Goal: Task Accomplishment & Management: Complete application form

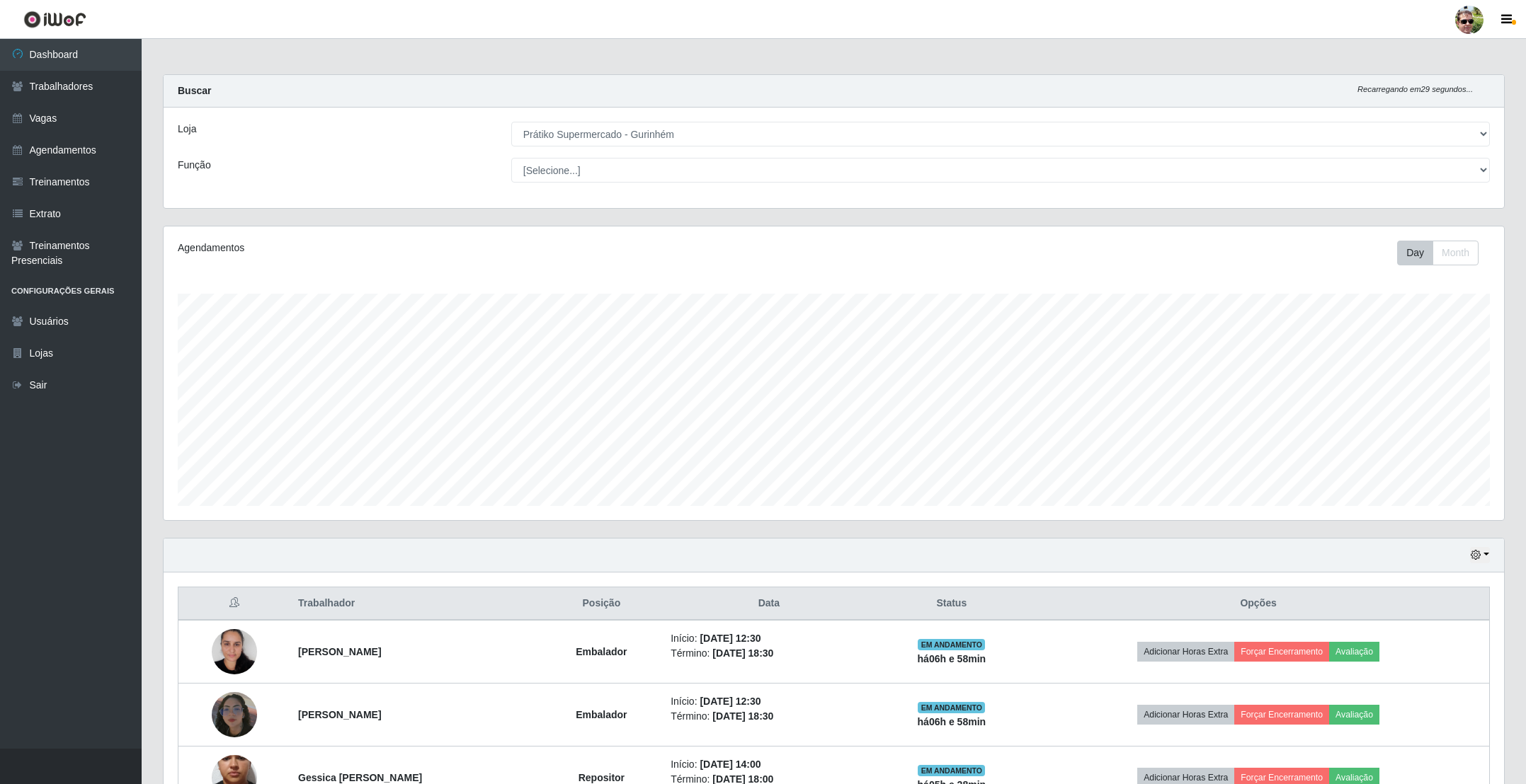
select select "176"
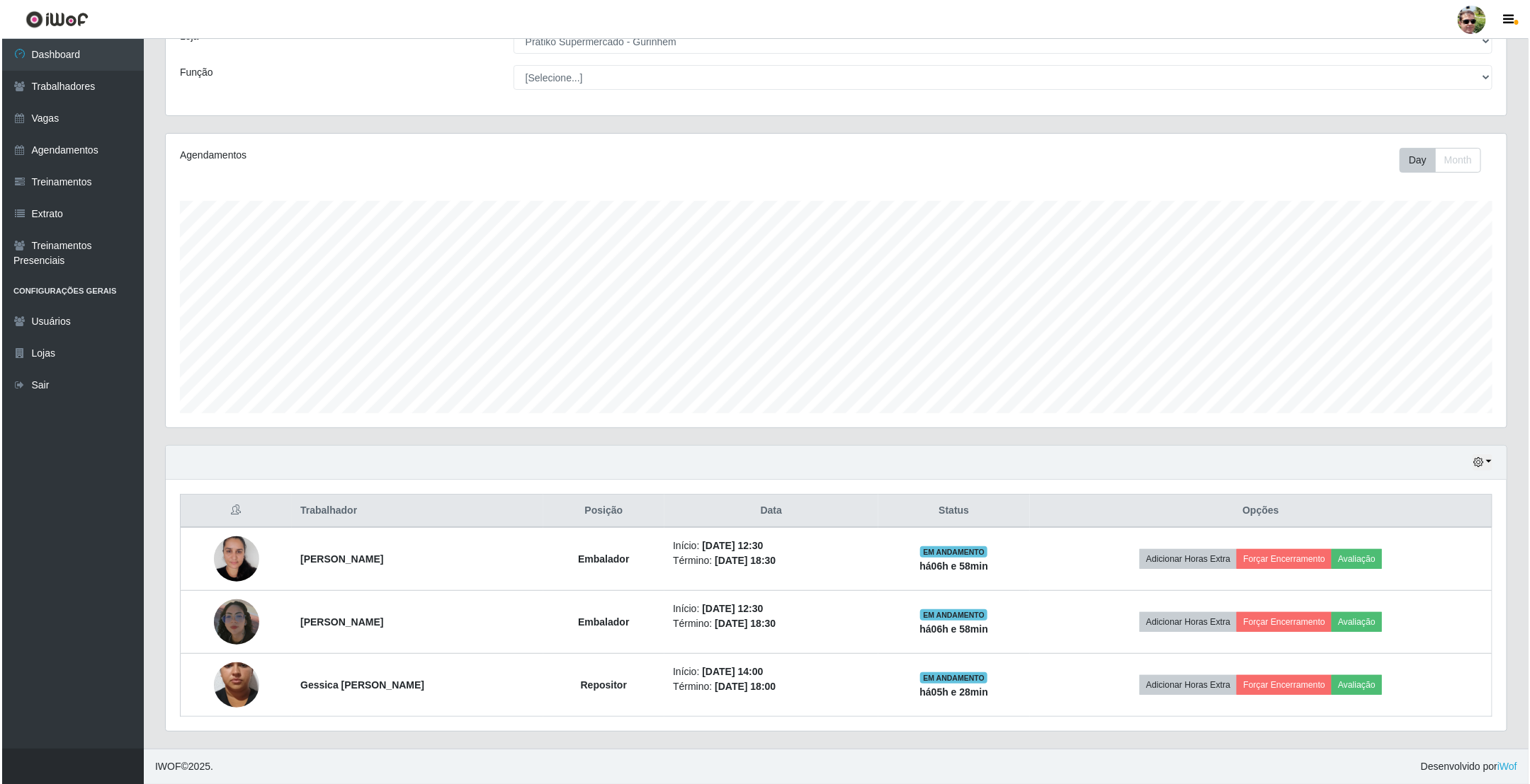
scroll to position [296, 1339]
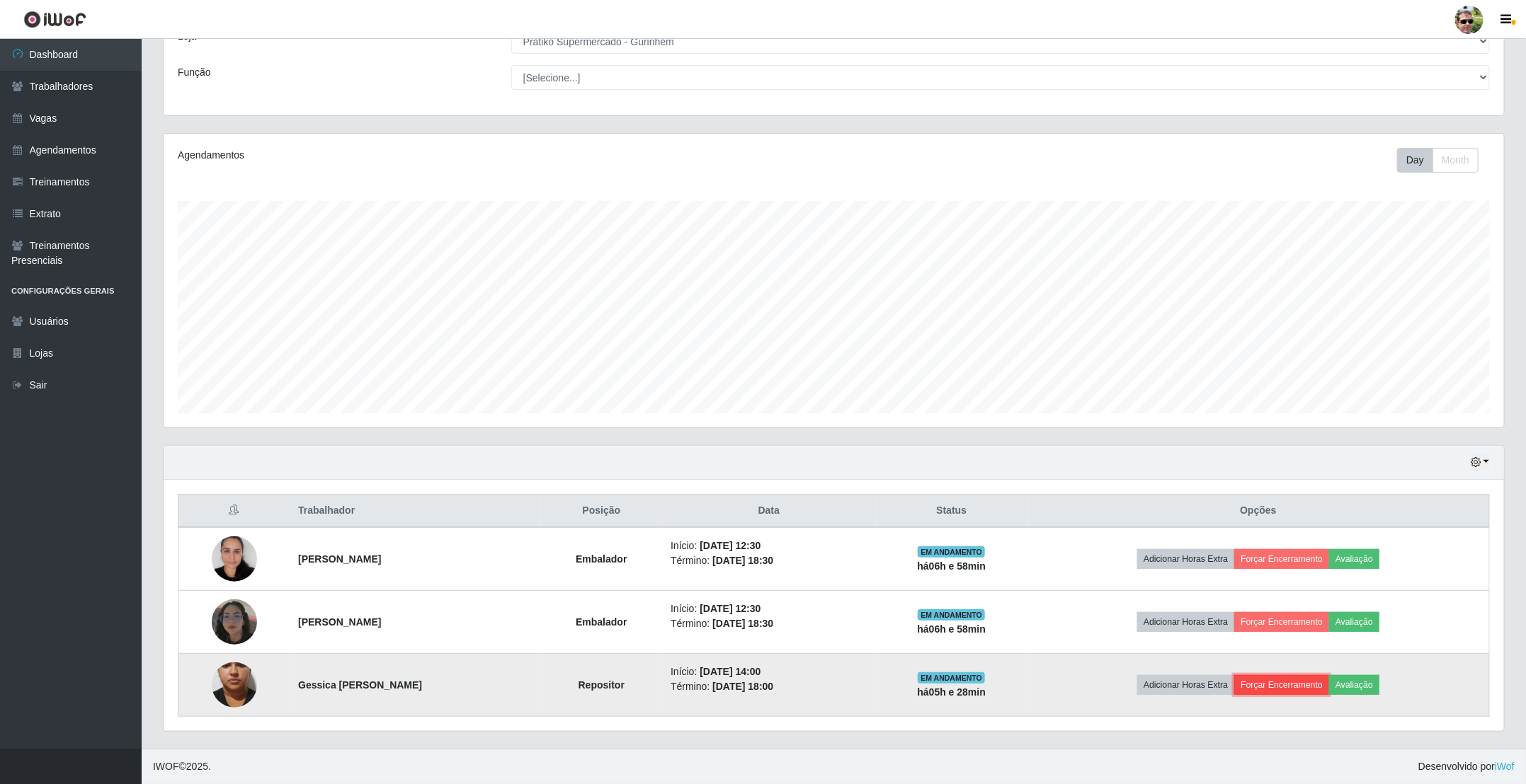
click at [1299, 692] on button "Forçar Encerramento" at bounding box center [1282, 685] width 95 height 20
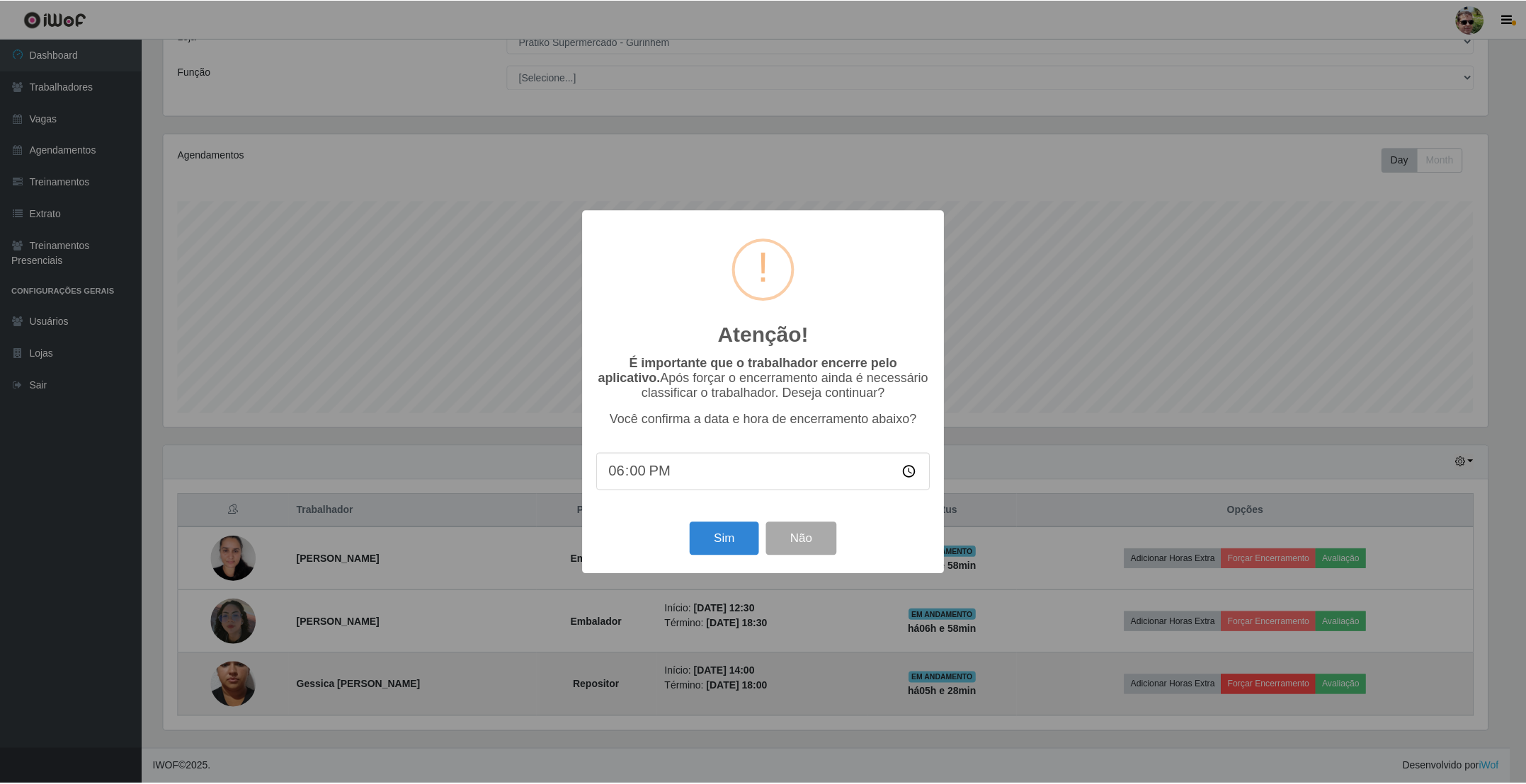
scroll to position [296, 1328]
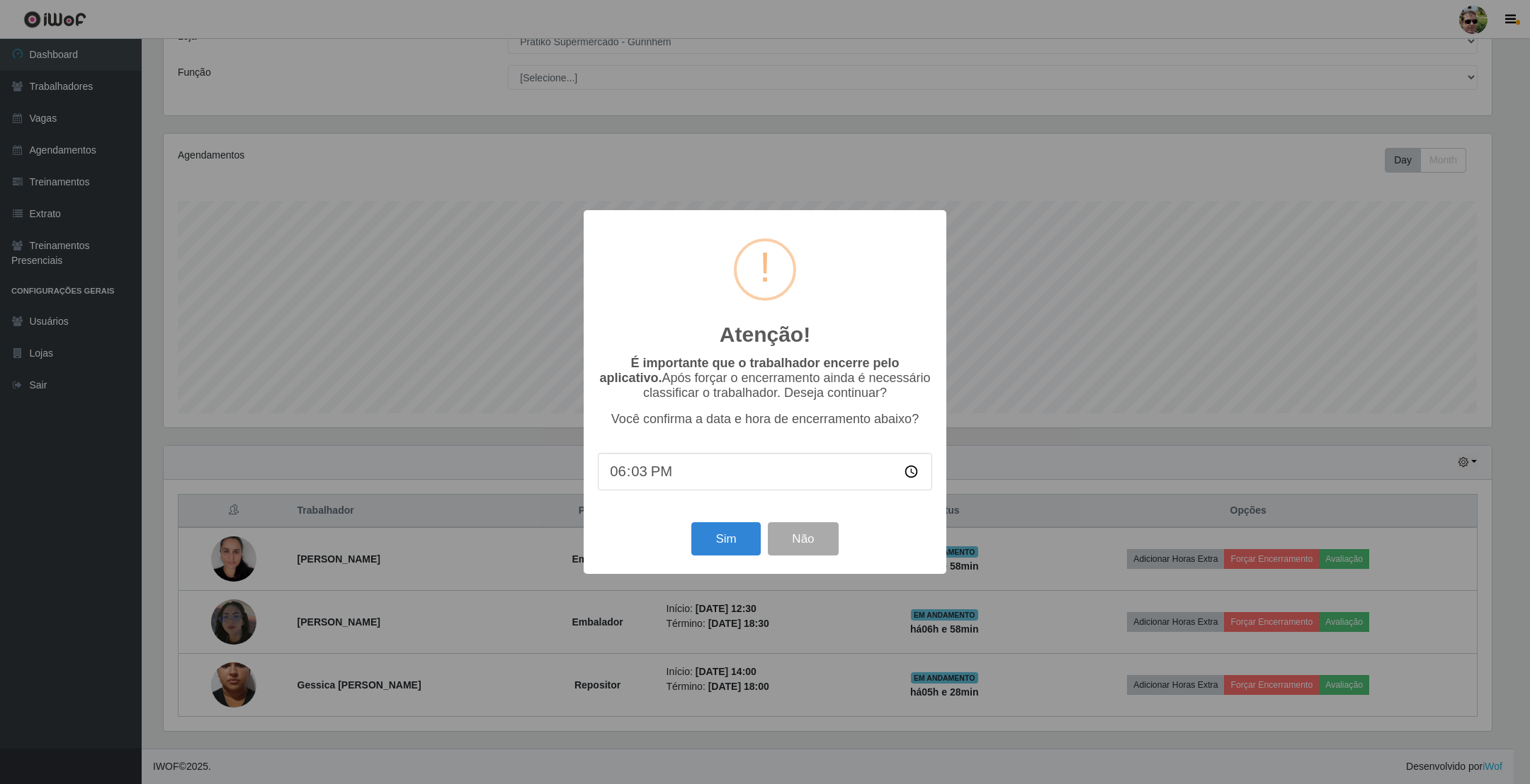
type input "18:30"
click at [691, 522] on button "Sim" at bounding box center [725, 539] width 68 height 34
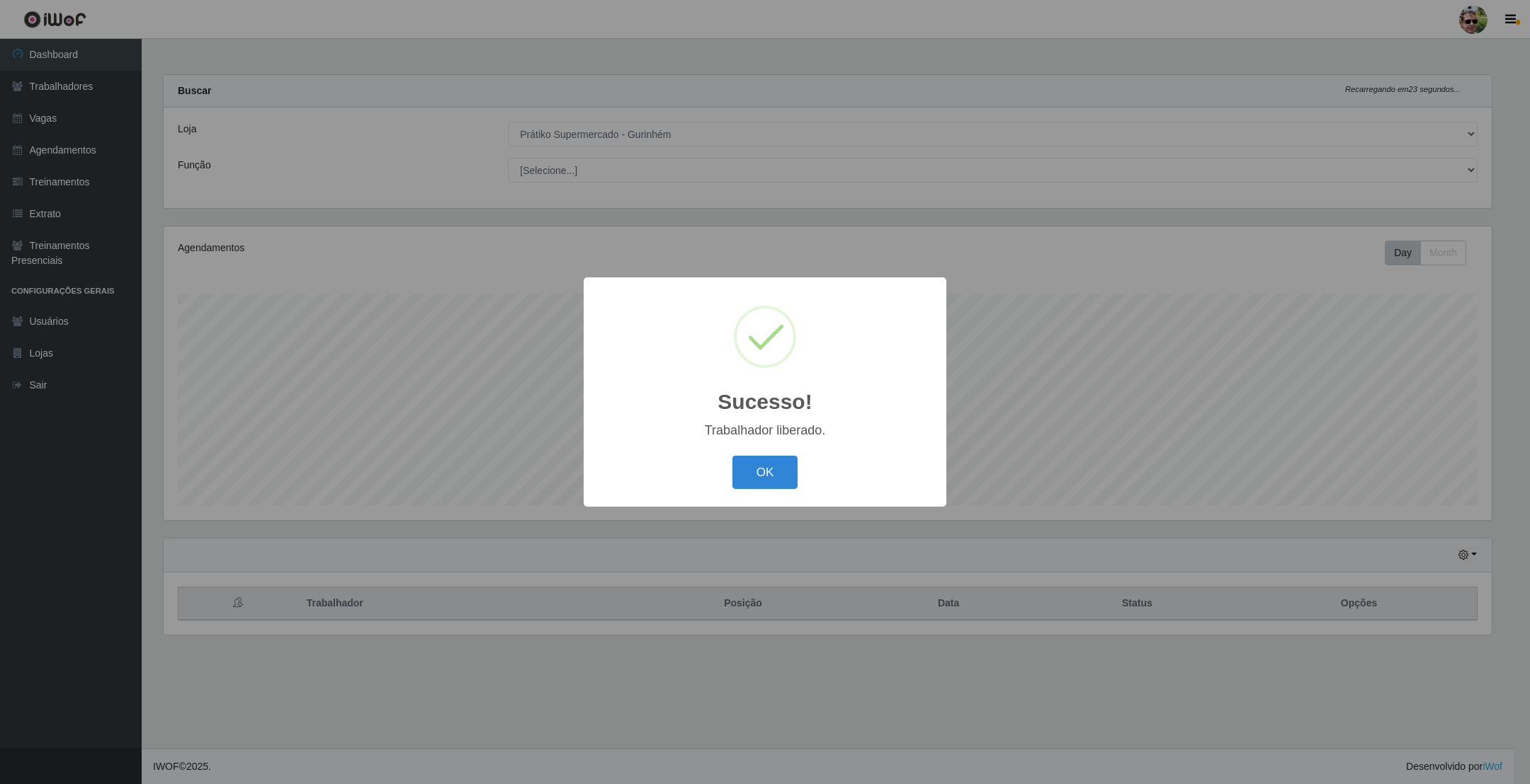
click at [732, 456] on button "OK" at bounding box center [765, 473] width 66 height 34
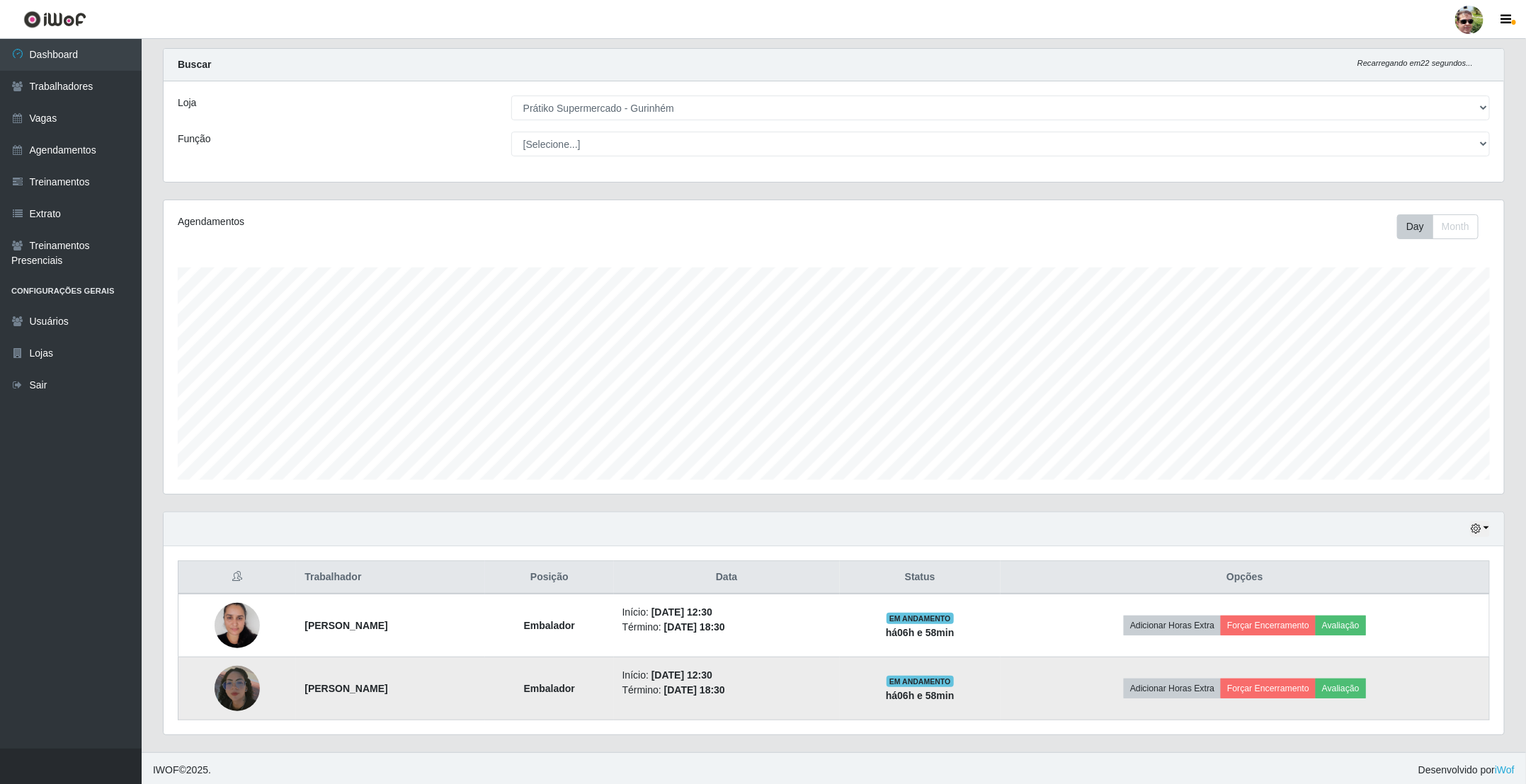
scroll to position [34, 0]
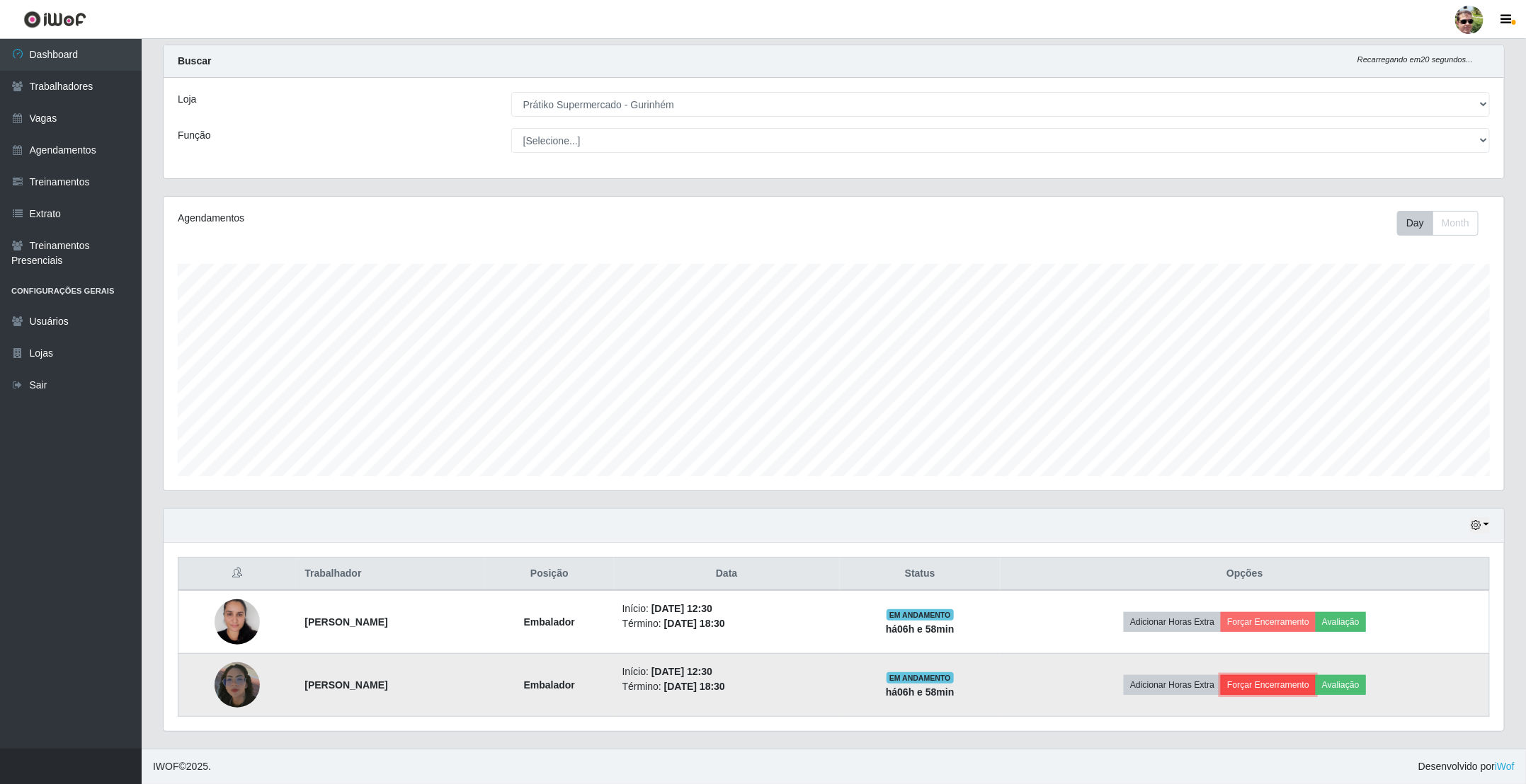
click at [1301, 682] on button "Forçar Encerramento" at bounding box center [1268, 685] width 95 height 20
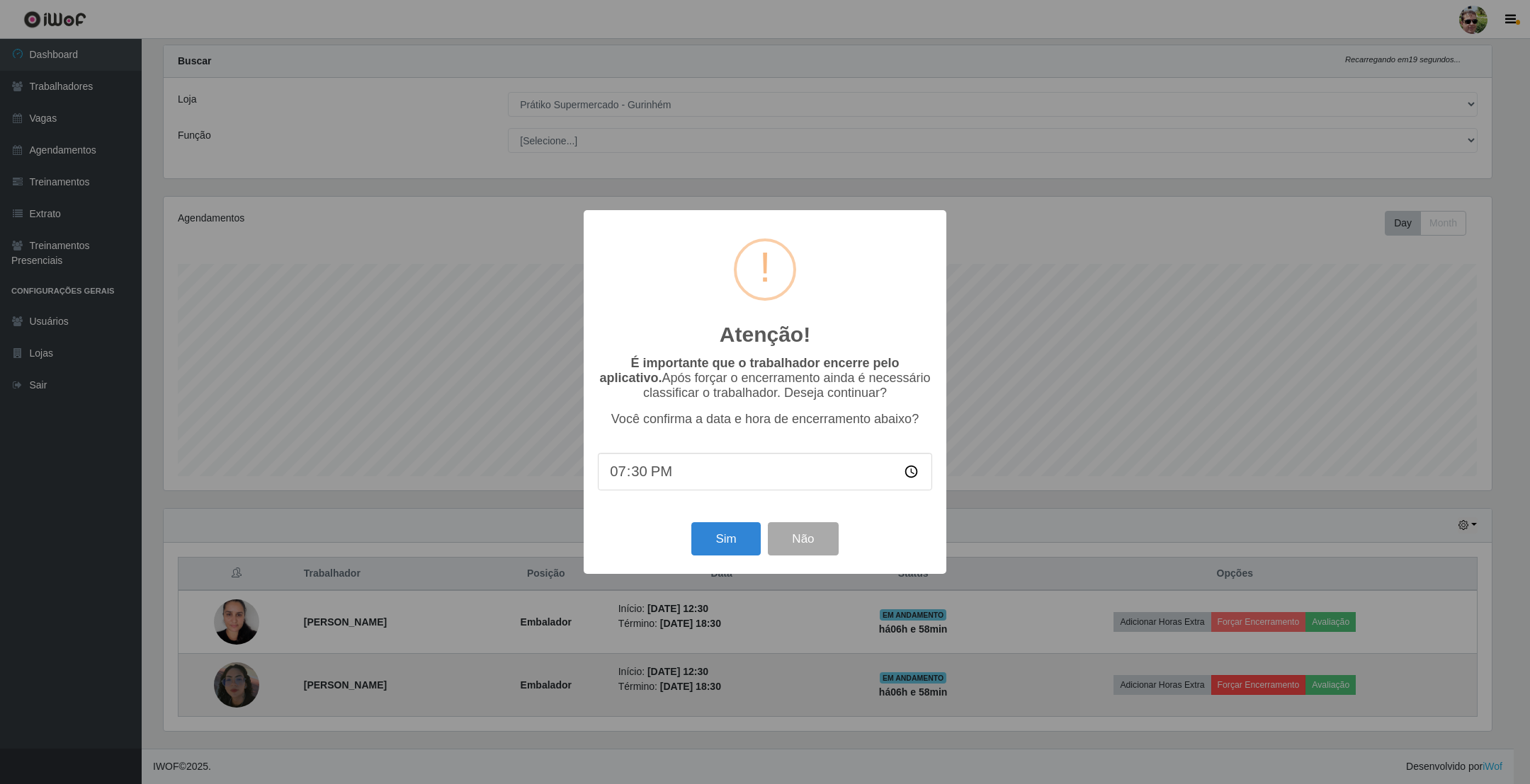
type input "19:00"
click at [691, 522] on button "Sim" at bounding box center [725, 539] width 68 height 34
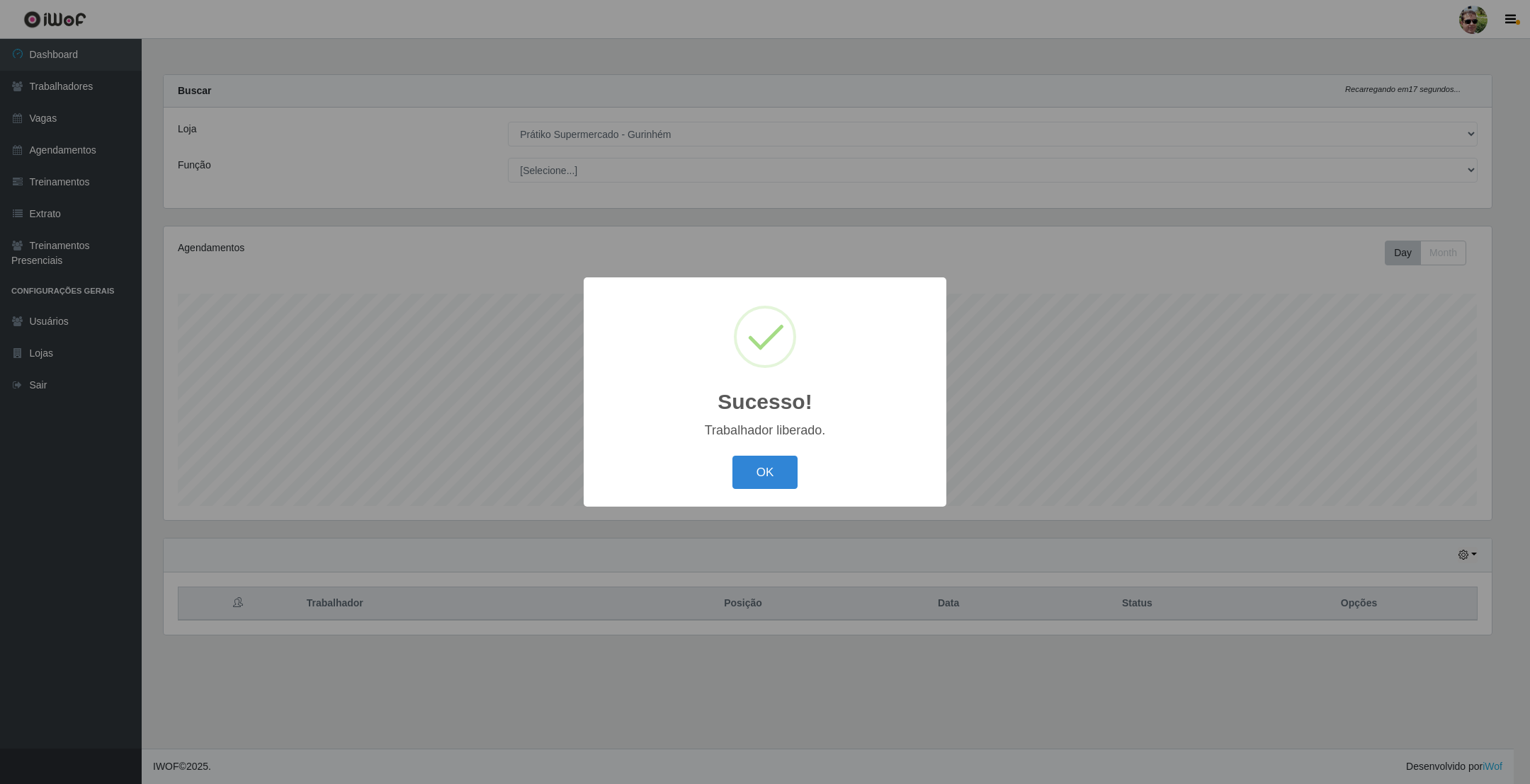
click at [732, 456] on button "OK" at bounding box center [765, 473] width 66 height 34
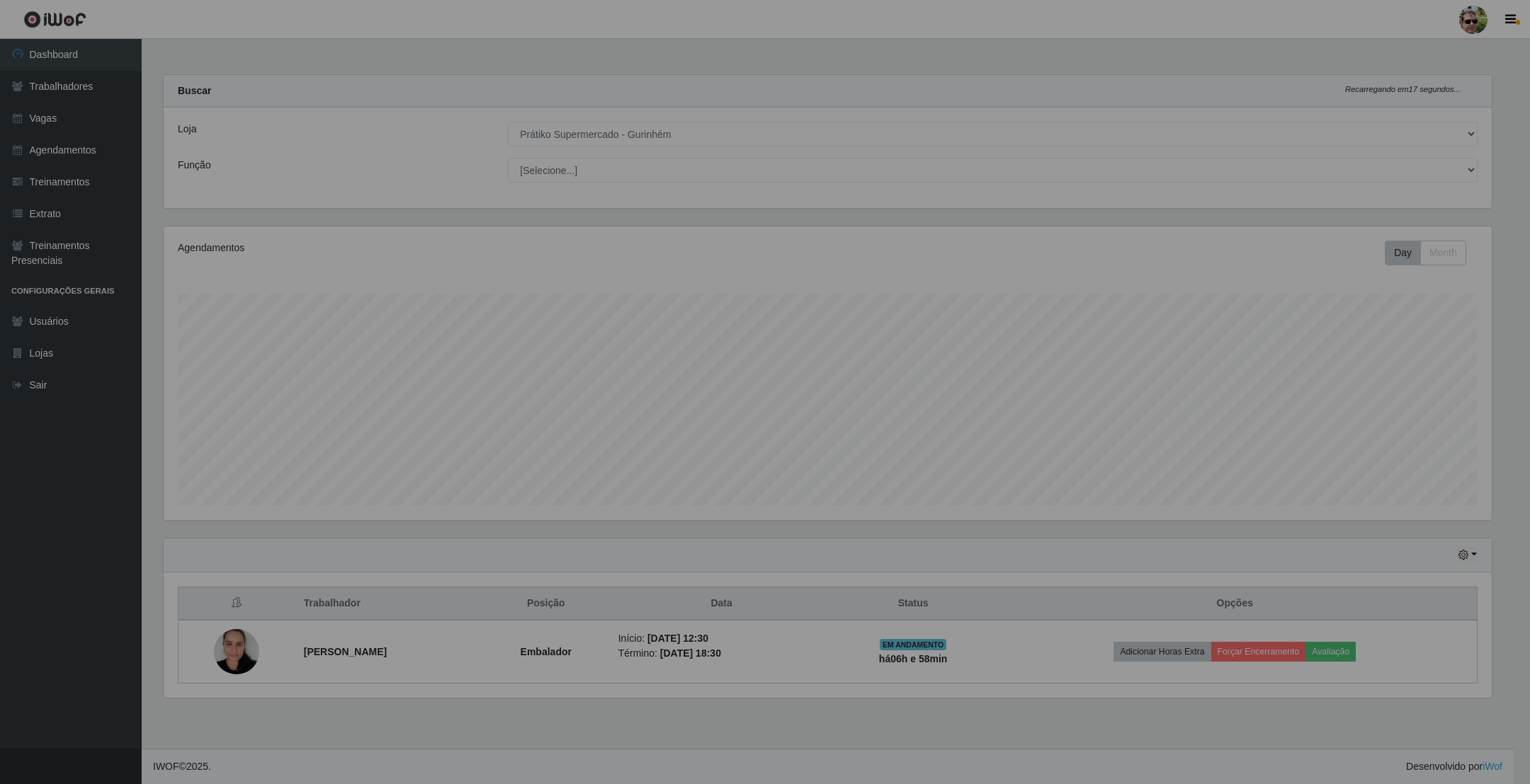
scroll to position [296, 1343]
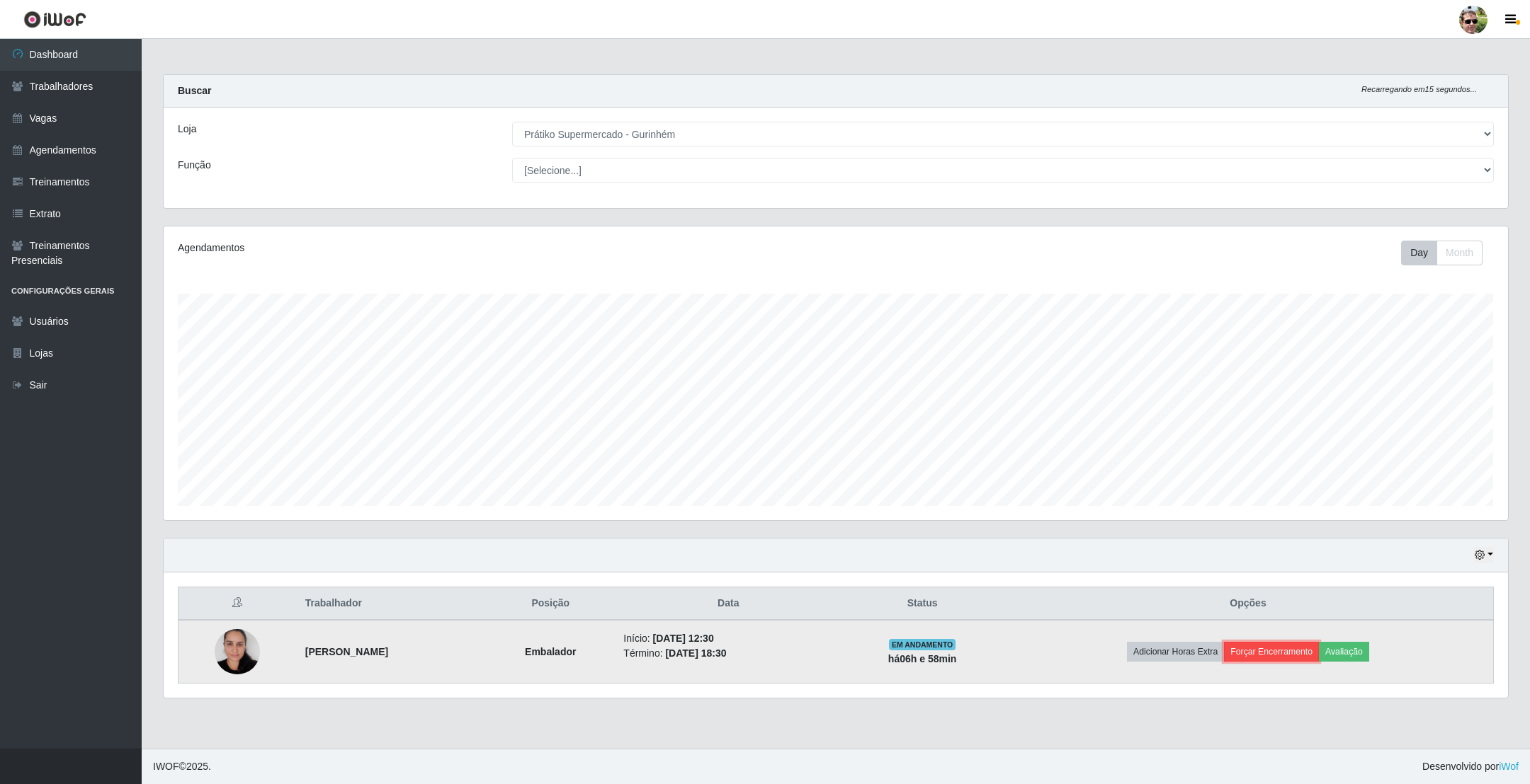
click at [1303, 651] on button "Forçar Encerramento" at bounding box center [1271, 652] width 95 height 20
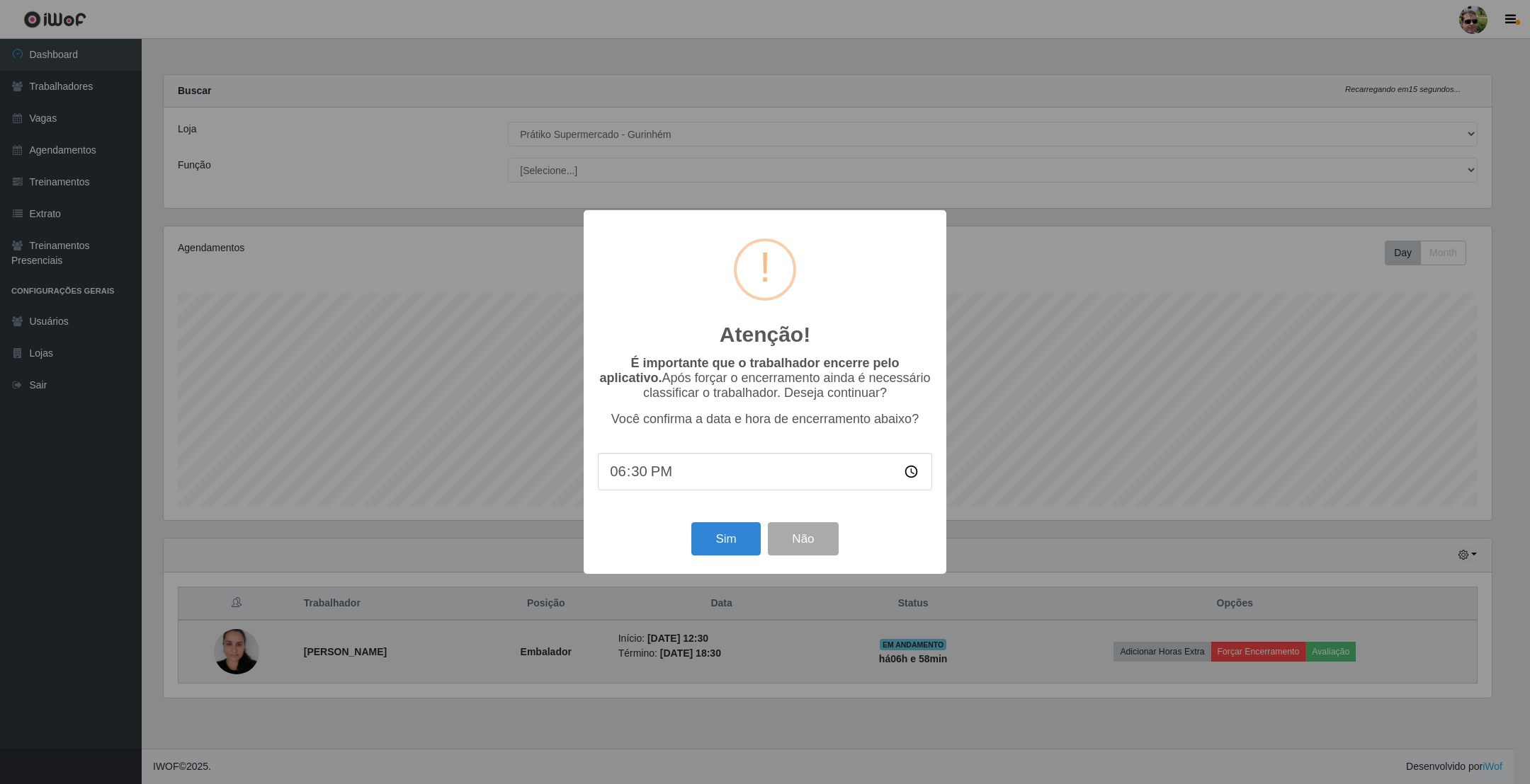
scroll to position [707645, 706870]
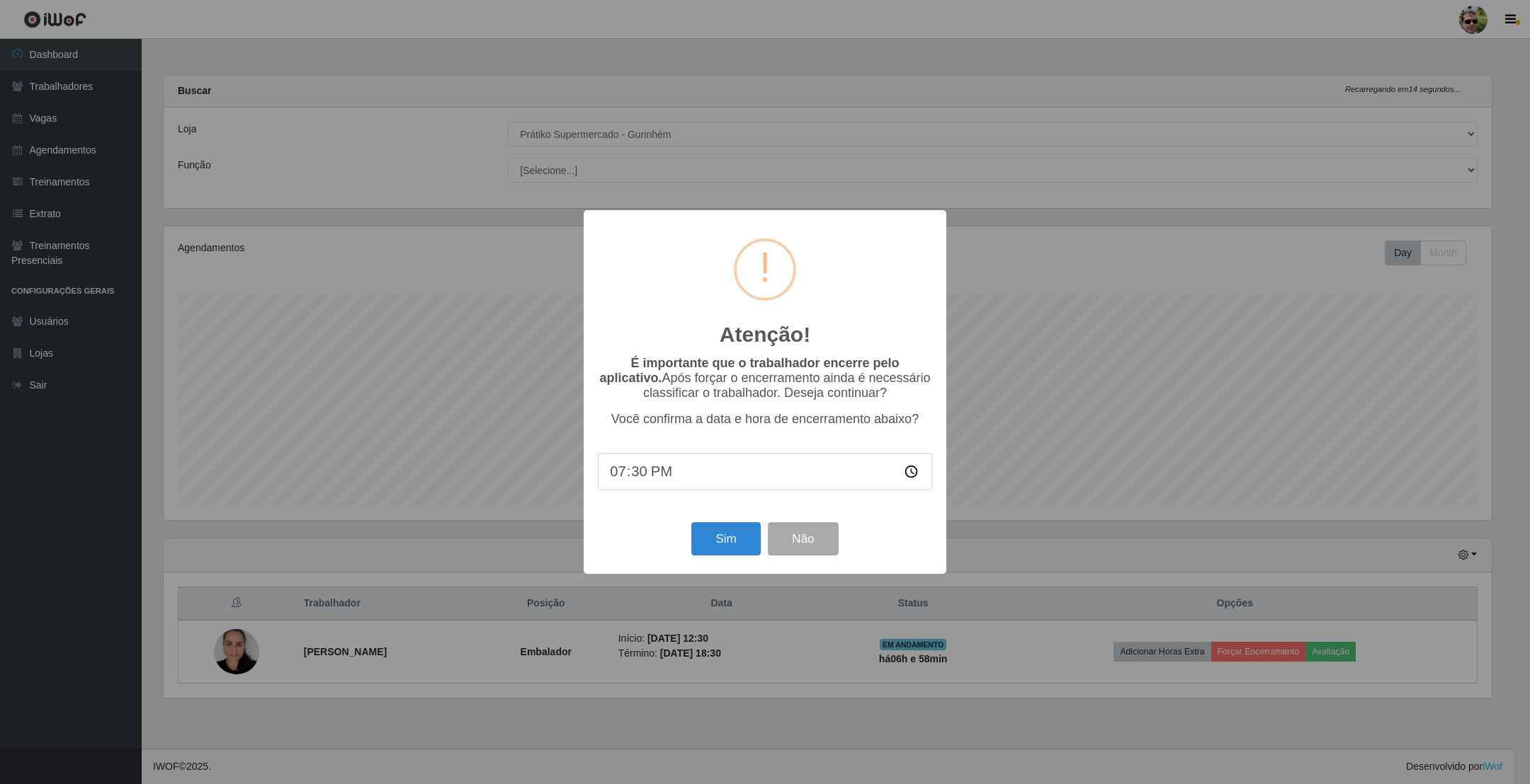
type input "19:00"
click at [691, 522] on button "Sim" at bounding box center [725, 539] width 68 height 34
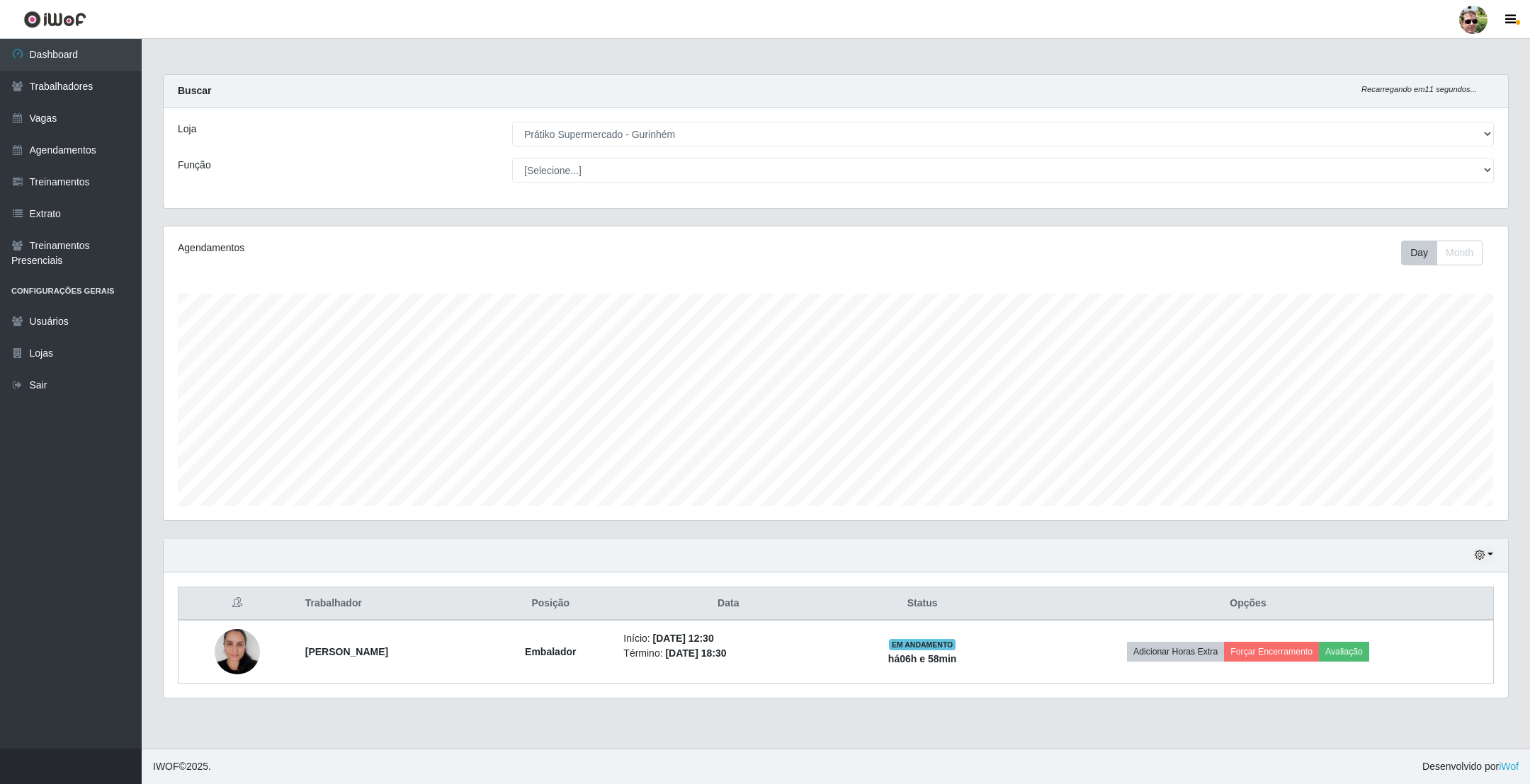
scroll to position [296, 1328]
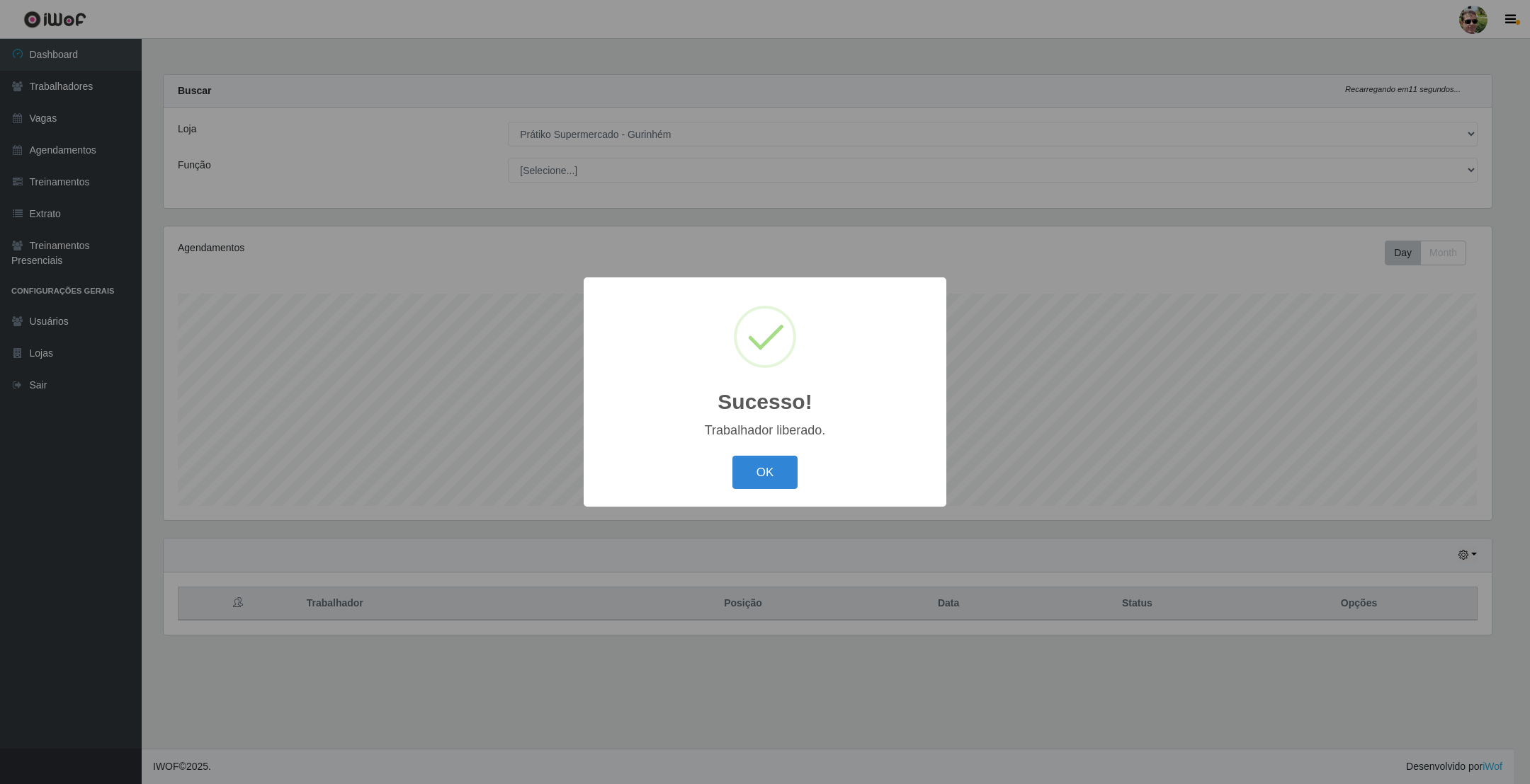
click at [732, 456] on button "OK" at bounding box center [765, 473] width 66 height 34
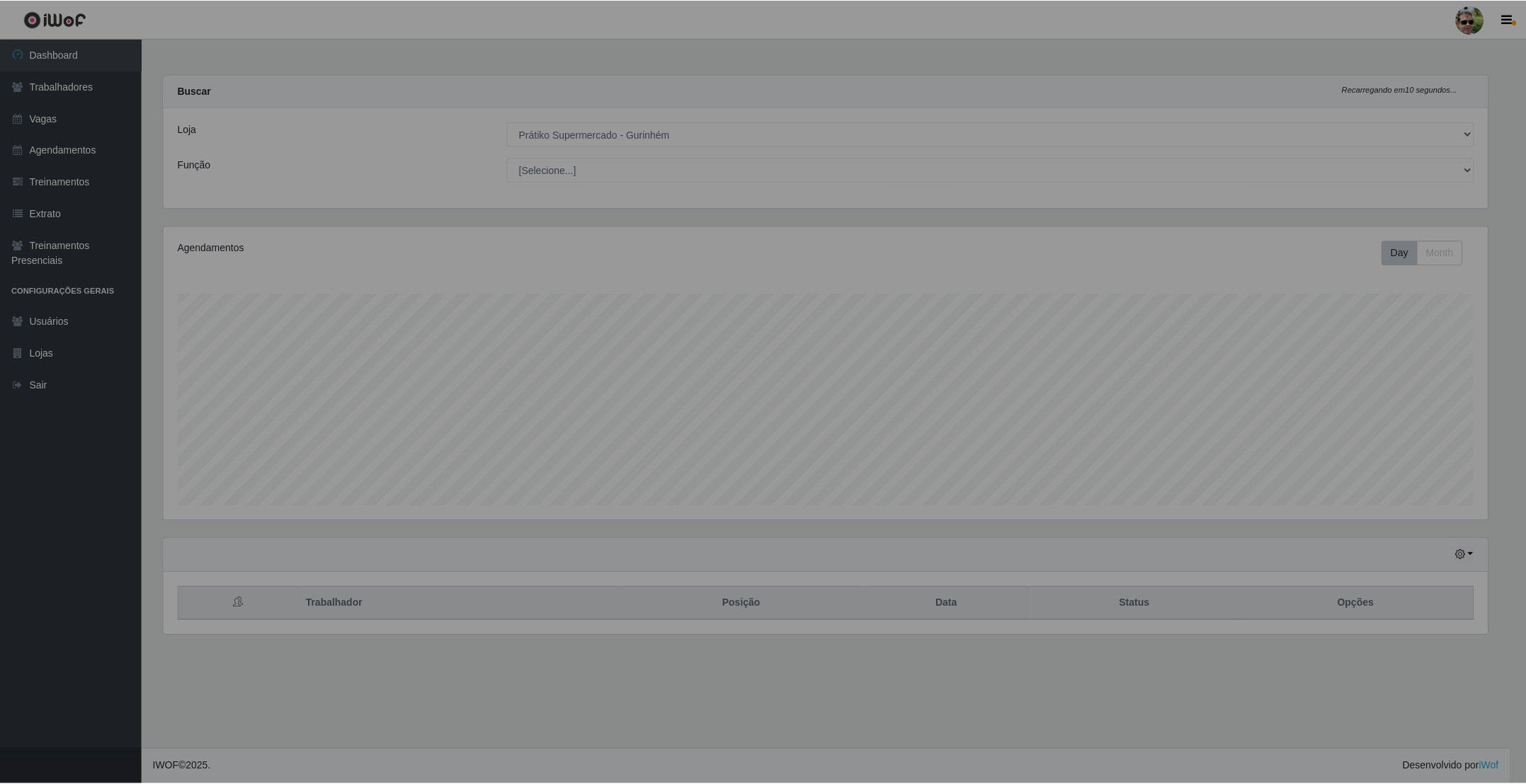
scroll to position [296, 1343]
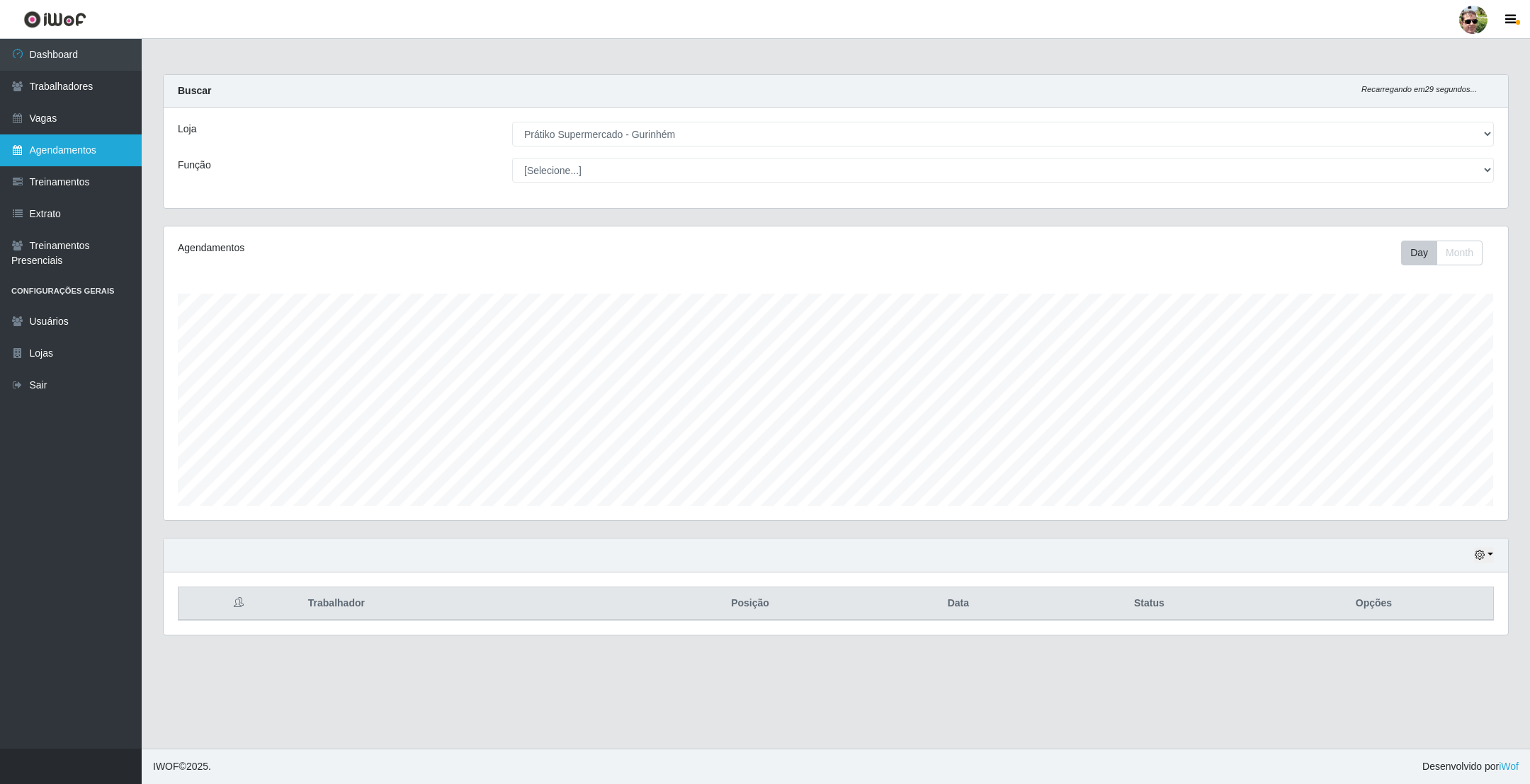
click at [87, 142] on link "Agendamentos" at bounding box center [70, 150] width 141 height 32
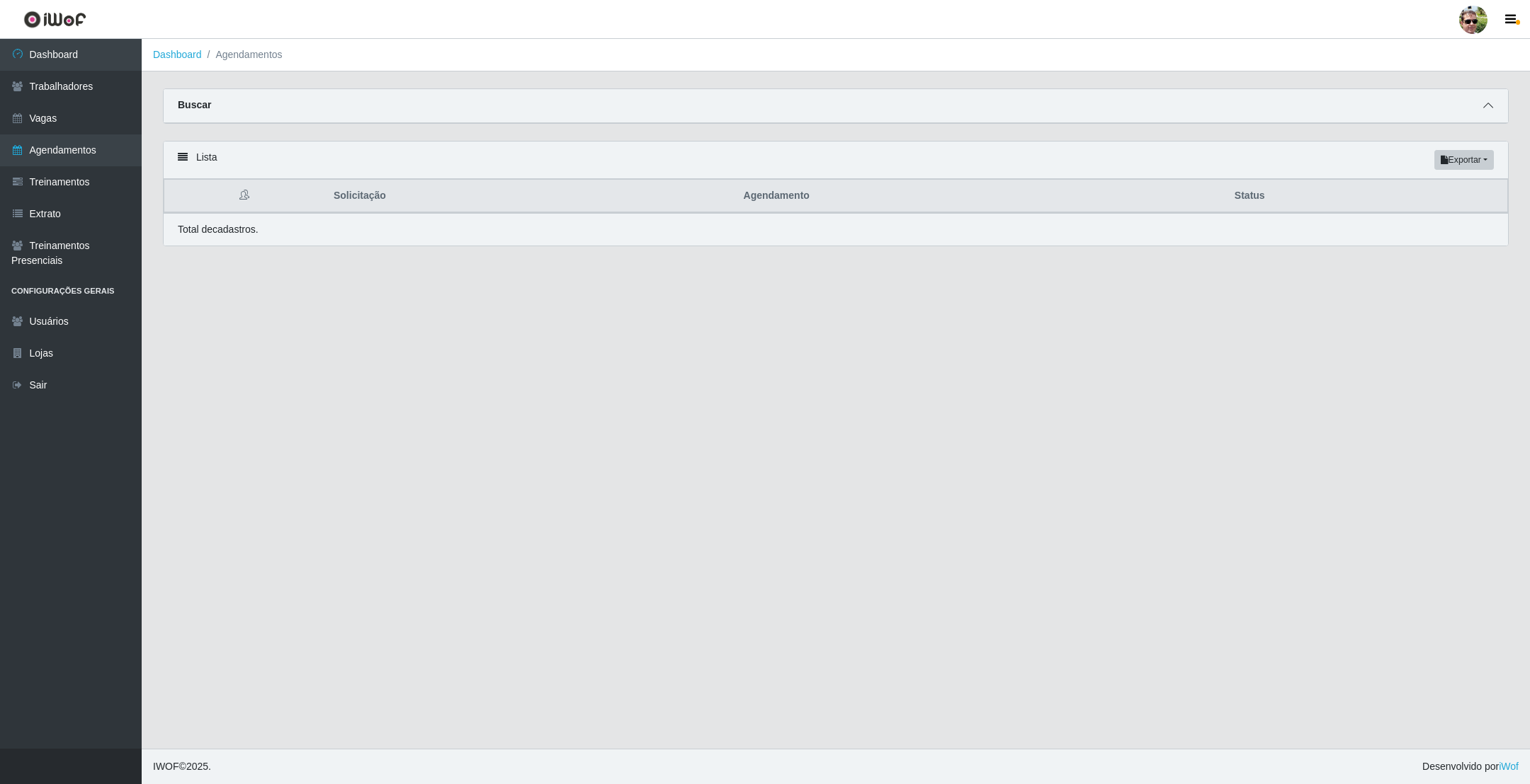
click at [1487, 104] on icon at bounding box center [1487, 106] width 10 height 10
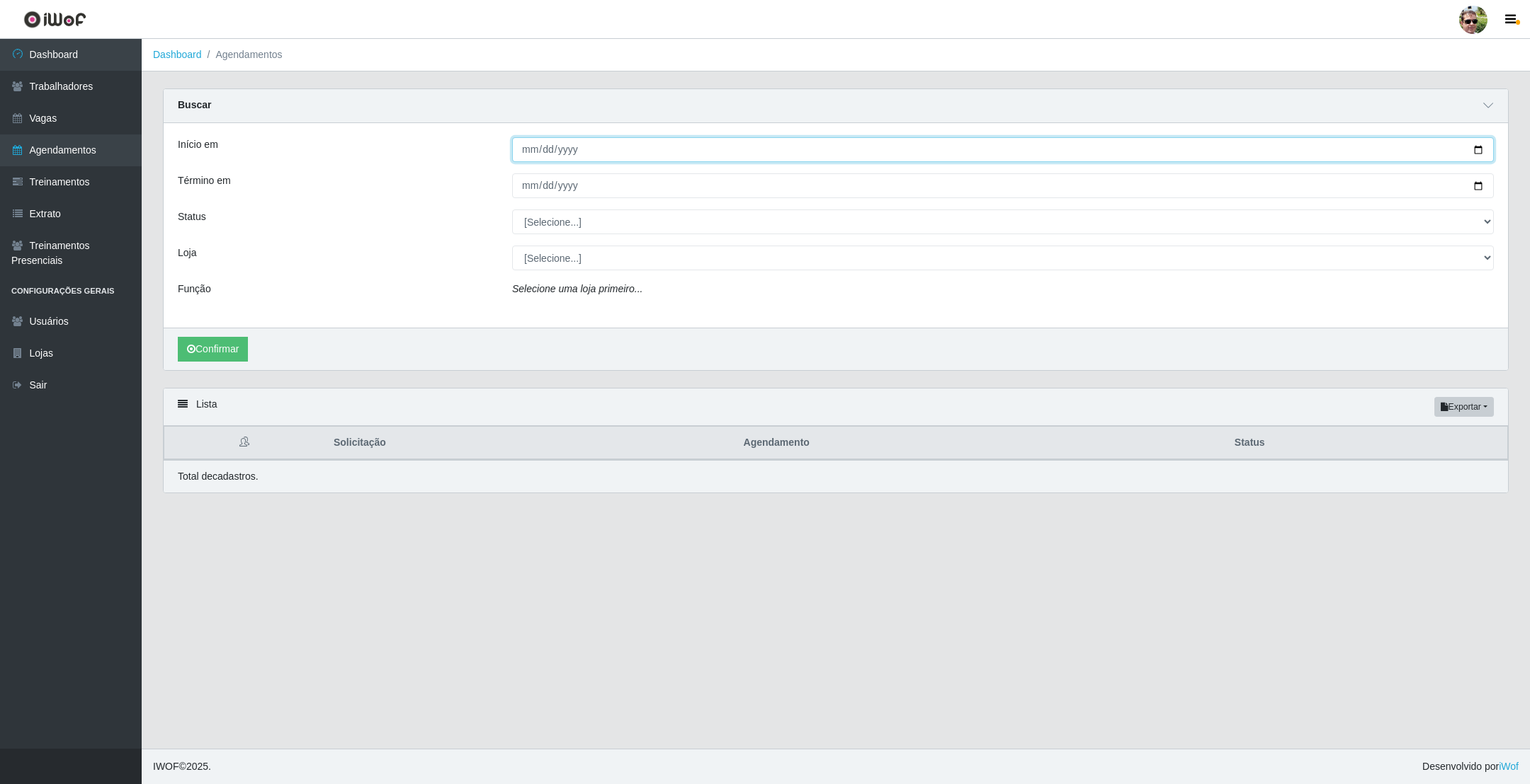
click at [1482, 149] on input "Início em" at bounding box center [1003, 149] width 981 height 25
type input "[DATE]"
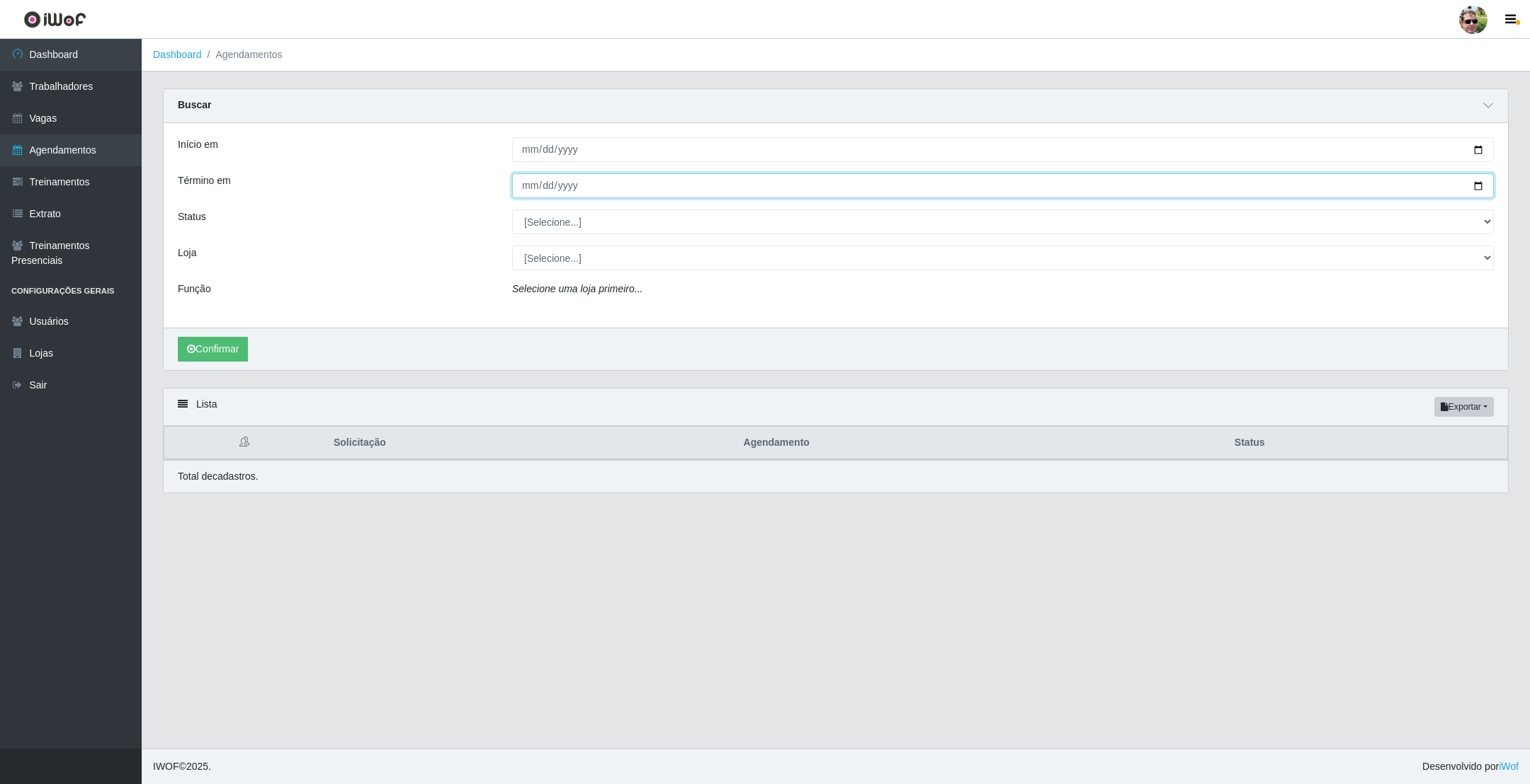
click at [1480, 187] on input "Término em" at bounding box center [1003, 185] width 981 height 25
type input "[DATE]"
click at [564, 221] on select "[Selecione...] AGENDADO AGUARDANDO LIBERAR EM ANDAMENTO EM REVISÃO FINALIZADO C…" at bounding box center [1003, 221] width 981 height 25
select select "AGENDADO"
click at [512, 211] on select "[Selecione...] AGENDADO AGUARDANDO LIBERAR EM ANDAMENTO EM REVISÃO FINALIZADO C…" at bounding box center [1003, 221] width 981 height 25
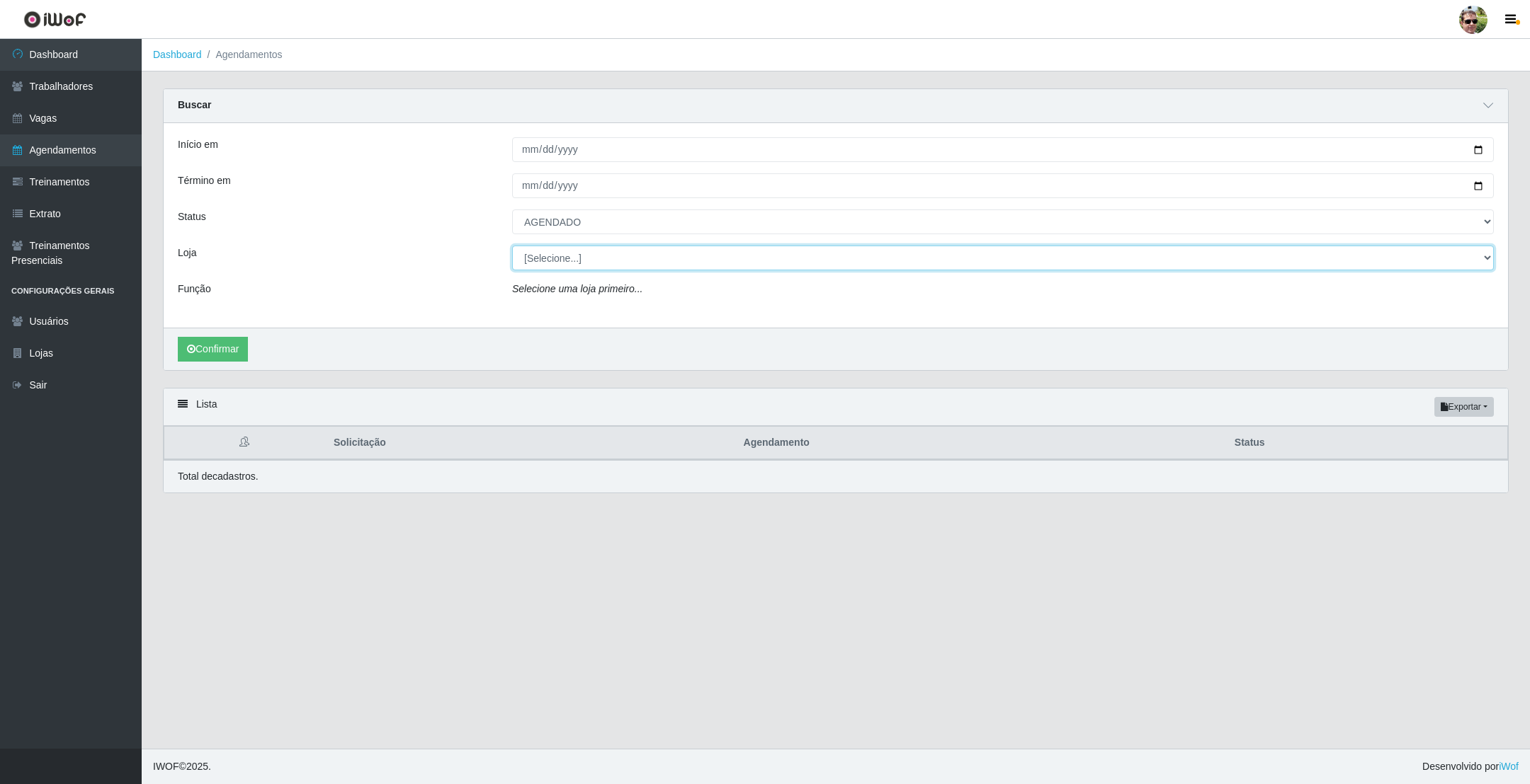
click at [573, 249] on select "[Selecione...] [PERSON_NAME] Supermercado - Gurinhém" at bounding box center [1003, 257] width 981 height 25
select select "176"
click at [512, 247] on select "[Selecione...] [PERSON_NAME] Supermercado - Gurinhém" at bounding box center [1003, 257] width 981 height 25
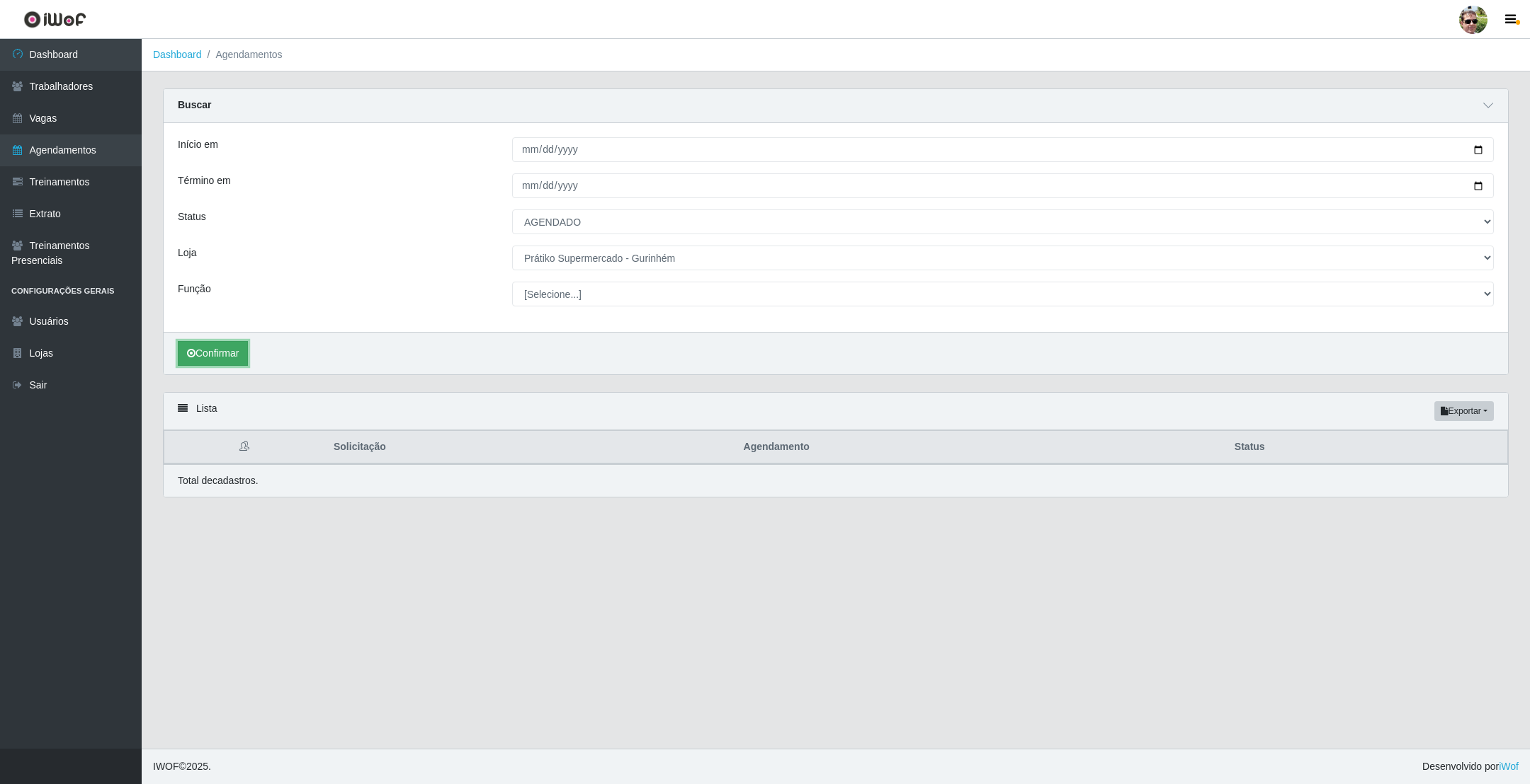
click at [227, 351] on button "Confirmar" at bounding box center [213, 353] width 70 height 25
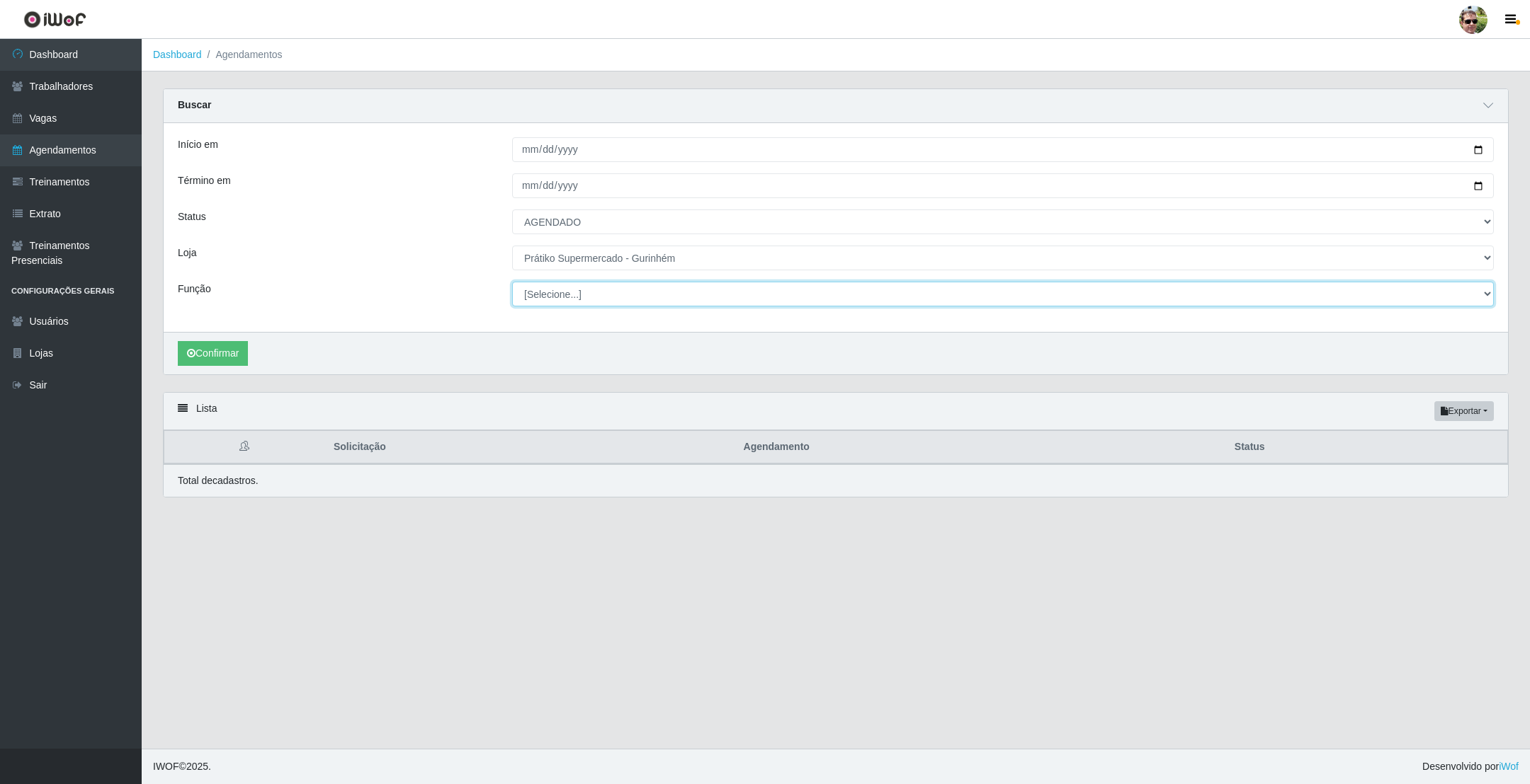
click at [559, 298] on select "[Selecione...] Auxiliar de entrega + Auxiliar de entrega ++ Embalador Embalador…" at bounding box center [1003, 294] width 981 height 25
select select "1"
click at [512, 283] on select "[Selecione...] Auxiliar de entrega + Auxiliar de entrega ++ Embalador Embalador…" at bounding box center [1003, 294] width 981 height 25
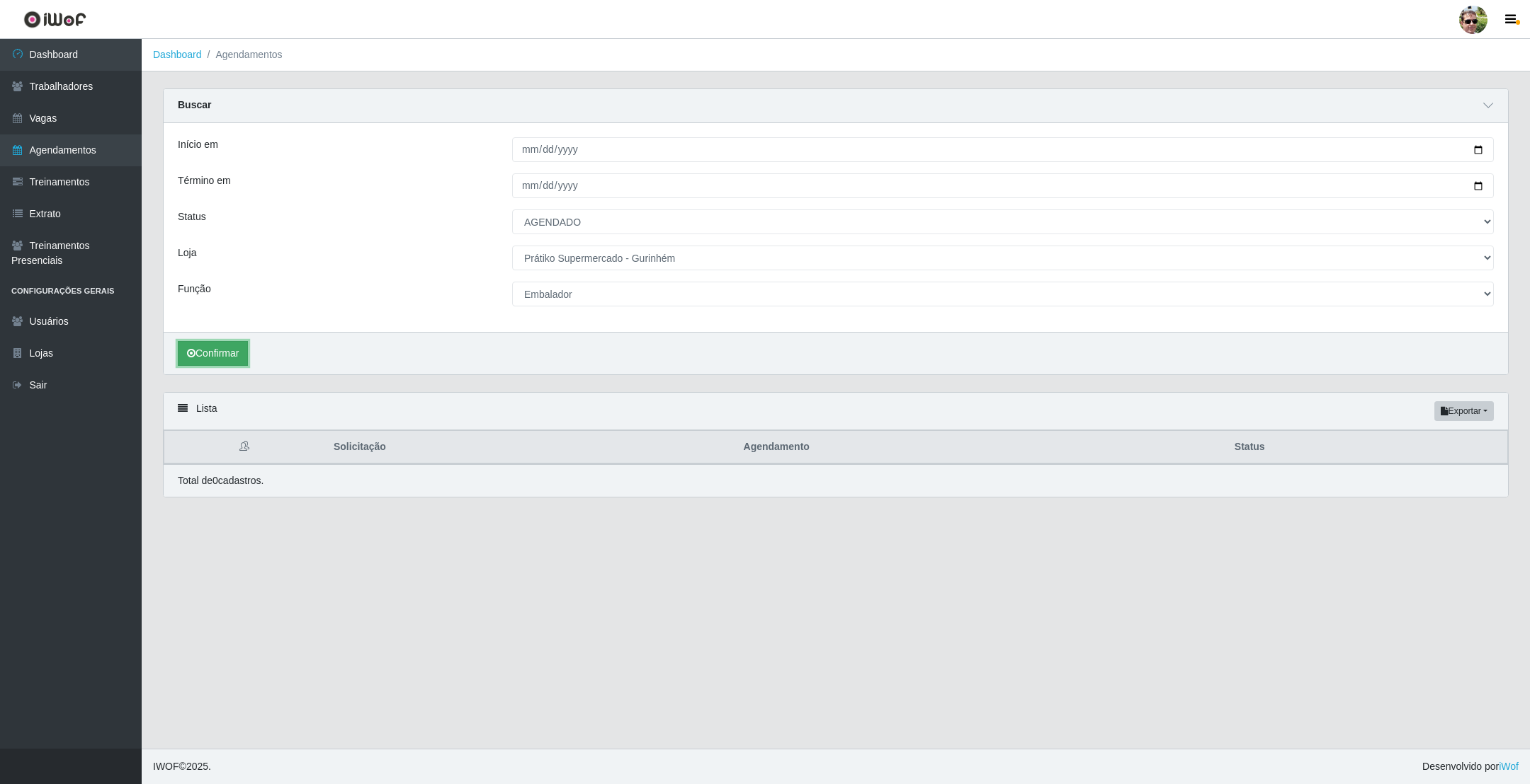
click at [201, 357] on button "Confirmar" at bounding box center [213, 353] width 70 height 25
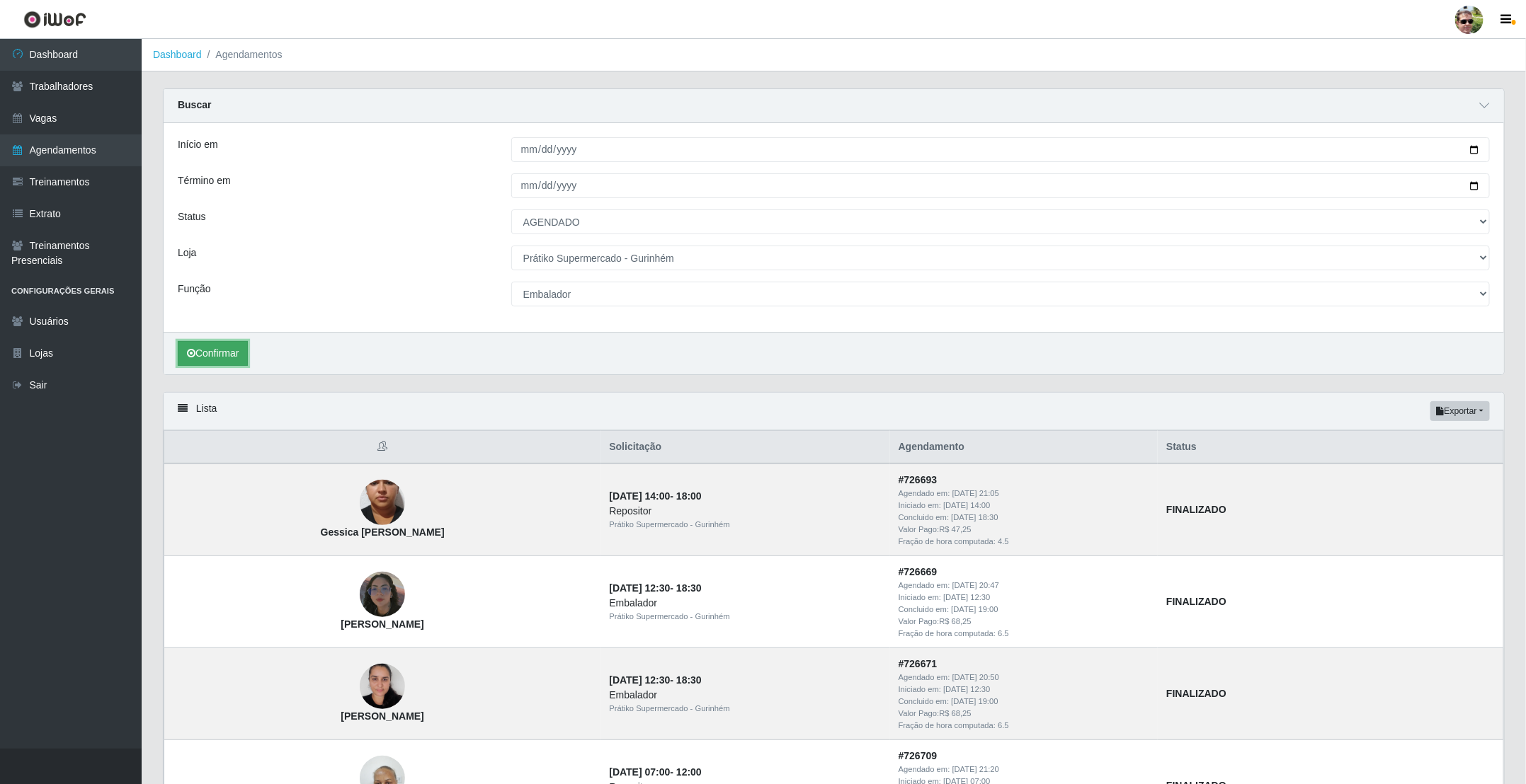
click at [204, 358] on button "Confirmar" at bounding box center [213, 353] width 70 height 25
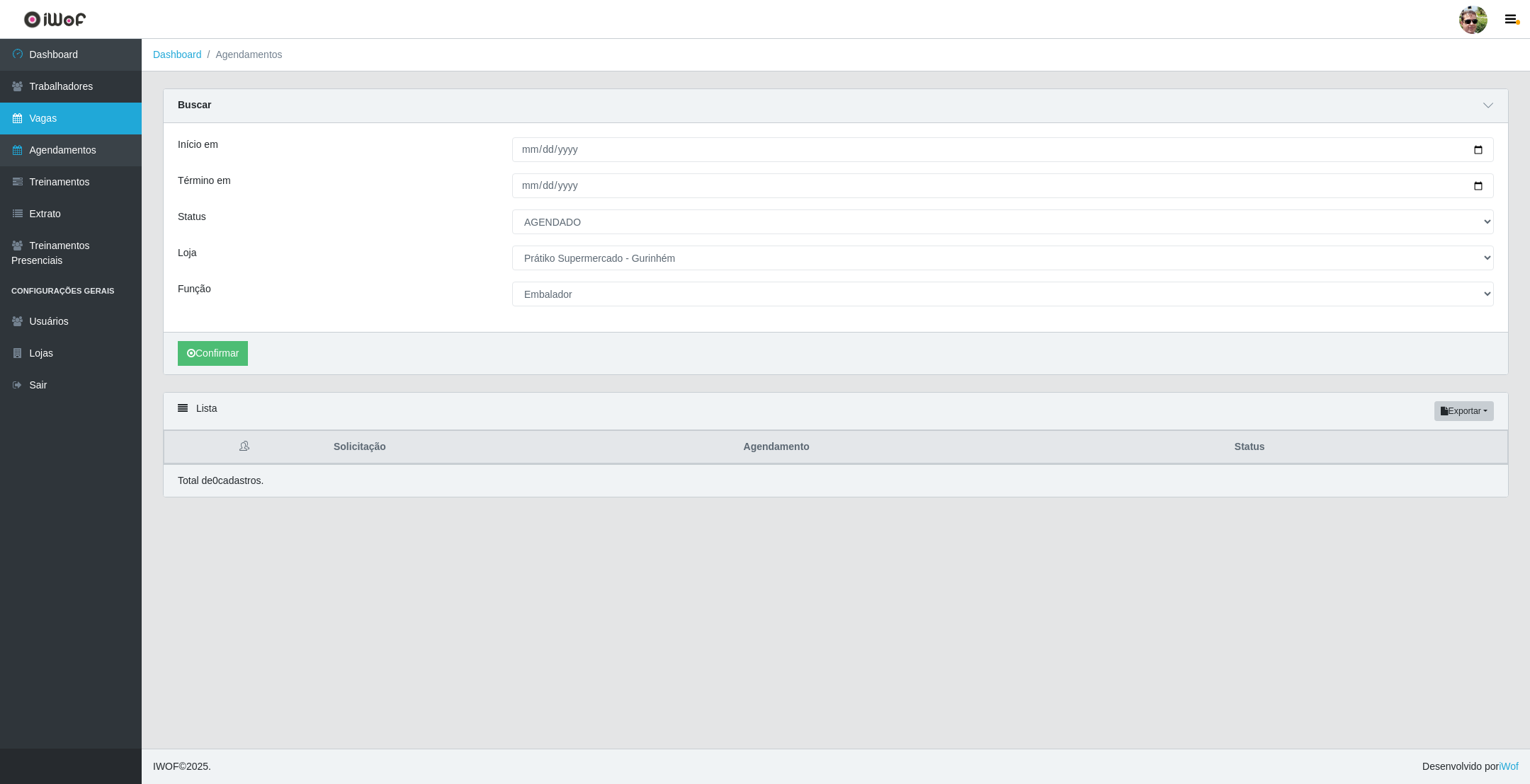
click at [70, 126] on link "Vagas" at bounding box center [70, 119] width 141 height 32
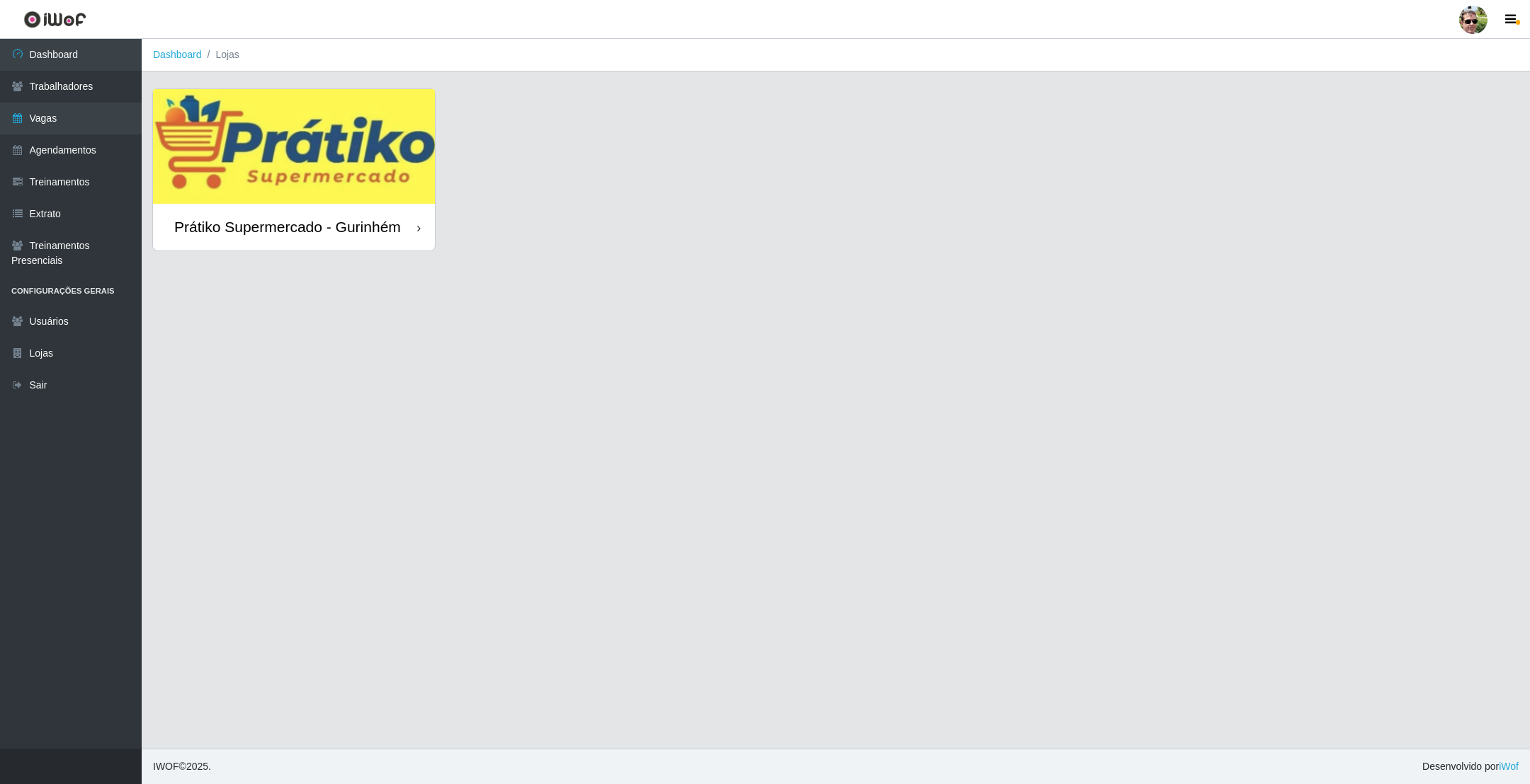
click at [270, 133] on img at bounding box center [294, 146] width 282 height 115
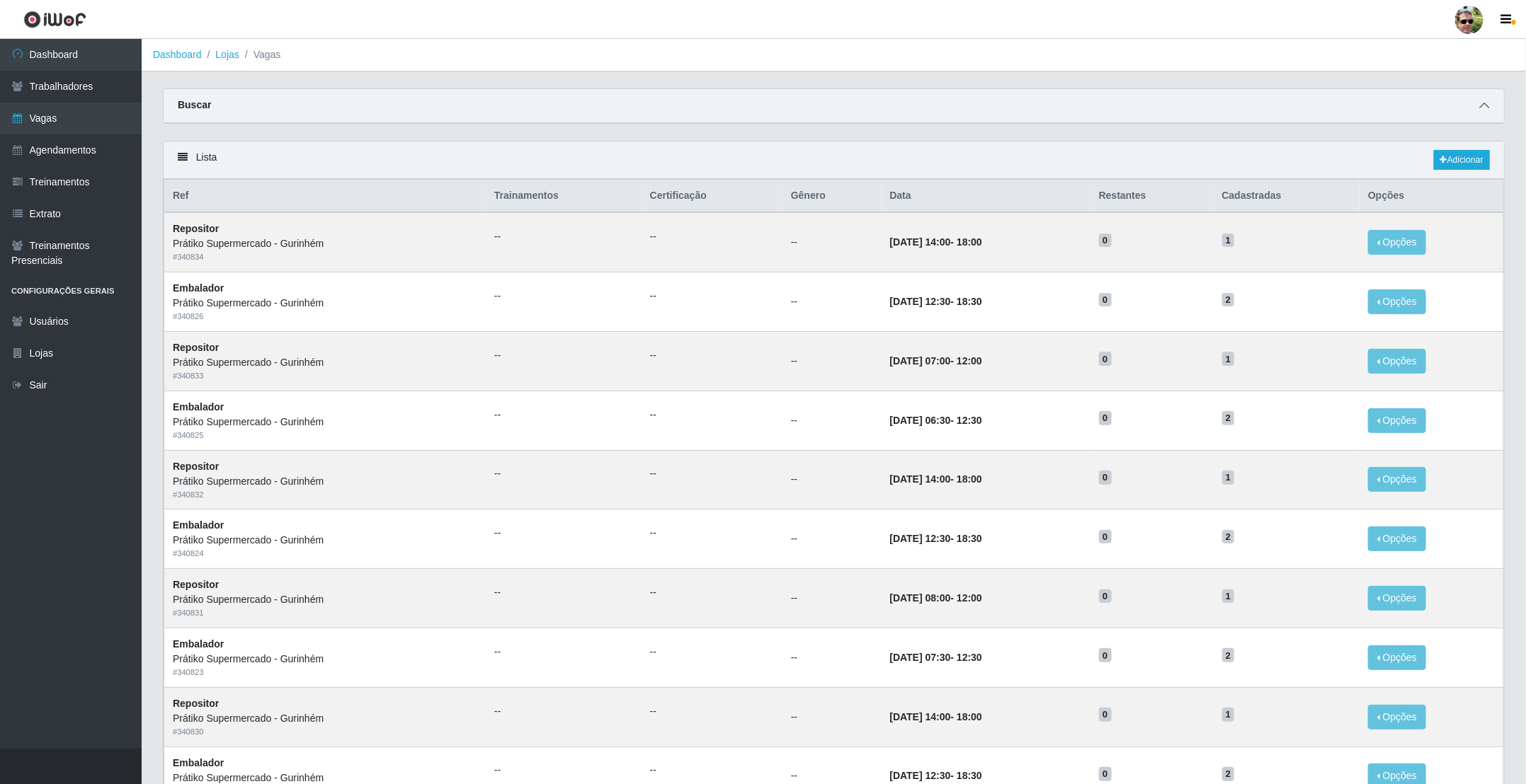
click at [1481, 98] on span at bounding box center [1483, 106] width 17 height 16
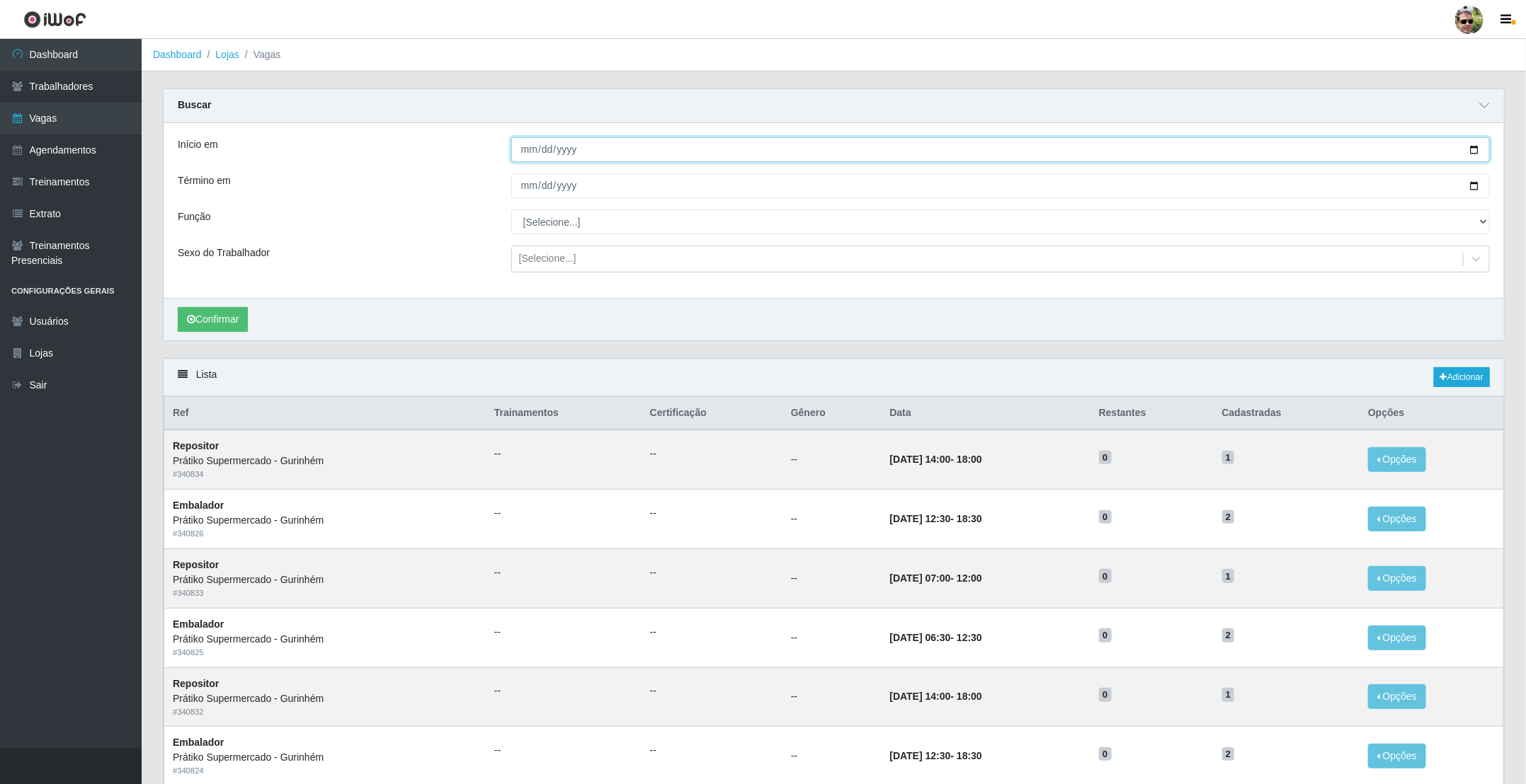
click at [1469, 151] on input "Início em" at bounding box center [1001, 149] width 979 height 25
type input "[DATE]"
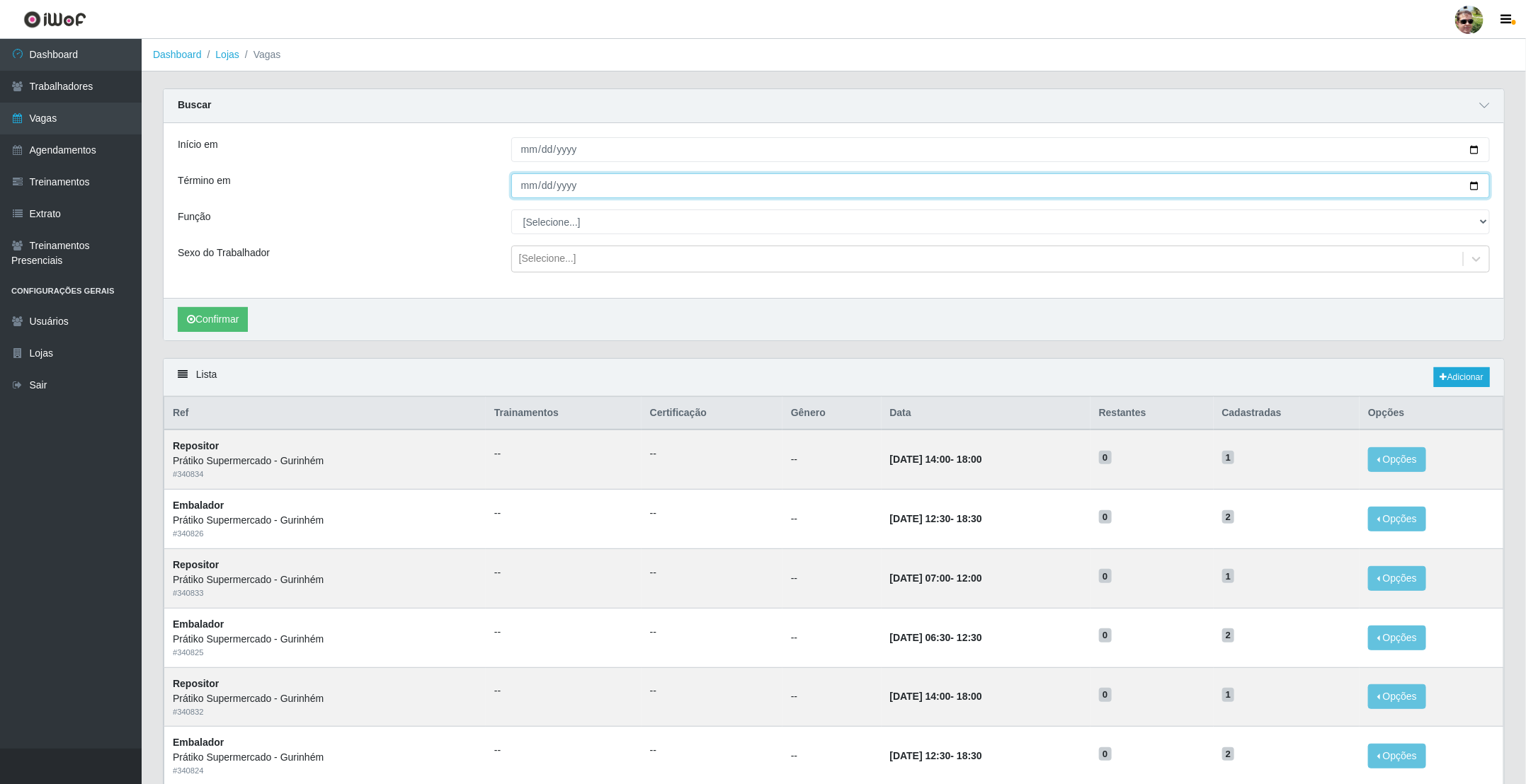
click at [1471, 191] on input "Término em" at bounding box center [1001, 185] width 979 height 25
type input "[DATE]"
click at [540, 228] on select "[Selecione...] Auxiliar de entrega + Auxiliar de entrega ++ Embalador Embalador…" at bounding box center [1001, 221] width 979 height 25
select select "1"
click at [511, 211] on select "[Selecione...] Auxiliar de entrega + Auxiliar de entrega ++ Embalador Embalador…" at bounding box center [1001, 221] width 979 height 25
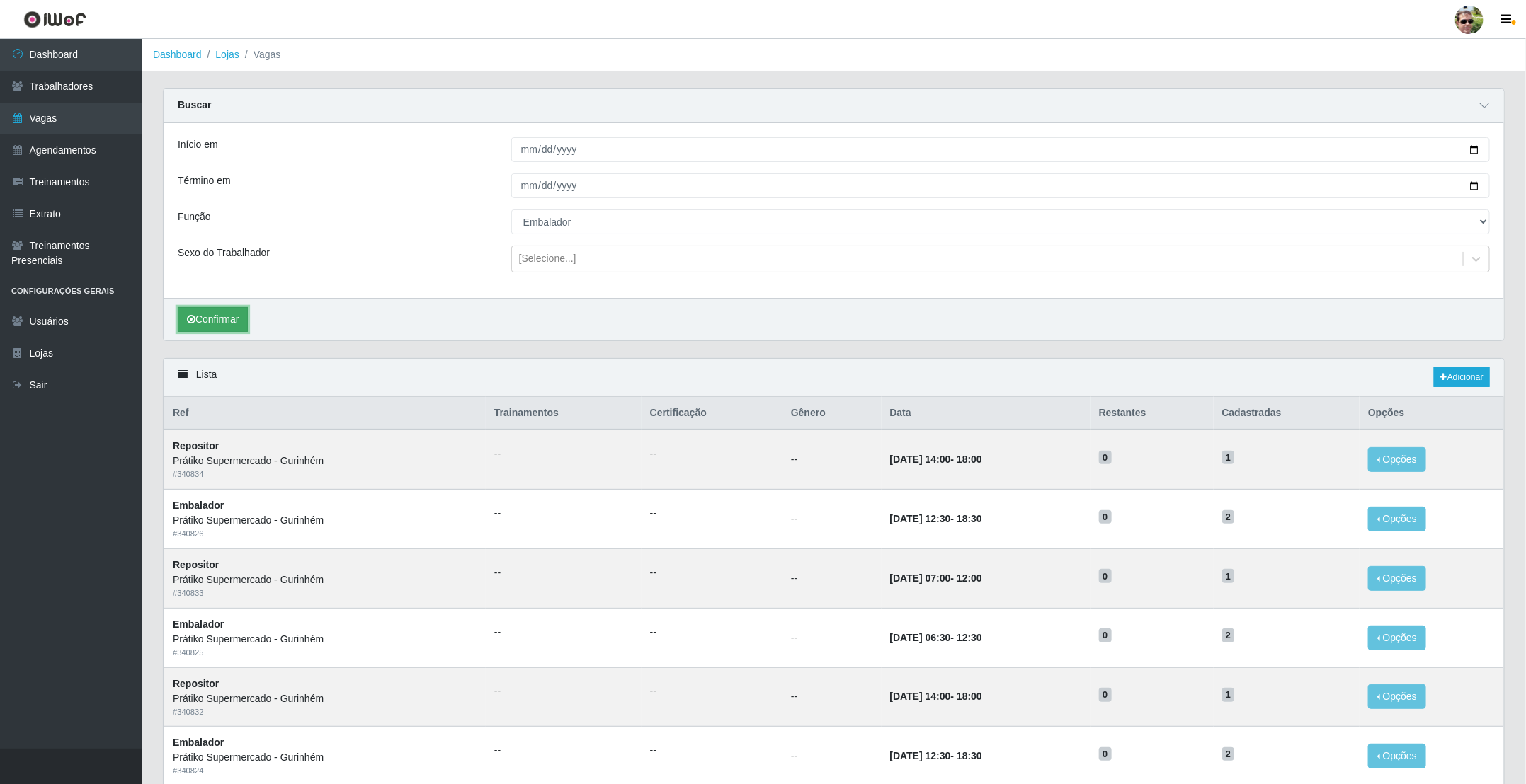
click at [211, 328] on button "Confirmar" at bounding box center [213, 319] width 70 height 25
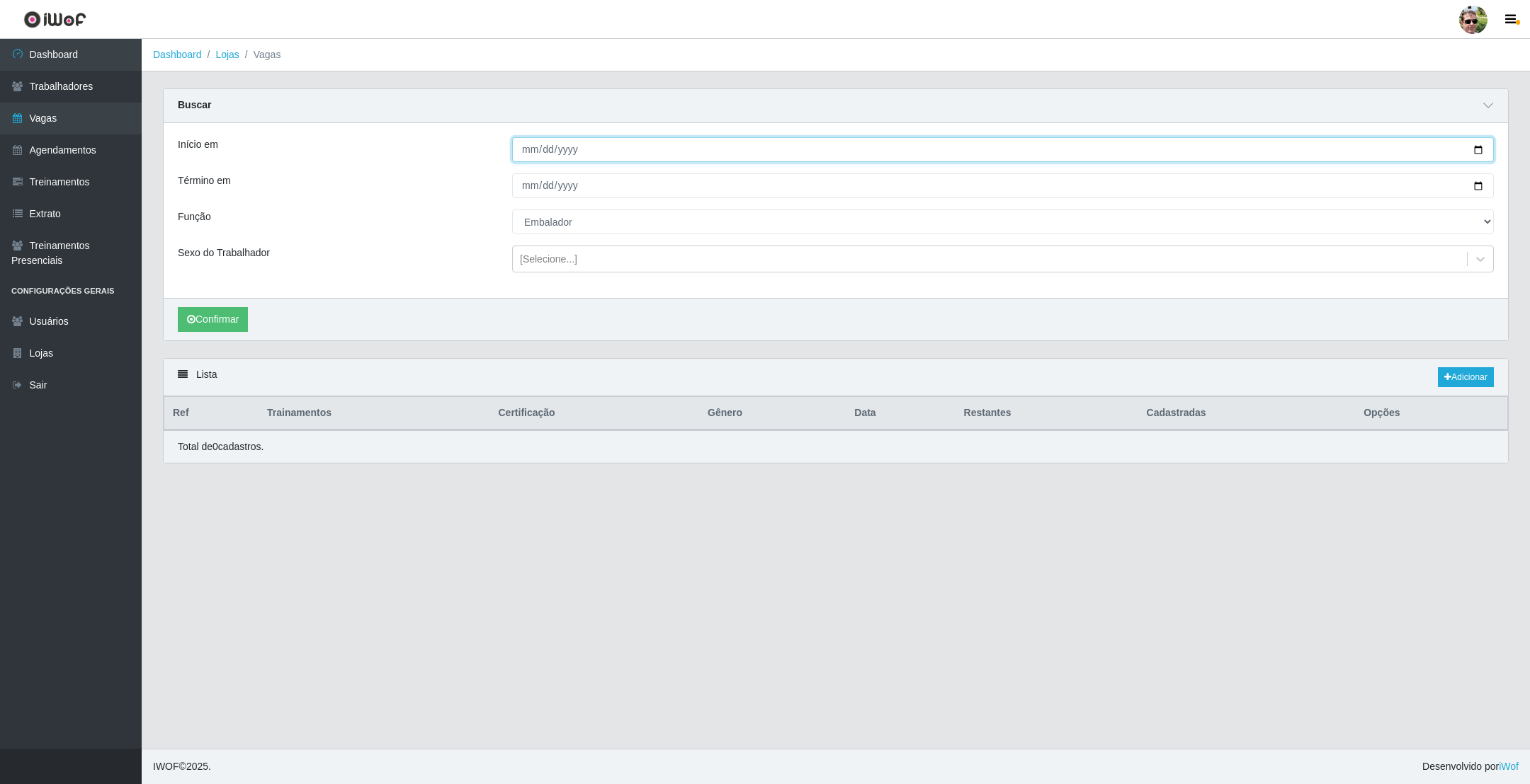
click at [1475, 153] on input "[DATE]" at bounding box center [1003, 149] width 981 height 25
type input "[DATE]"
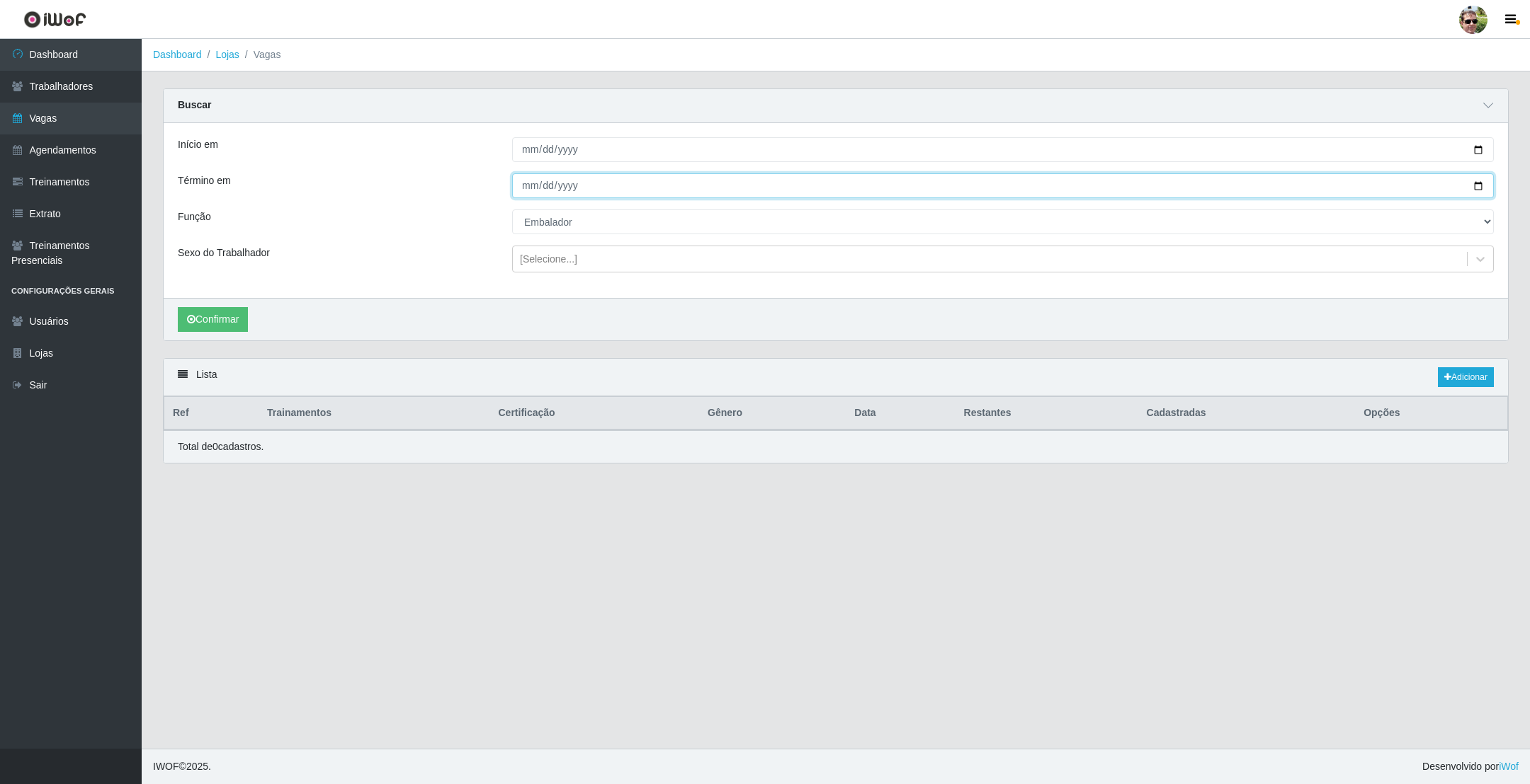
click at [1480, 188] on input "[DATE]" at bounding box center [1003, 185] width 981 height 25
type input "[DATE]"
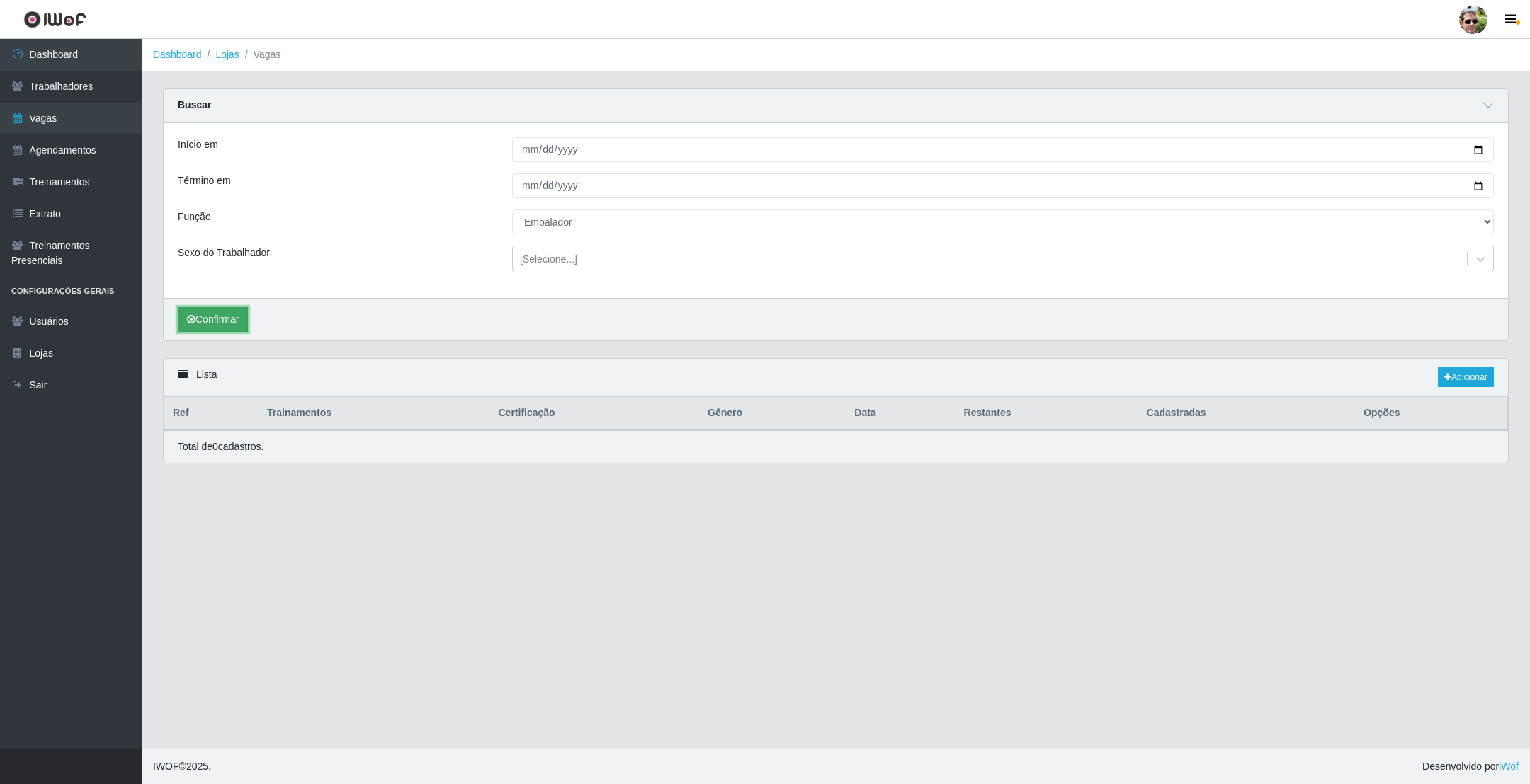
click at [222, 315] on button "Confirmar" at bounding box center [213, 319] width 70 height 25
click at [1473, 381] on link "Adicionar" at bounding box center [1466, 378] width 56 height 20
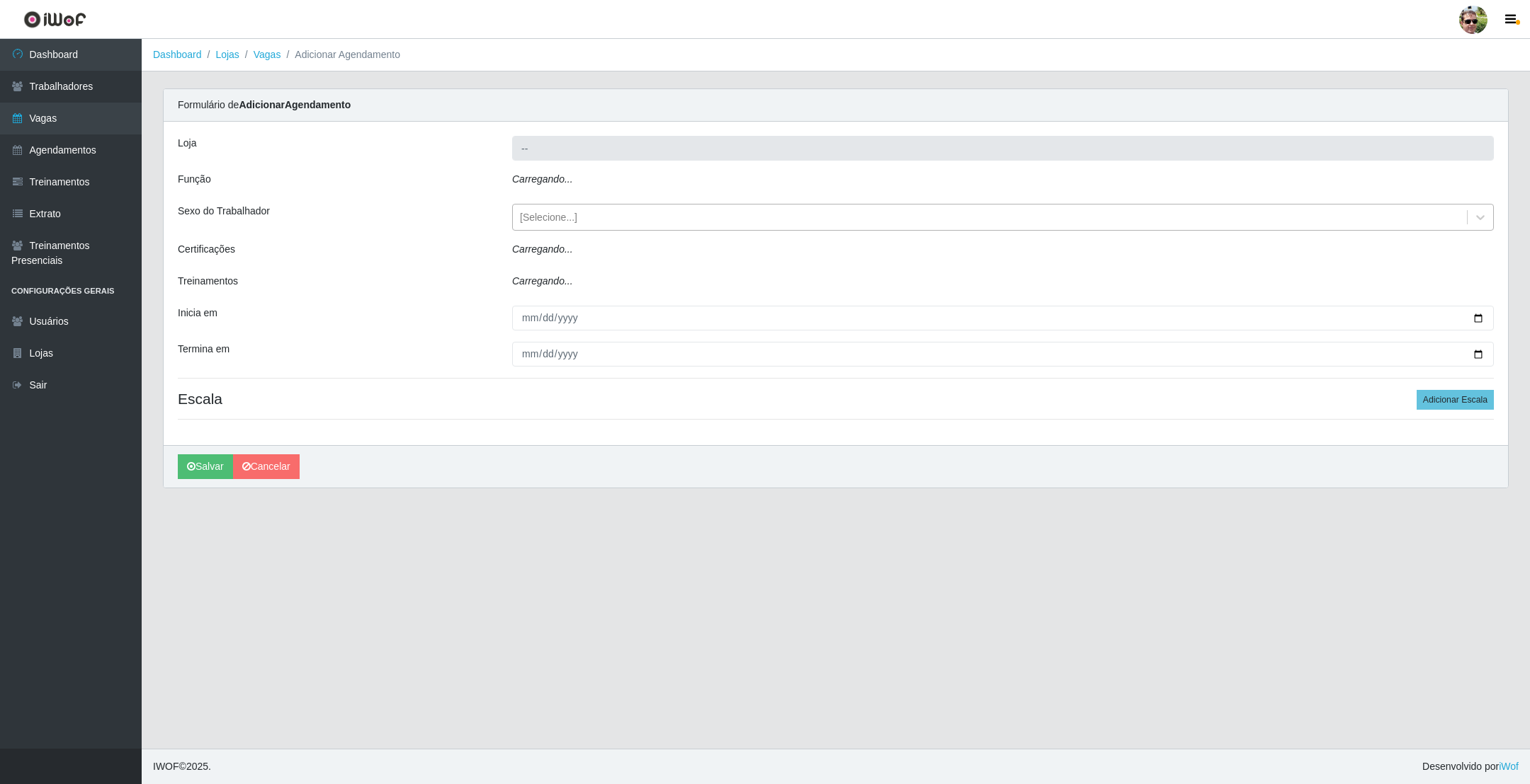
type input "Prátiko Supermercado - Gurinhém"
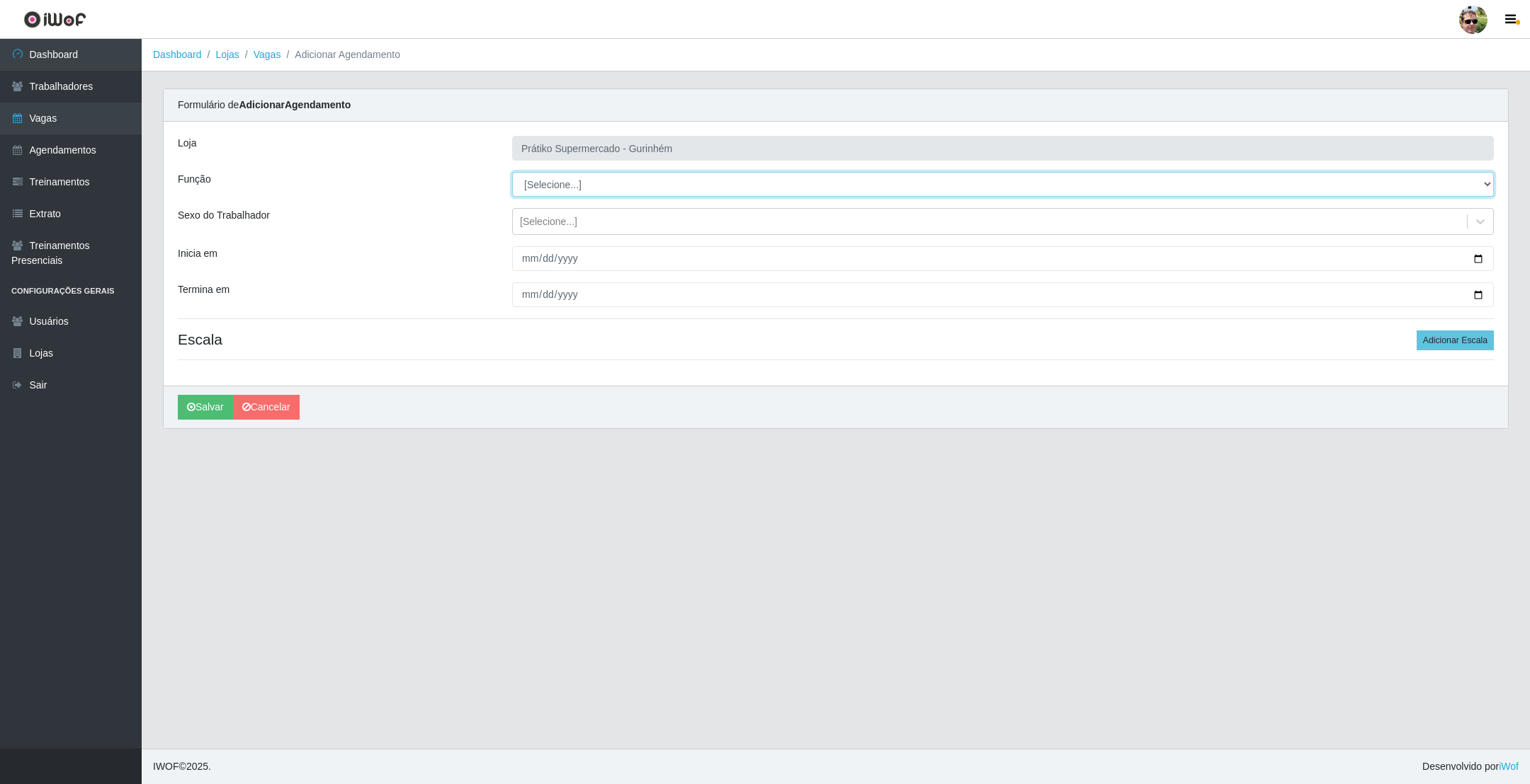
click at [578, 190] on select "[Selecione...] Auxiliar de entrega + Auxiliar de entrega ++ Embalador Embalador…" at bounding box center [1003, 184] width 981 height 25
select select "1"
click at [512, 173] on select "[Selecione...] Auxiliar de entrega + Auxiliar de entrega ++ Embalador Embalador…" at bounding box center [1003, 184] width 981 height 25
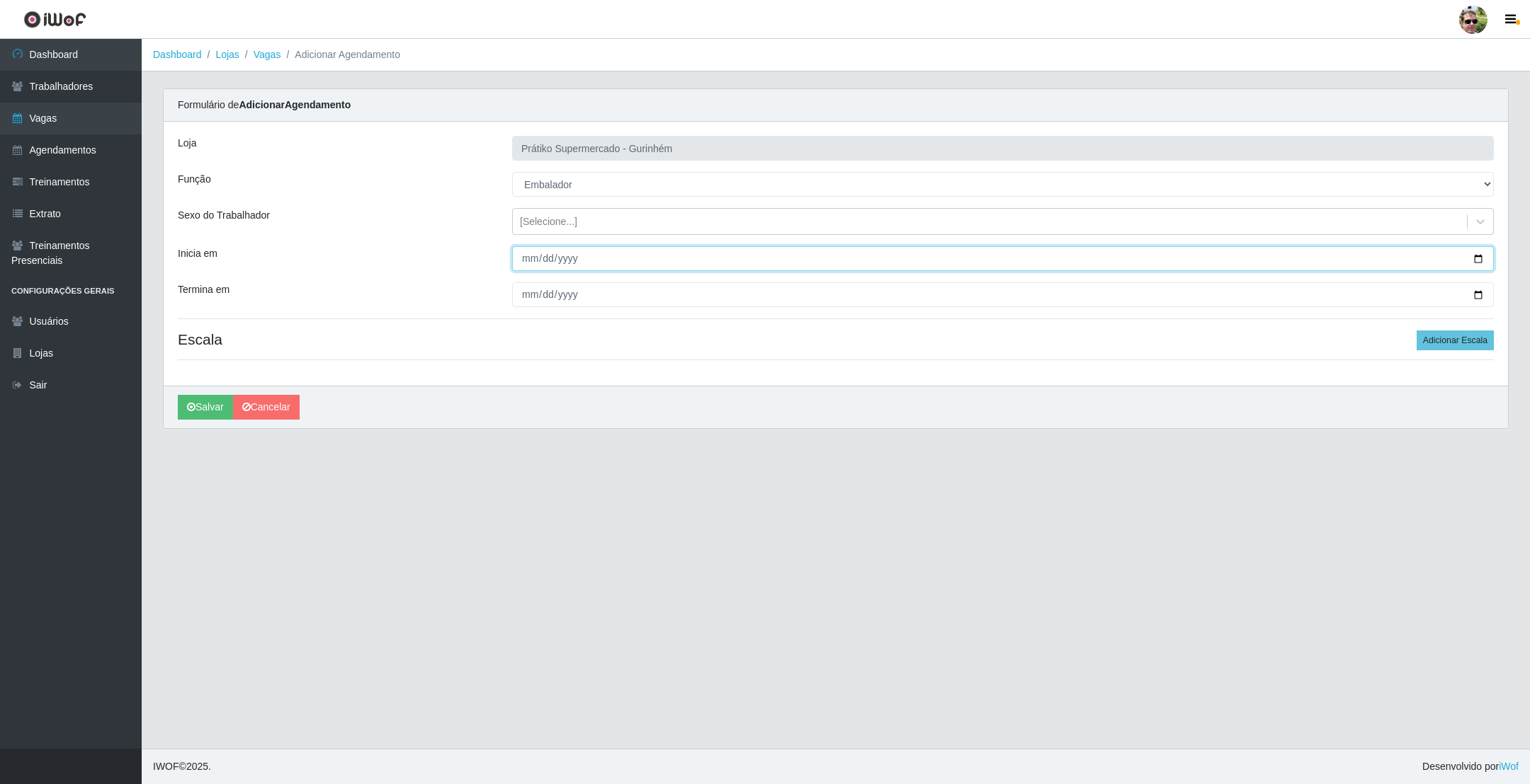
click at [672, 255] on input "Inicia em" at bounding box center [1003, 258] width 981 height 25
click at [1477, 259] on input "Inicia em" at bounding box center [1003, 258] width 981 height 25
type input "[DATE]"
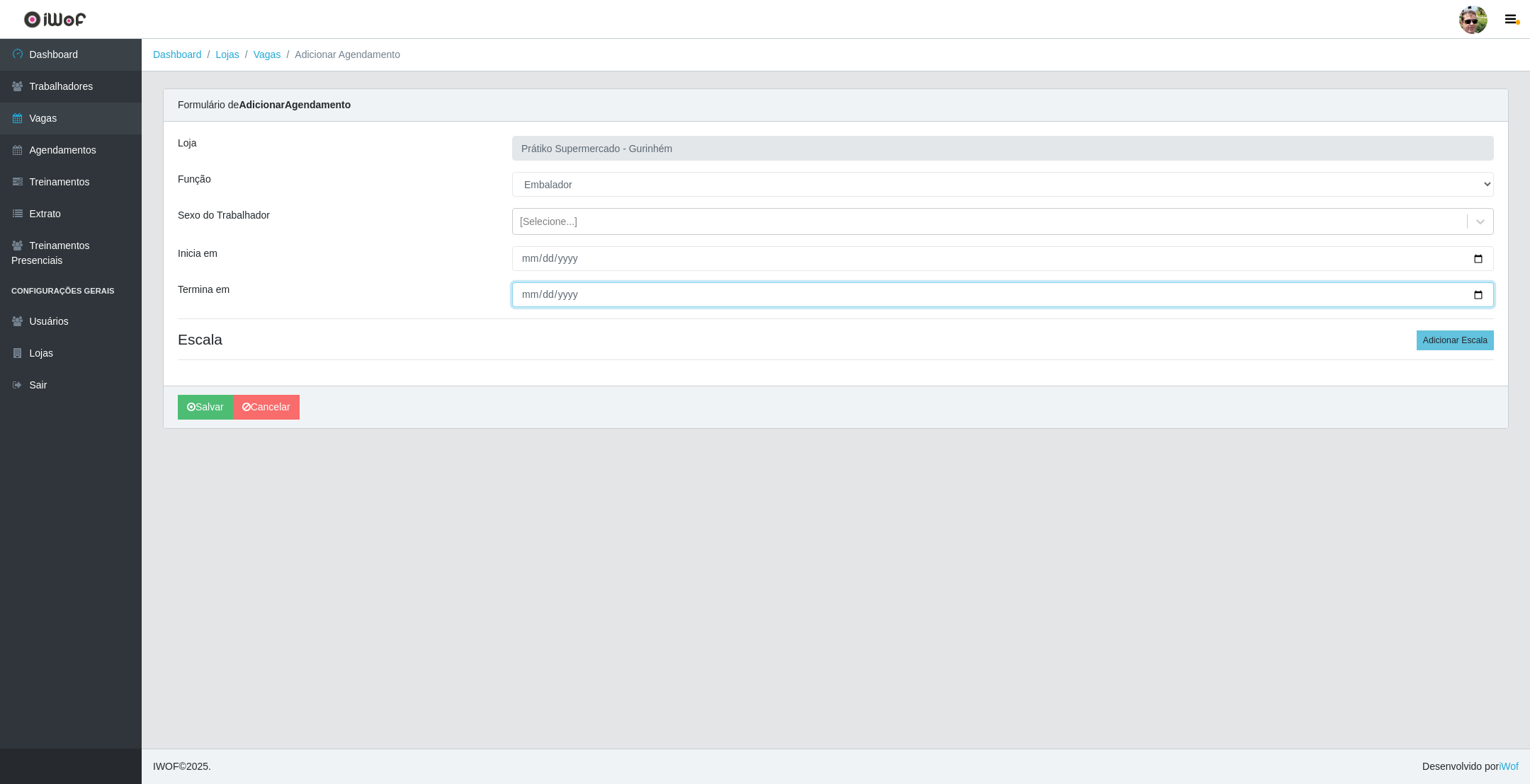
click at [1477, 298] on input "Termina em" at bounding box center [1003, 295] width 981 height 25
type input "[DATE]"
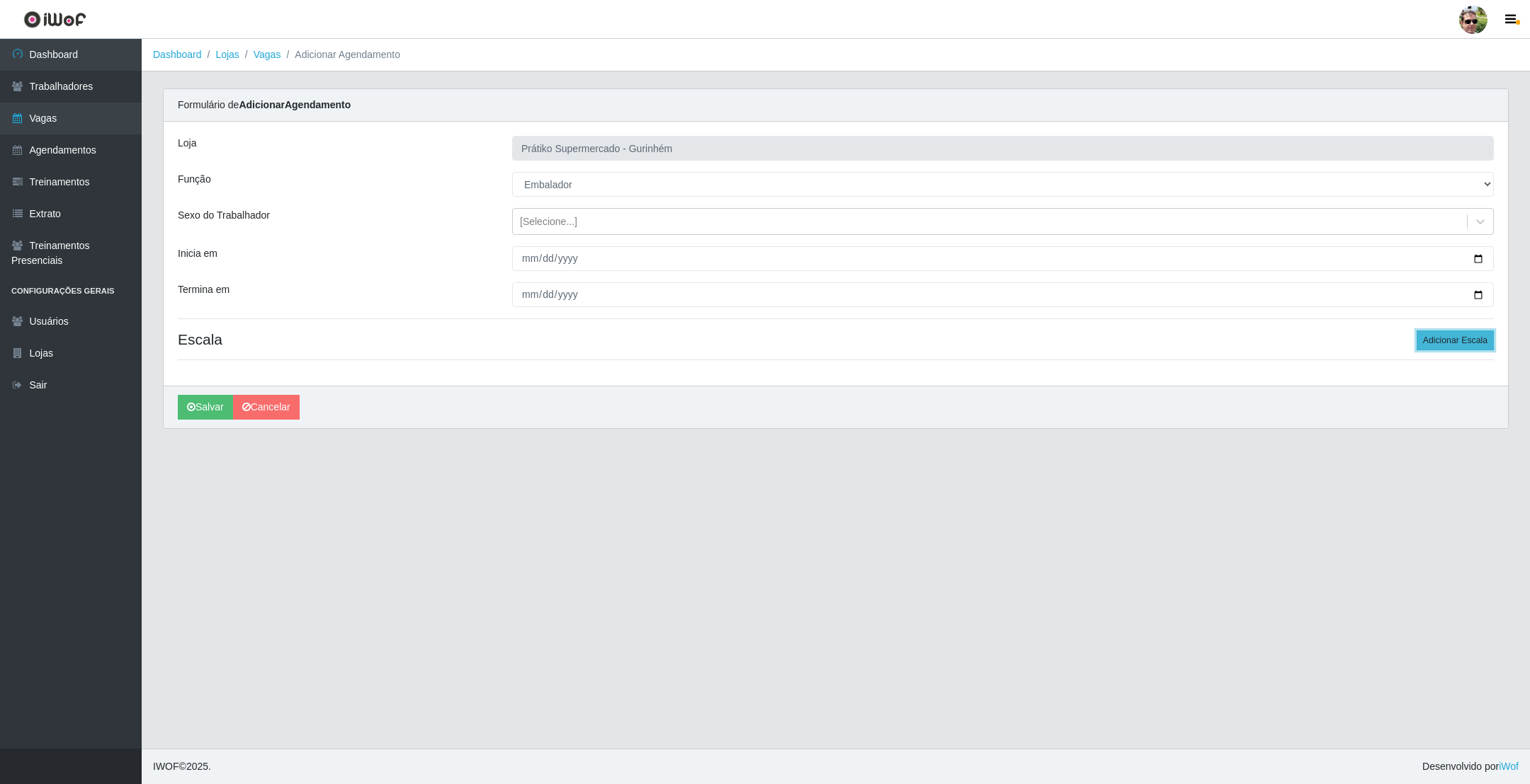
click at [1463, 346] on button "Adicionar Escala" at bounding box center [1455, 340] width 77 height 20
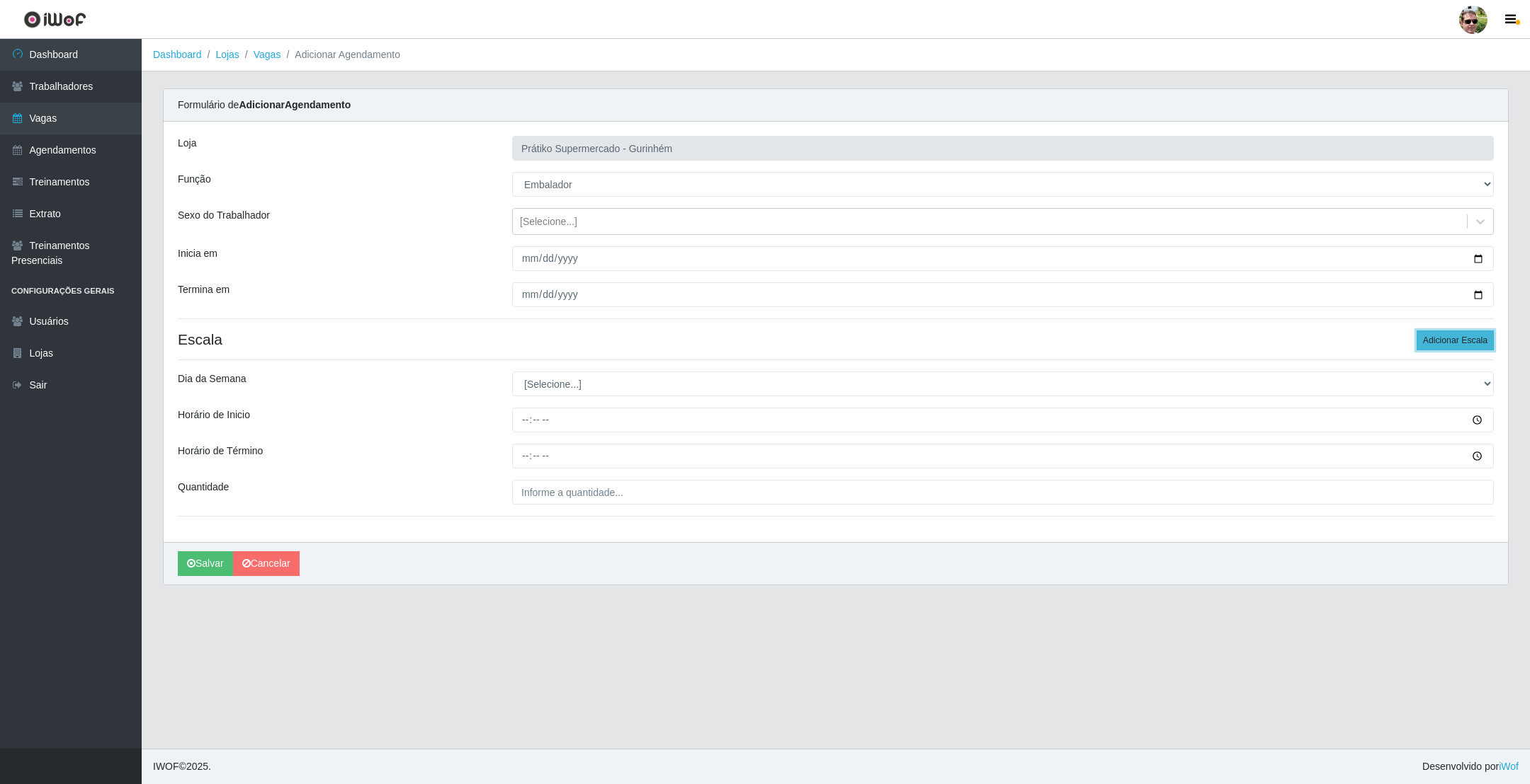
click at [1463, 346] on button "Adicionar Escala" at bounding box center [1455, 340] width 77 height 20
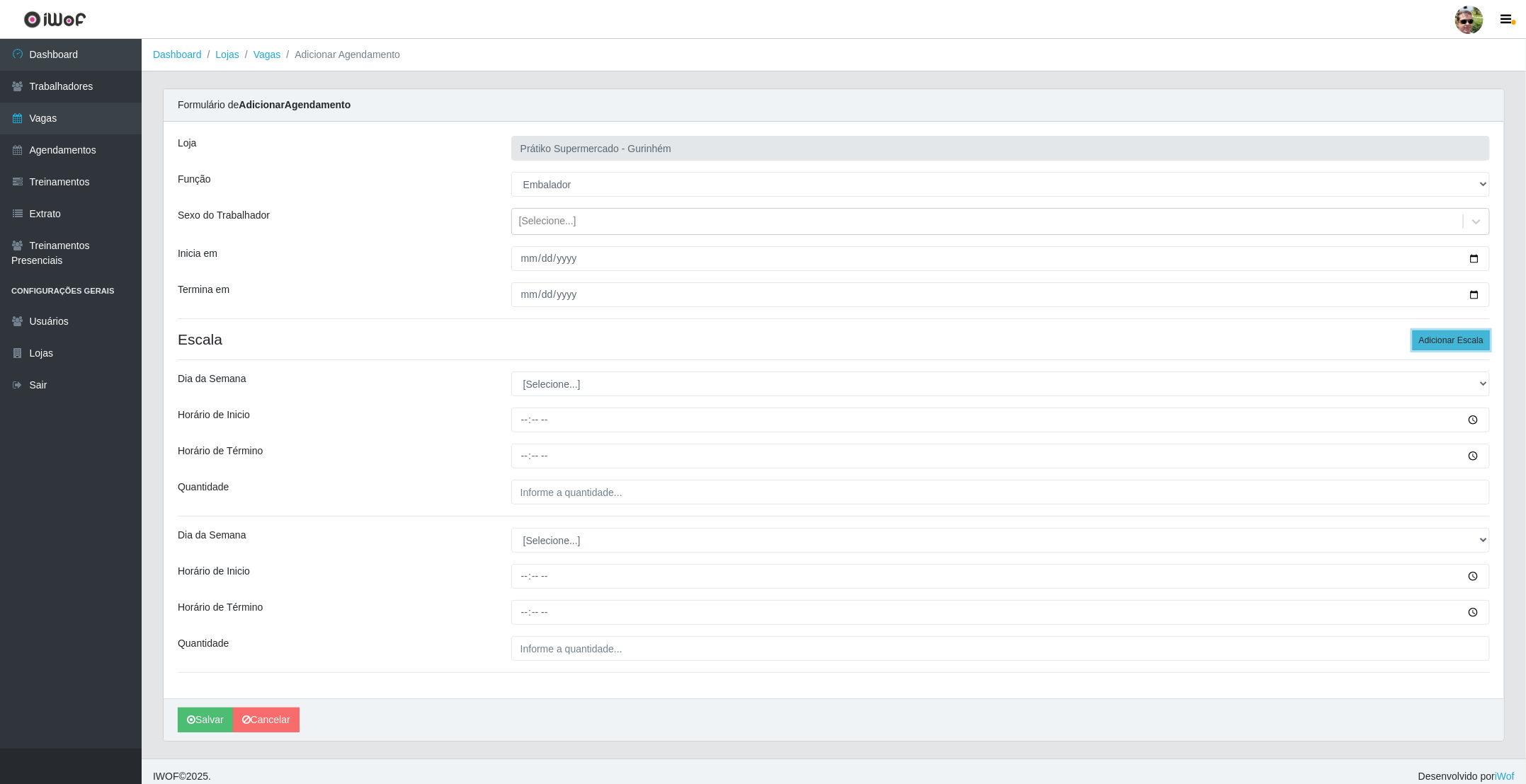
click at [1463, 346] on button "Adicionar Escala" at bounding box center [1452, 340] width 77 height 20
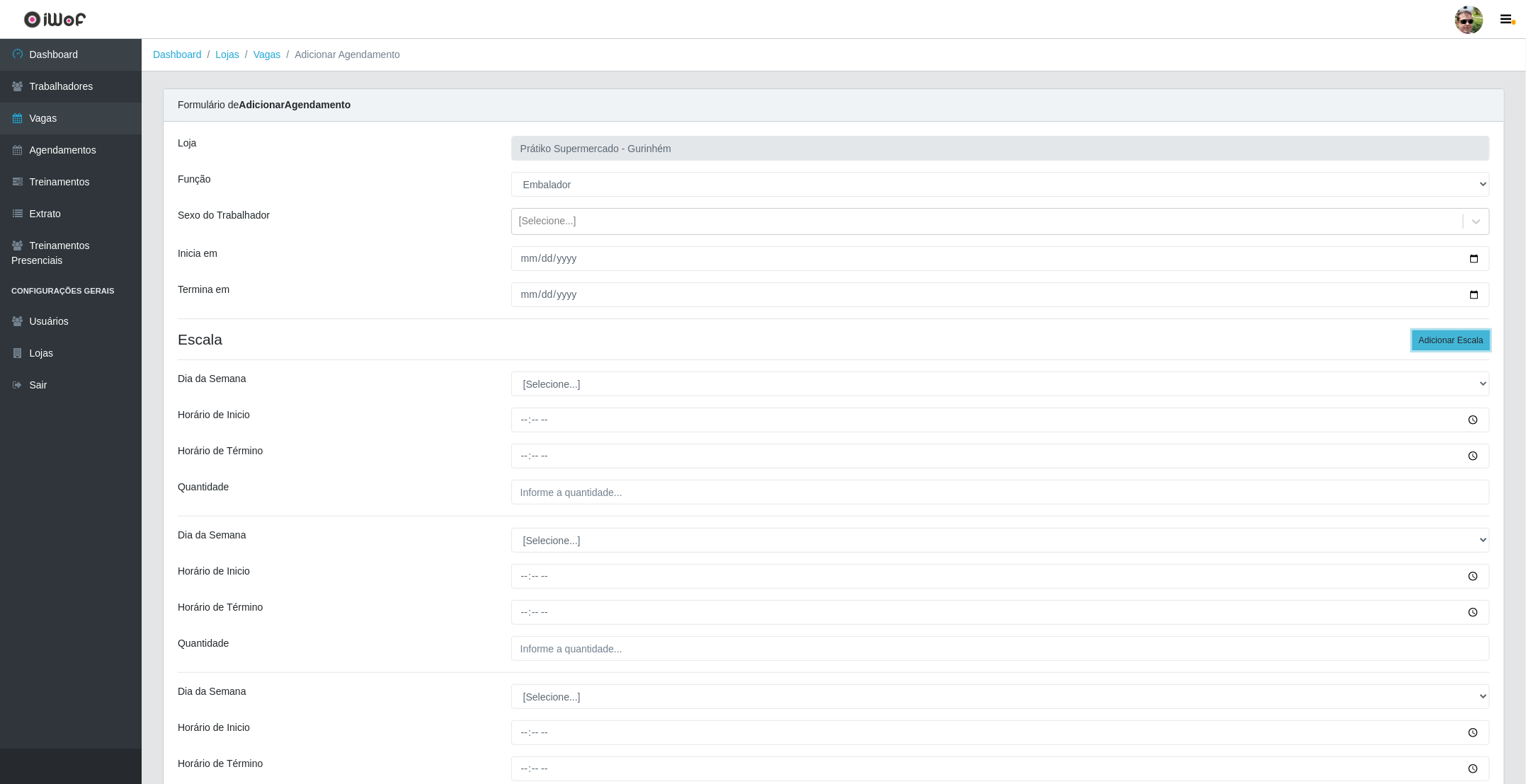
click at [1463, 346] on button "Adicionar Escala" at bounding box center [1452, 340] width 77 height 20
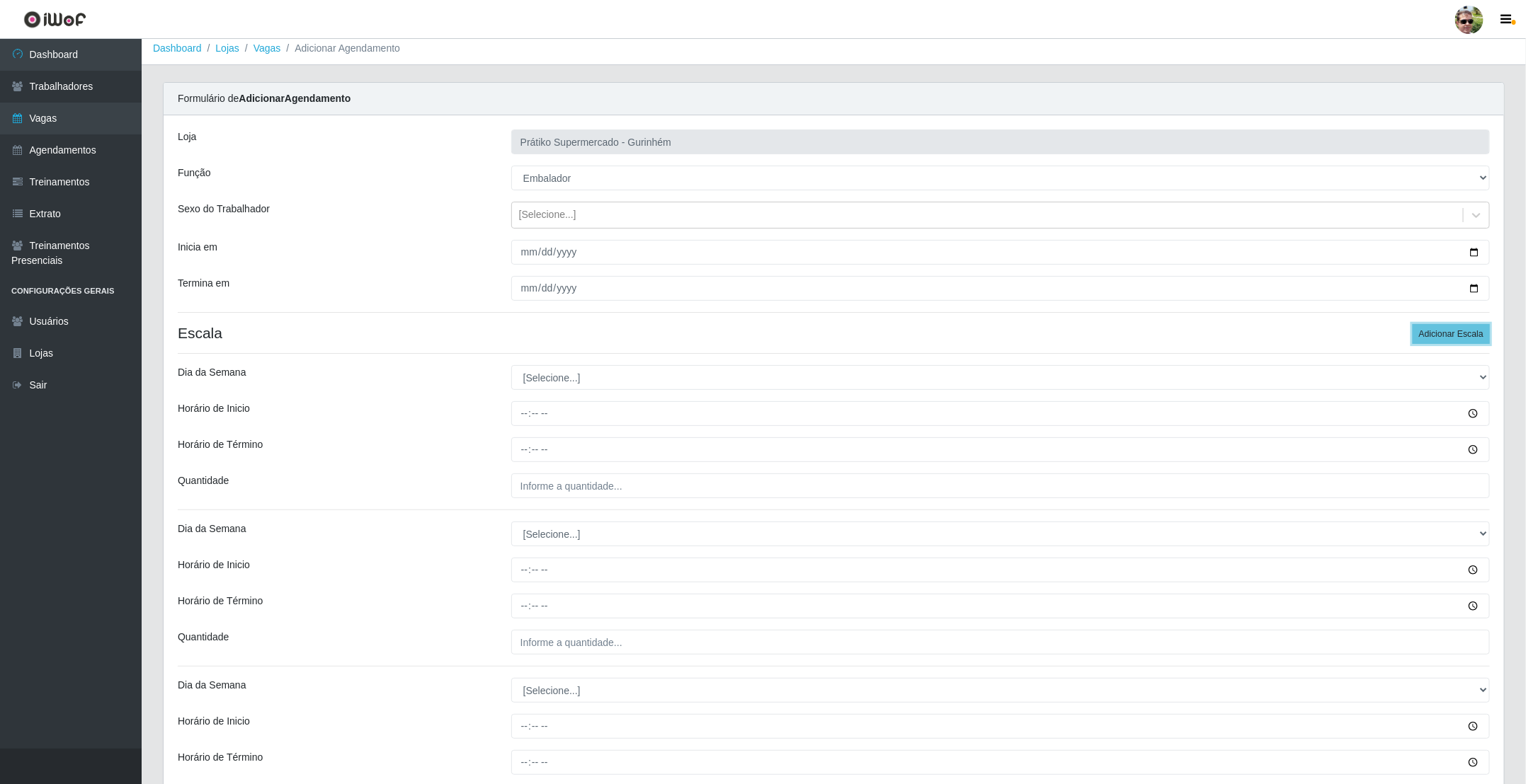
scroll to position [106, 0]
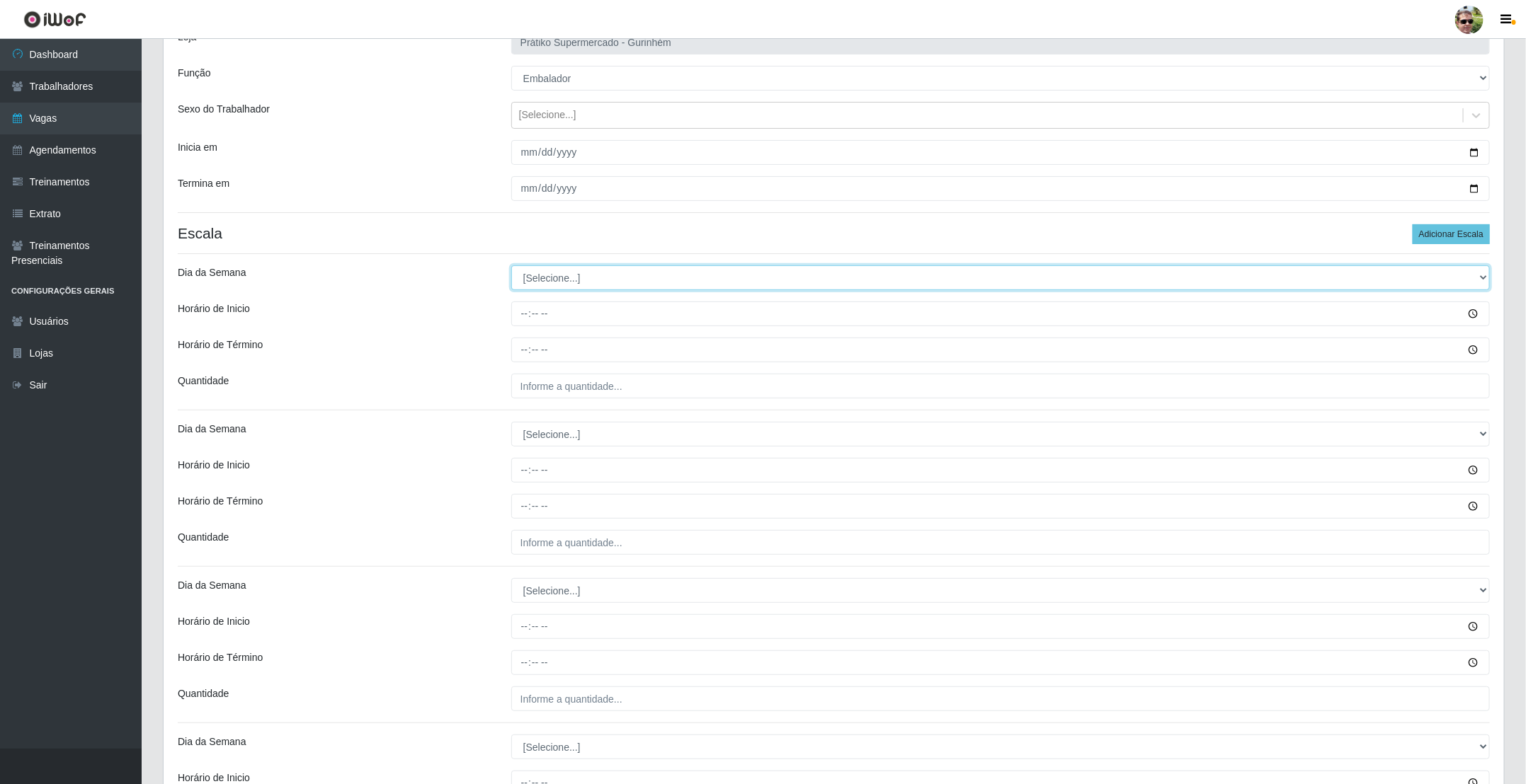
click at [597, 288] on select "[Selecione...] Segunda Terça Quarta Quinta Sexta Sábado Domingo" at bounding box center [1001, 278] width 979 height 25
select select "5"
click at [511, 268] on select "[Selecione...] Segunda Terça Quarta Quinta Sexta Sábado Domingo" at bounding box center [1001, 278] width 979 height 25
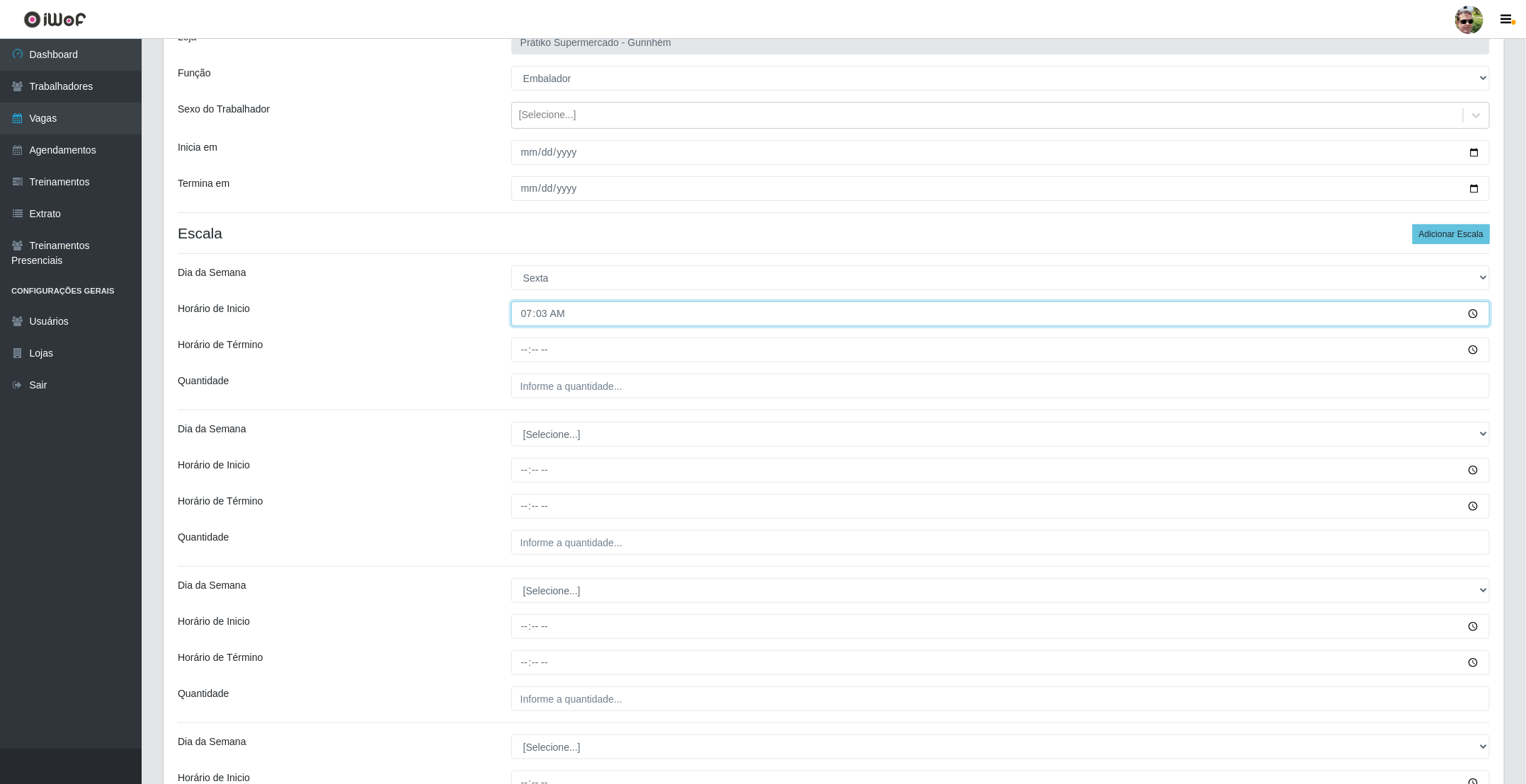
type input "07:30"
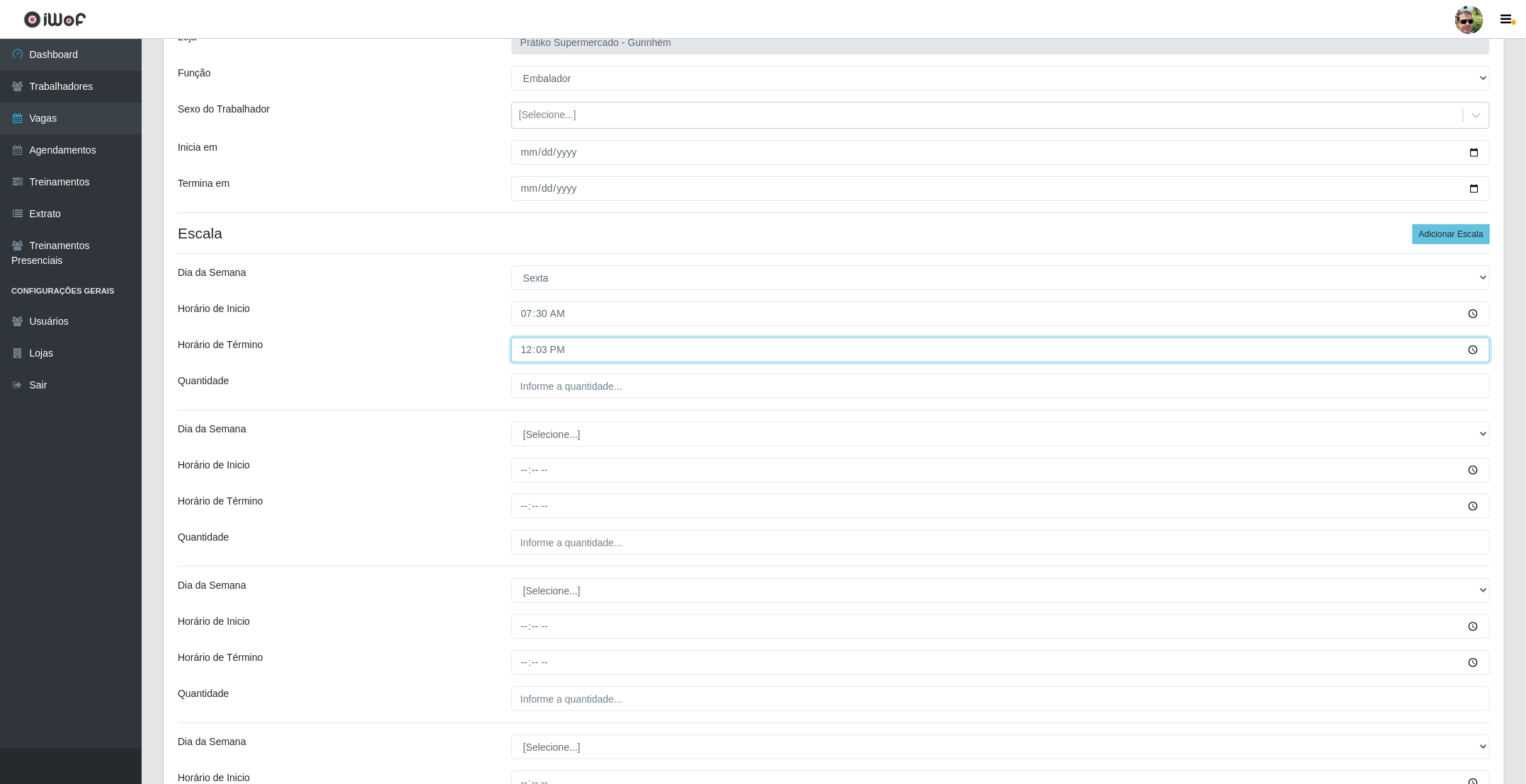
type input "12:30"
type input "2__"
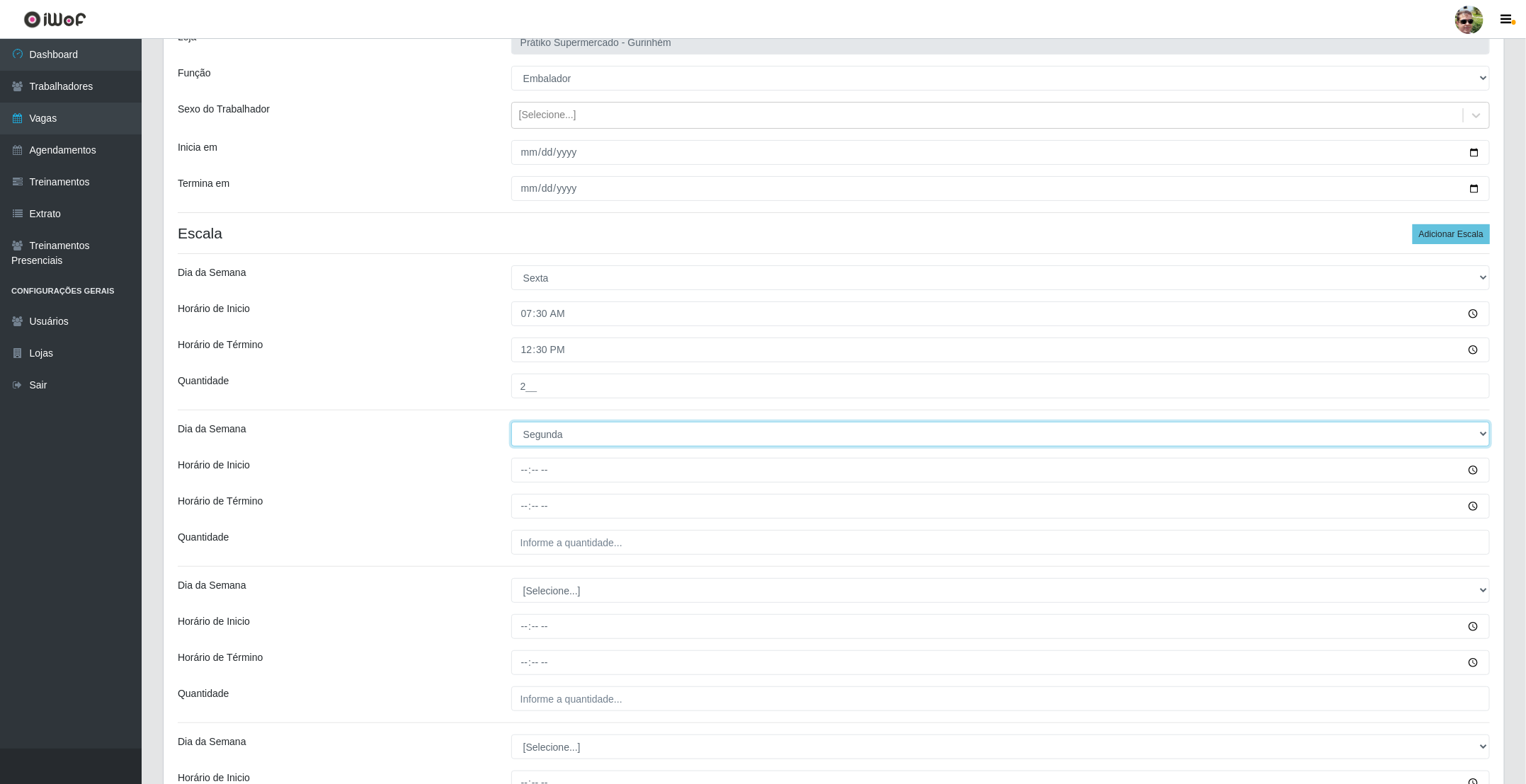
select select "5"
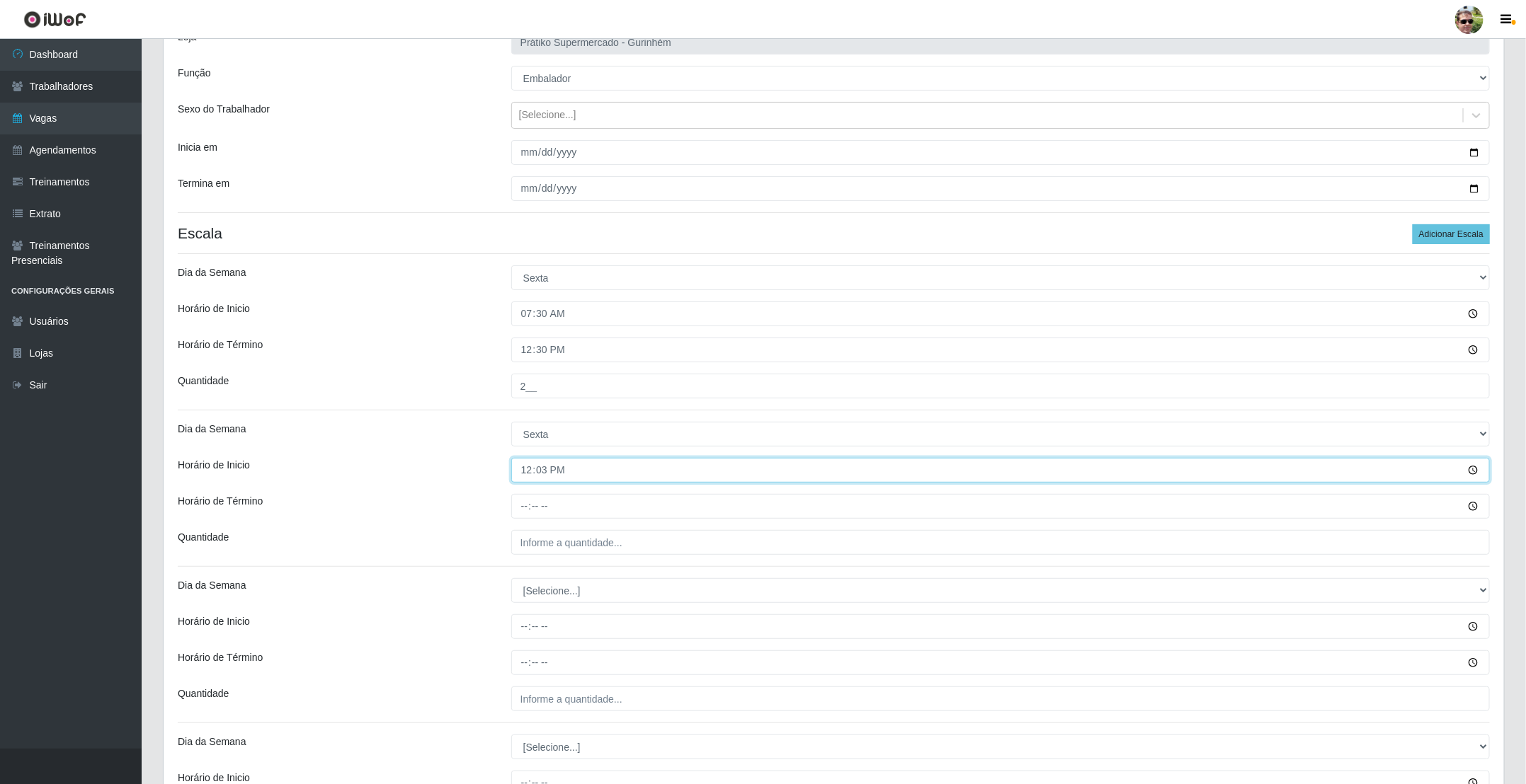
type input "12:30"
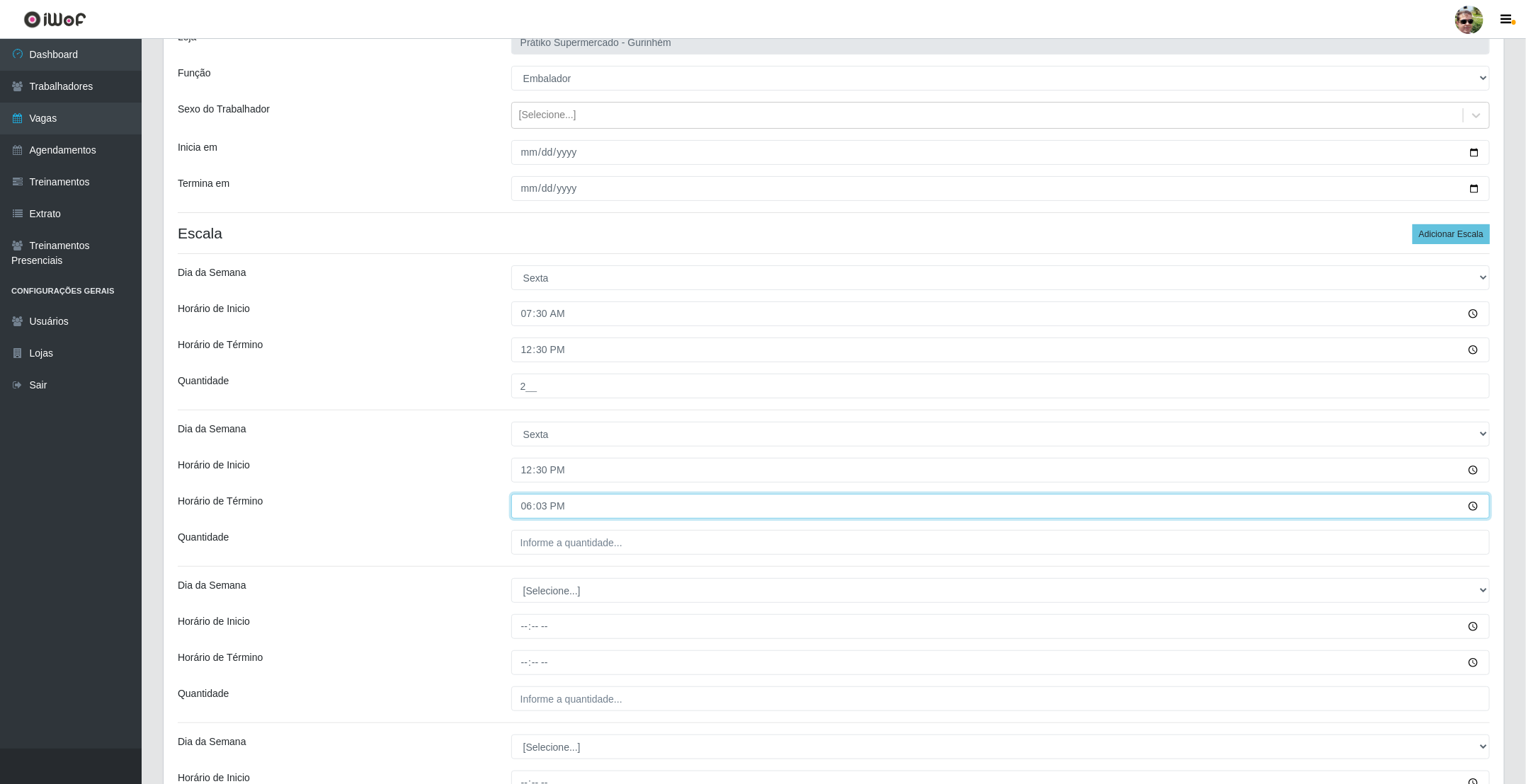
type input "18:30"
type input "2__"
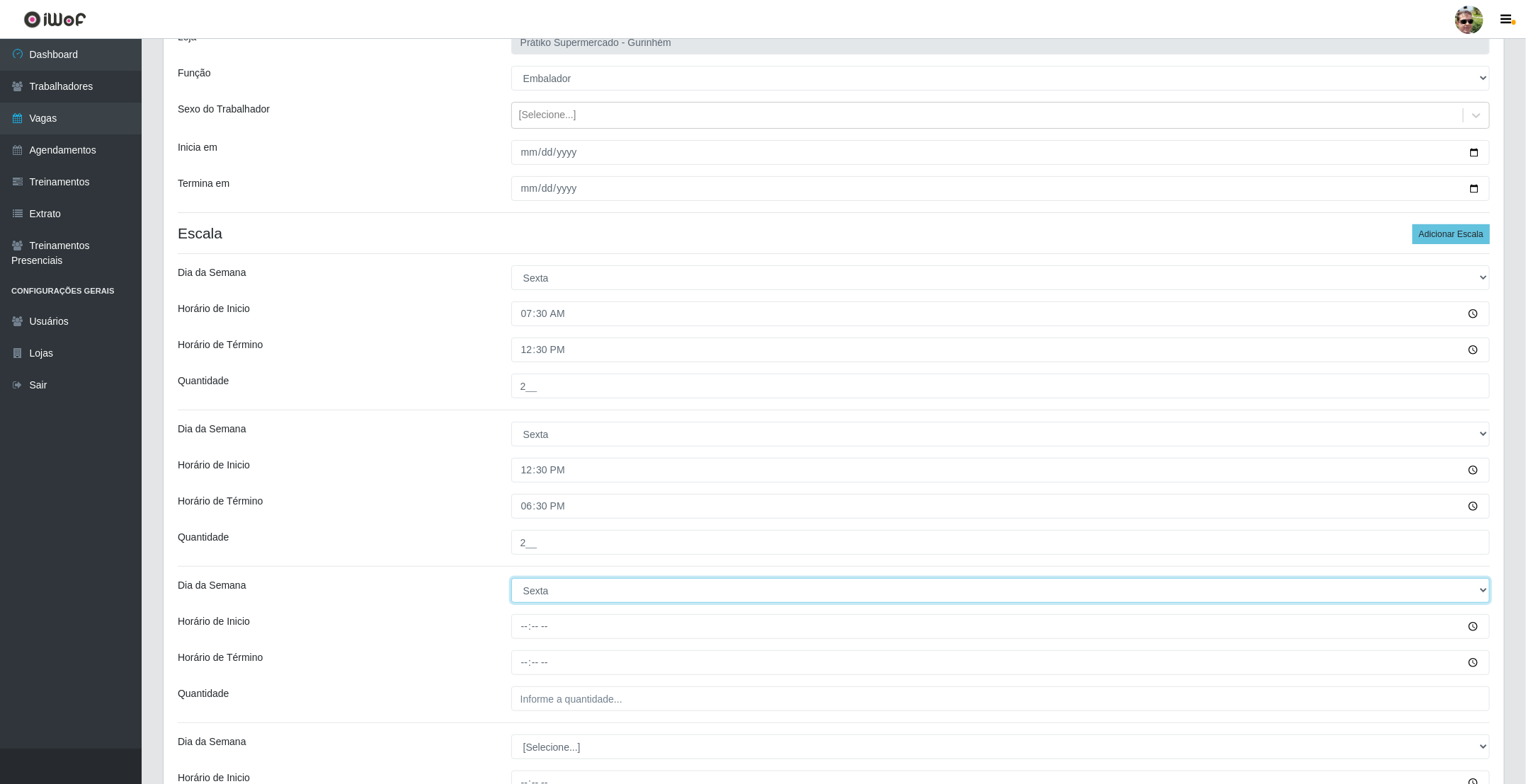
select select "6"
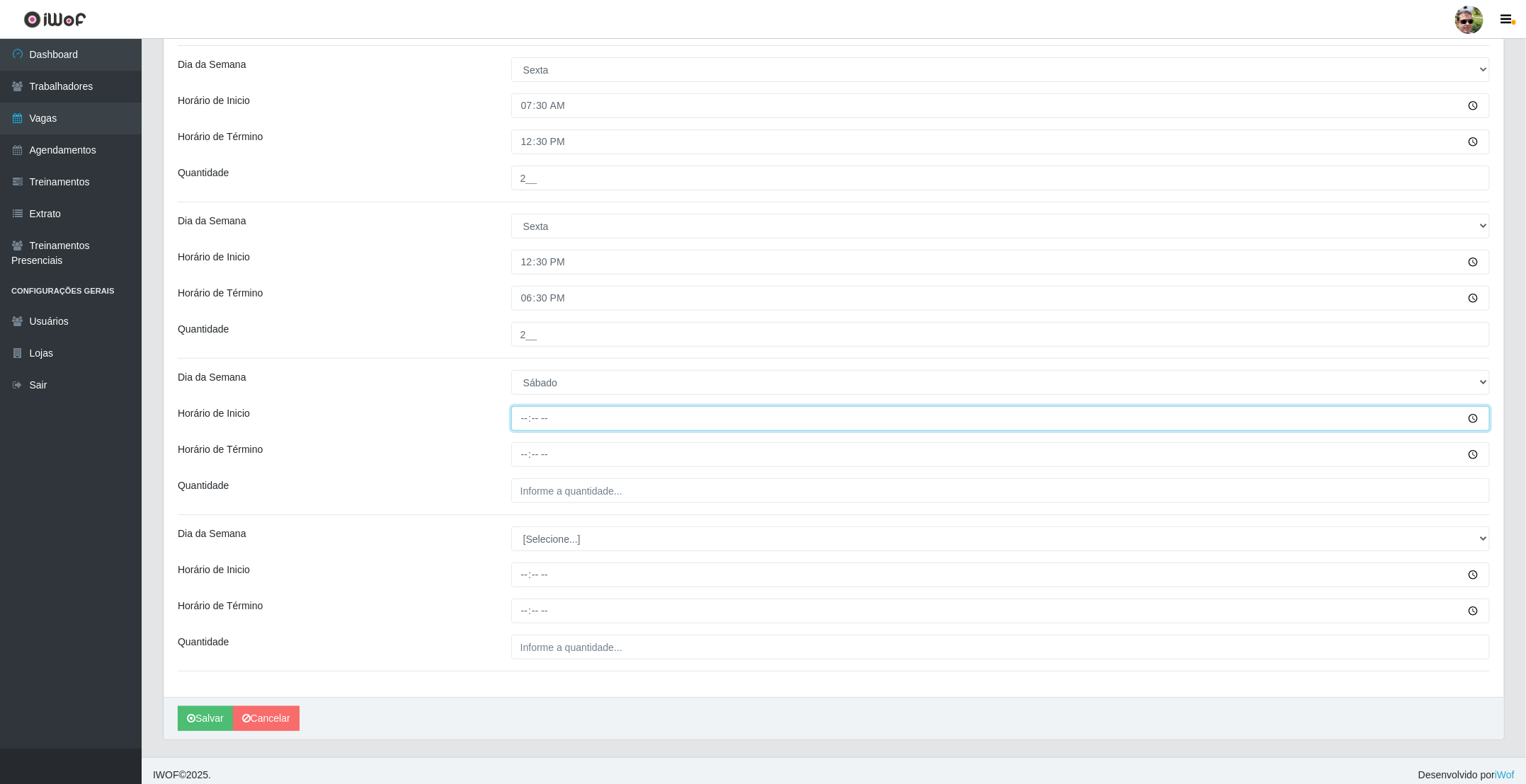
scroll to position [318, 0]
type input "06:30"
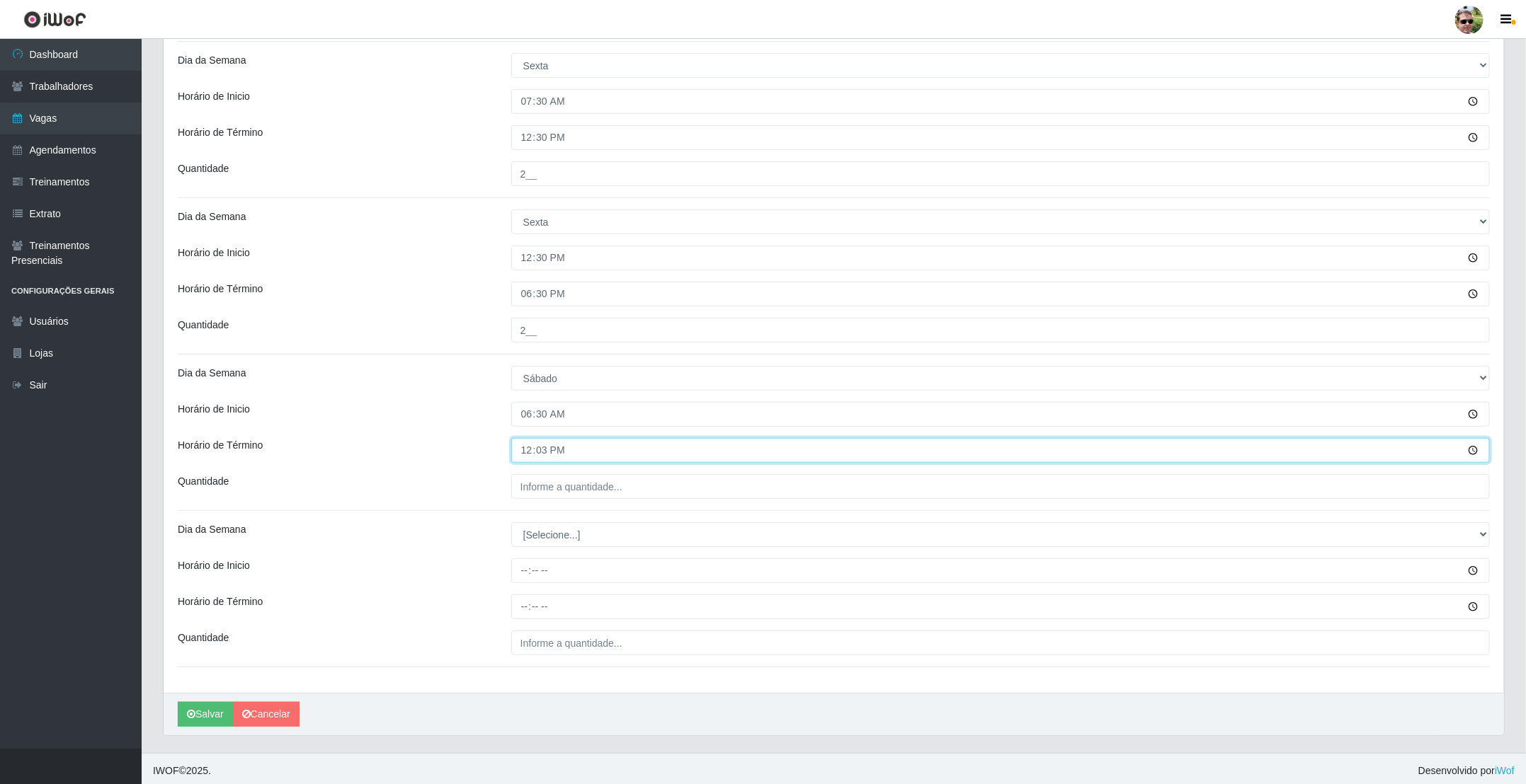
type input "12:30"
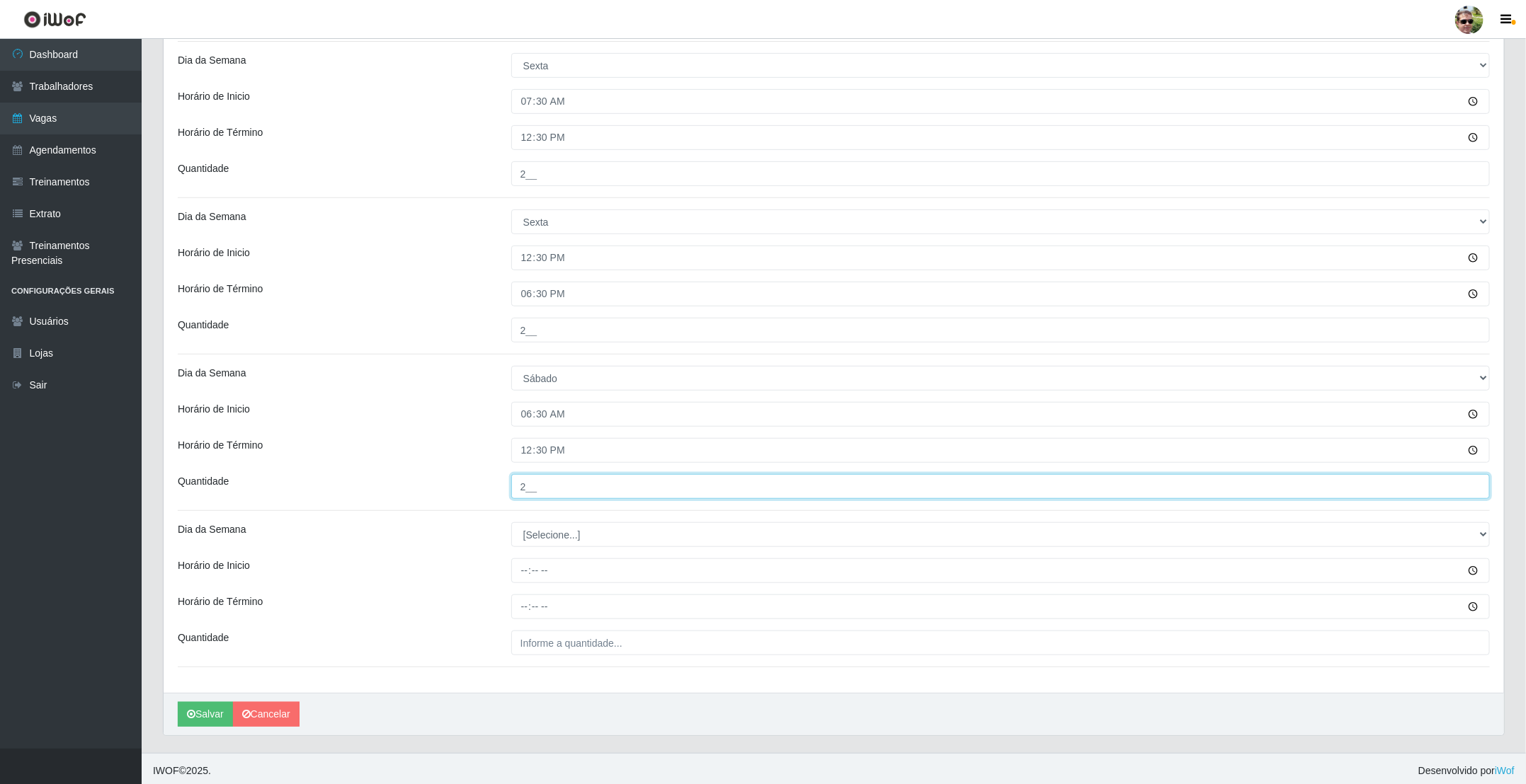
type input "2__"
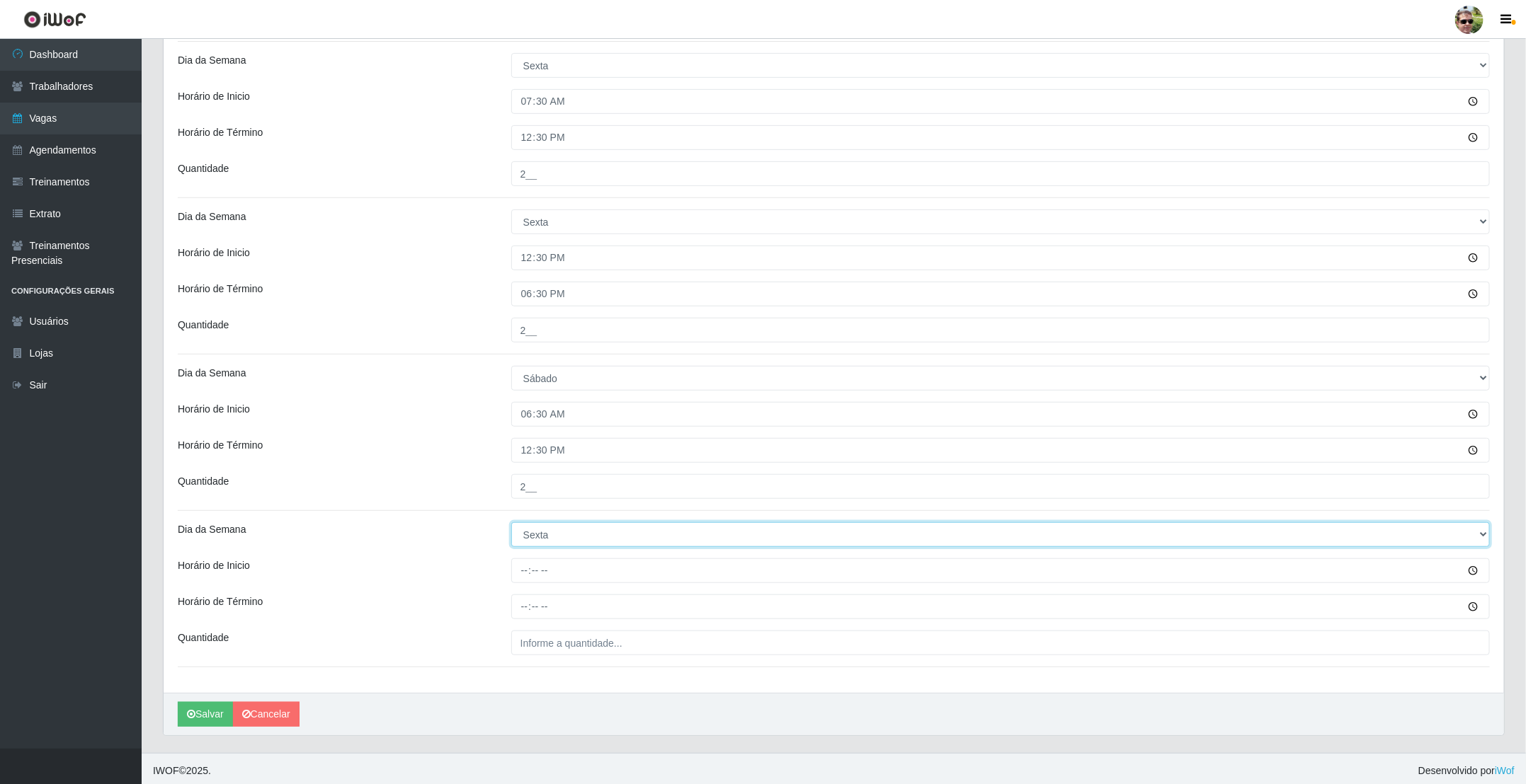
select select "6"
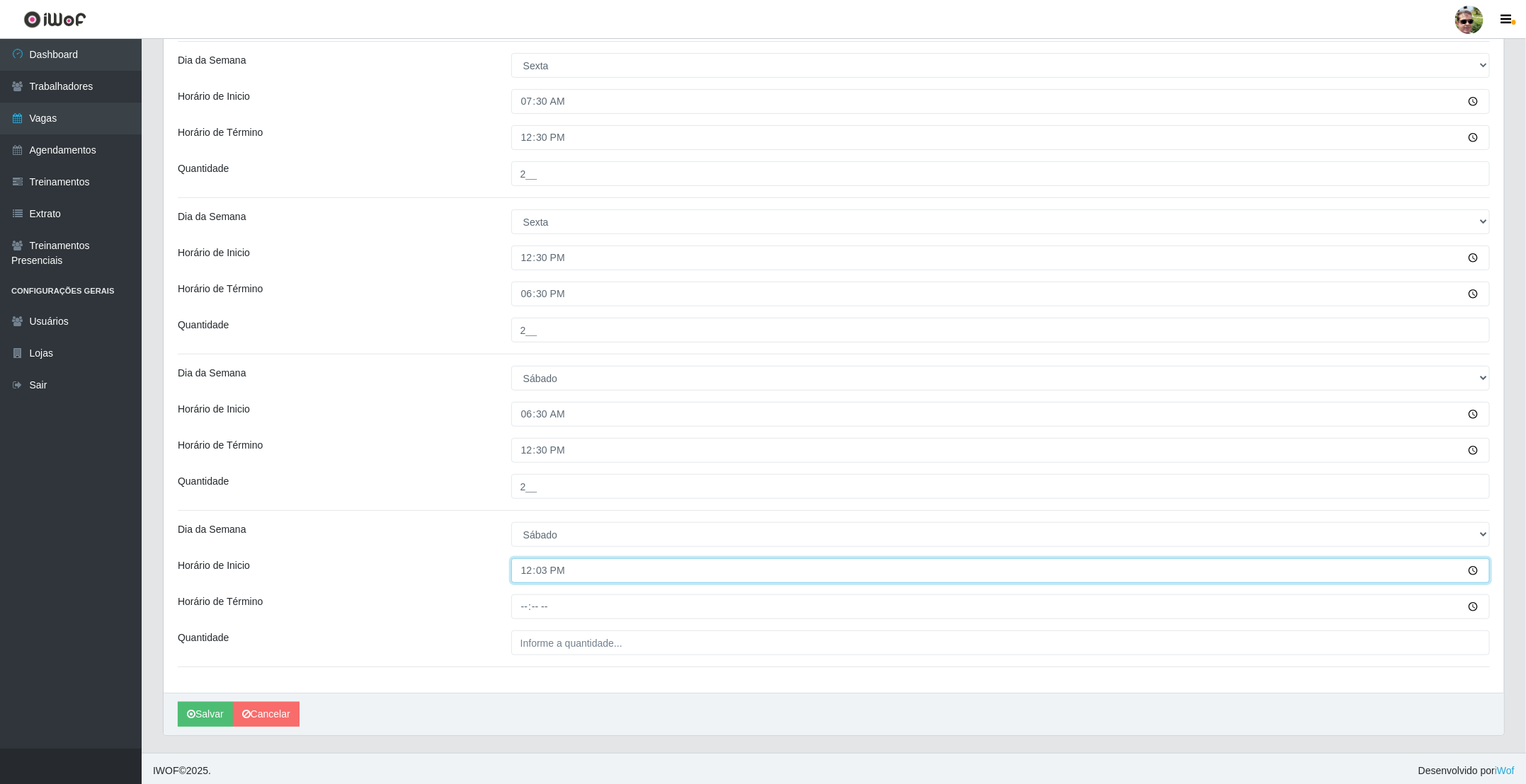
type input "12:30"
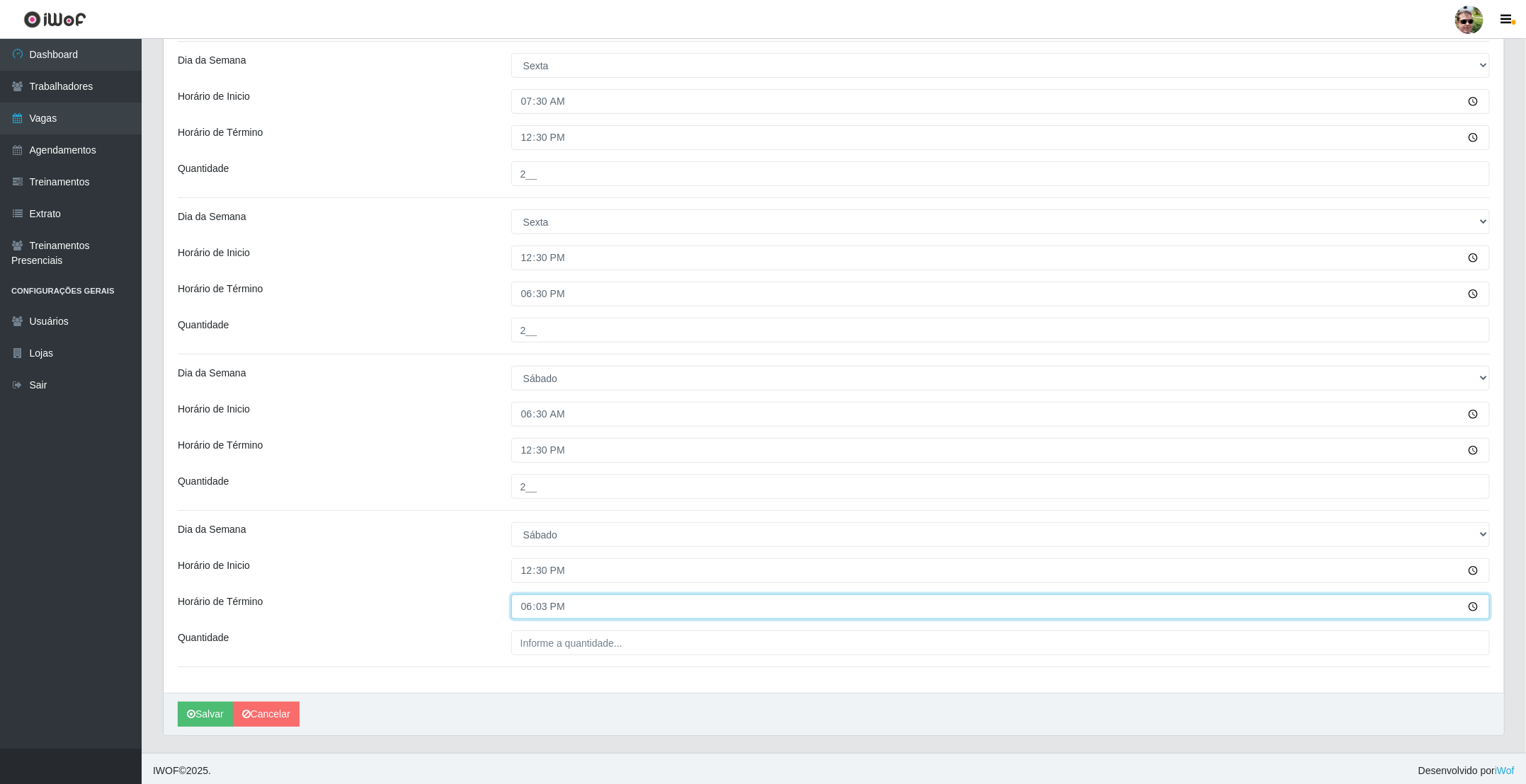
type input "18:30"
type input "2__"
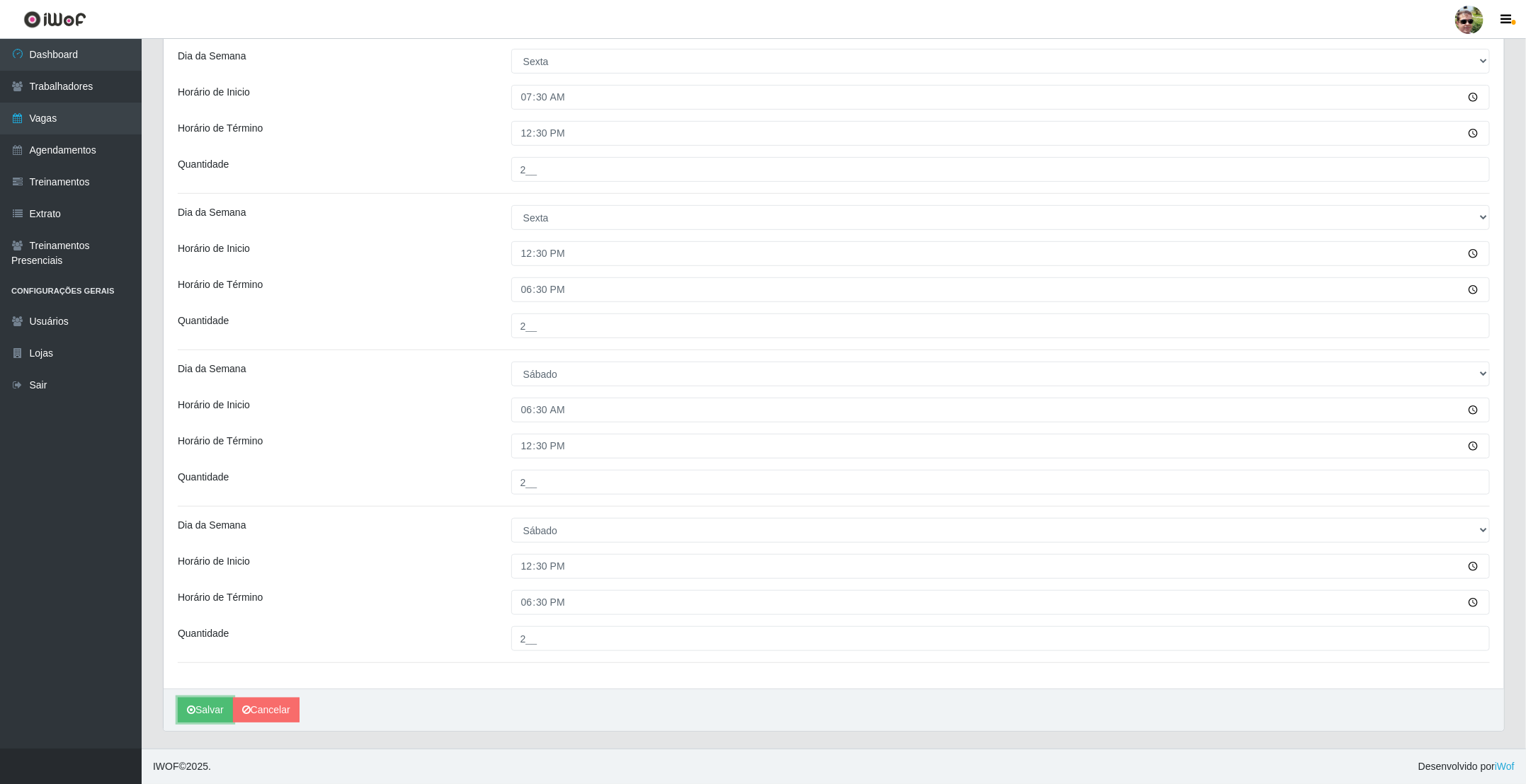
scroll to position [327, 0]
click at [205, 709] on button "Salvar" at bounding box center [206, 710] width 55 height 25
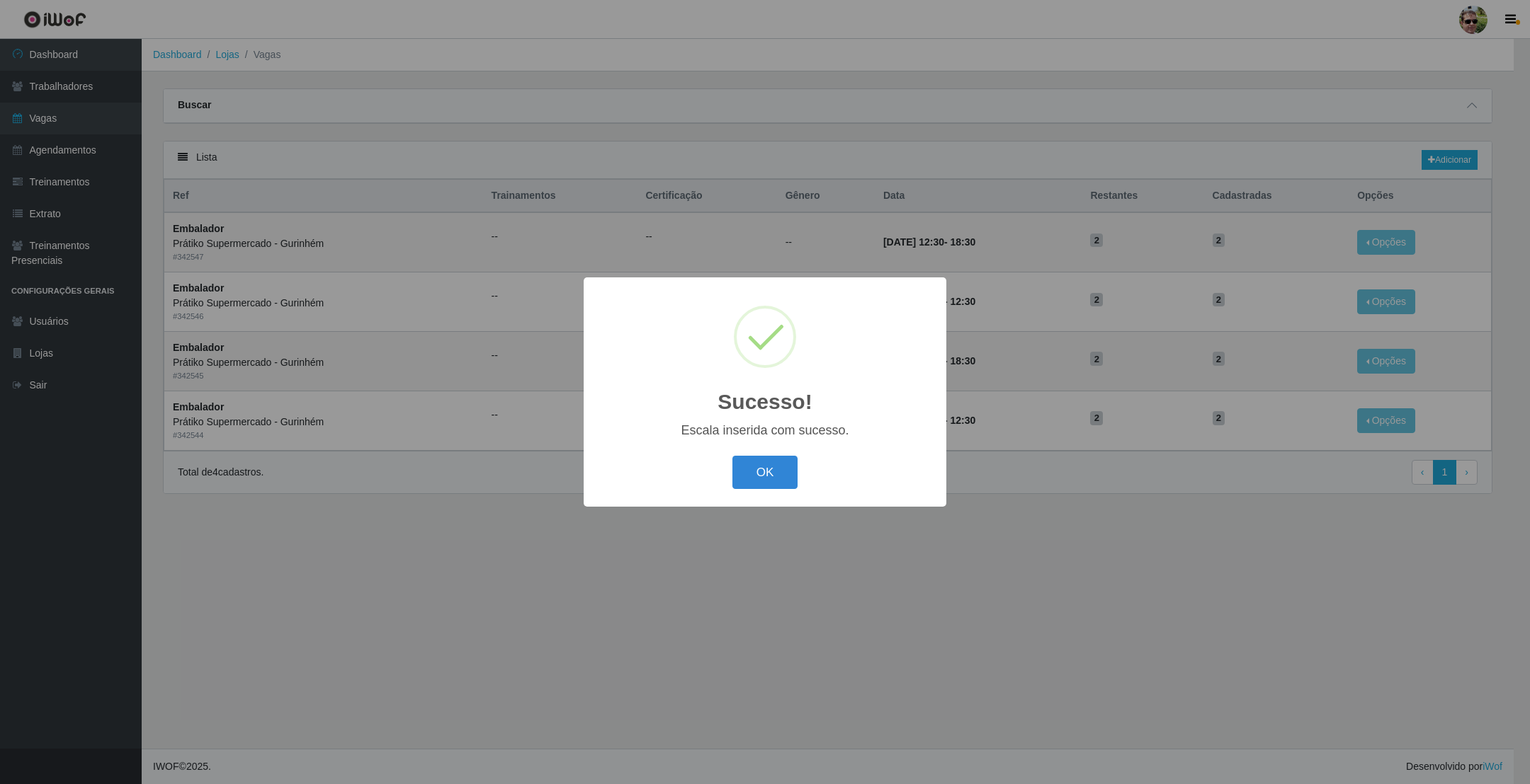
click at [732, 456] on button "OK" at bounding box center [765, 473] width 66 height 34
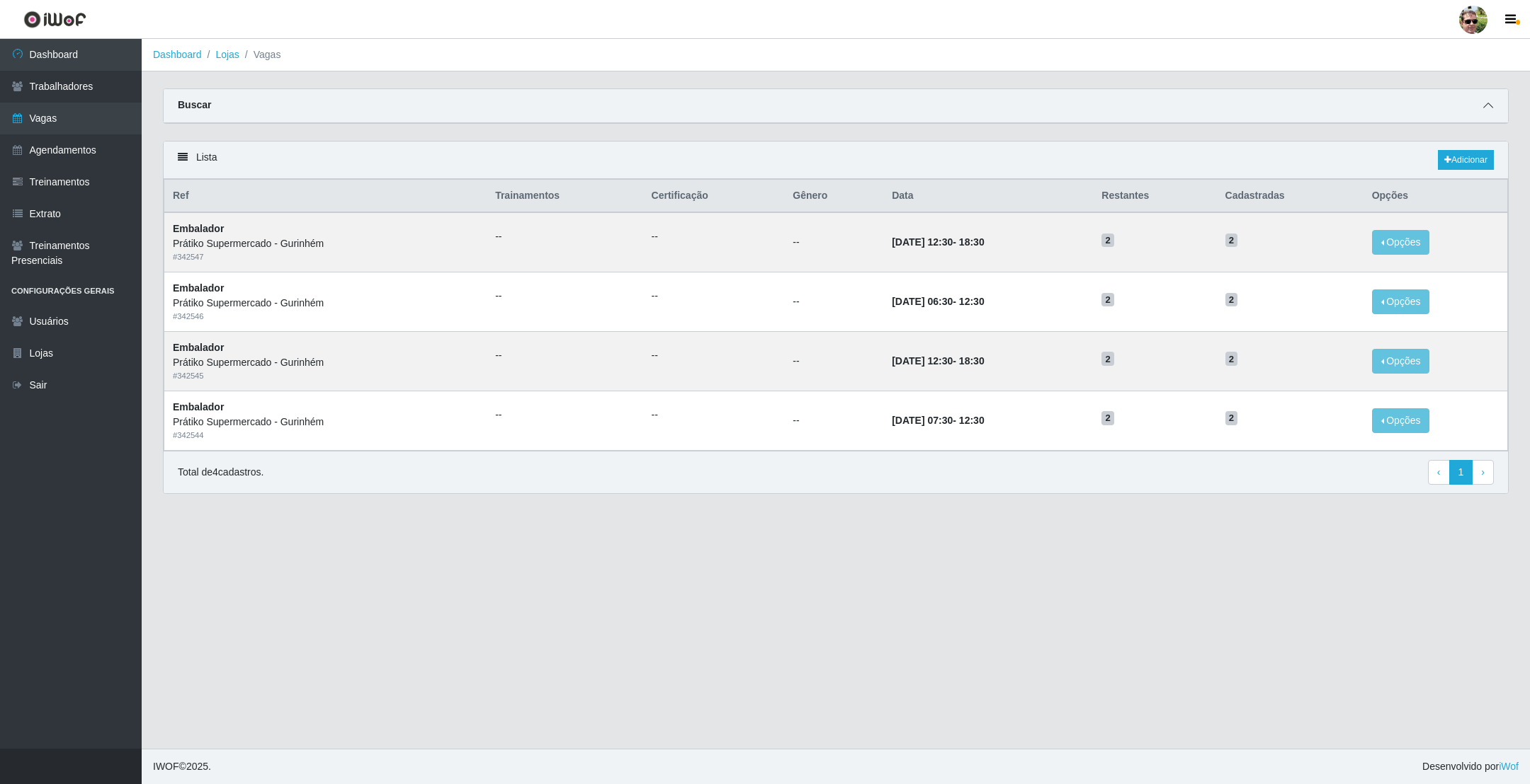
click at [1485, 109] on icon at bounding box center [1487, 106] width 10 height 10
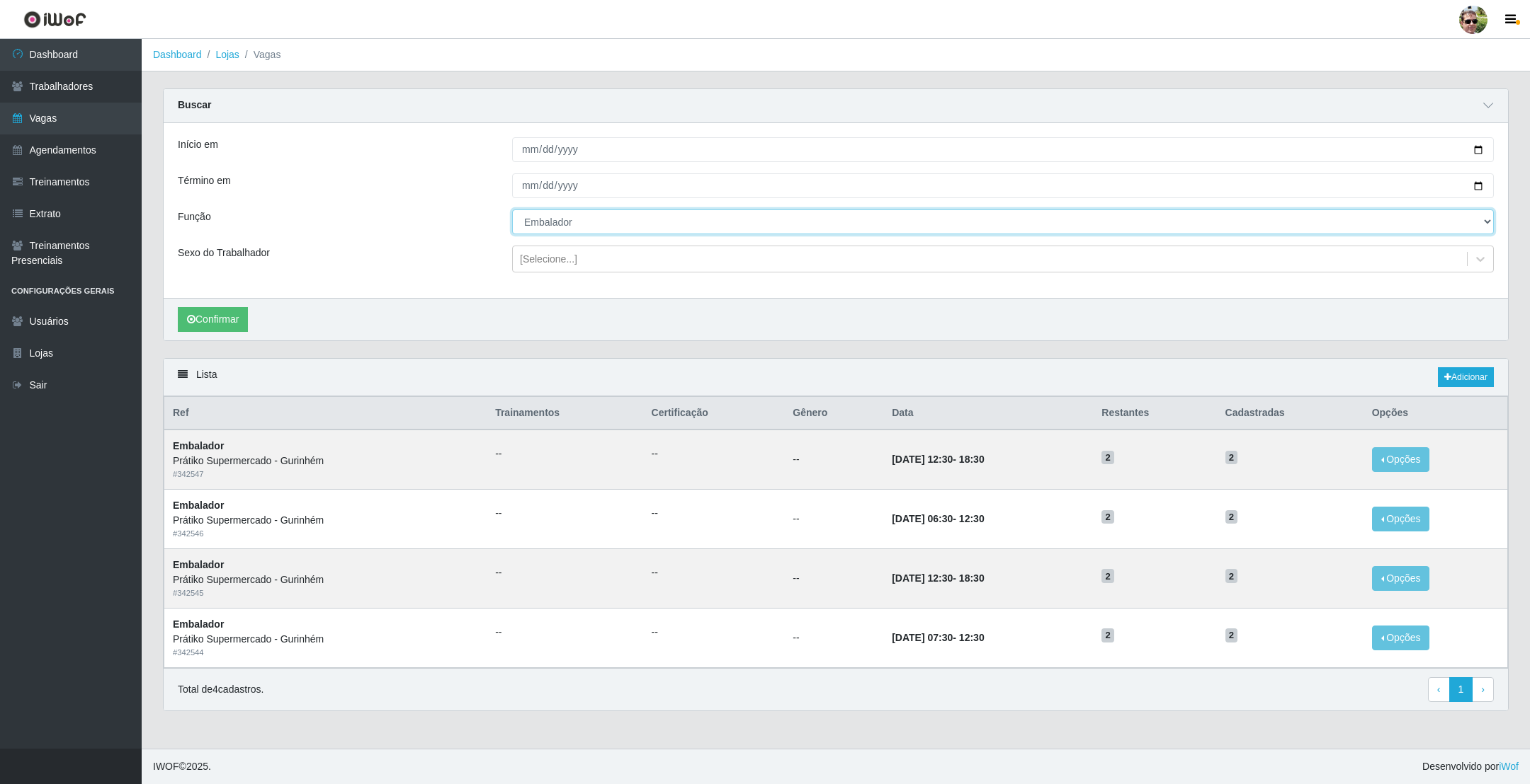
click at [543, 221] on select "[Selecione...] Auxiliar de entrega + Auxiliar de entrega ++ Embalador Embalador…" at bounding box center [1003, 221] width 981 height 25
select select "24"
click at [512, 211] on select "[Selecione...] Auxiliar de entrega + Auxiliar de entrega ++ Embalador Embalador…" at bounding box center [1003, 221] width 981 height 25
click at [229, 315] on button "Confirmar" at bounding box center [213, 319] width 70 height 25
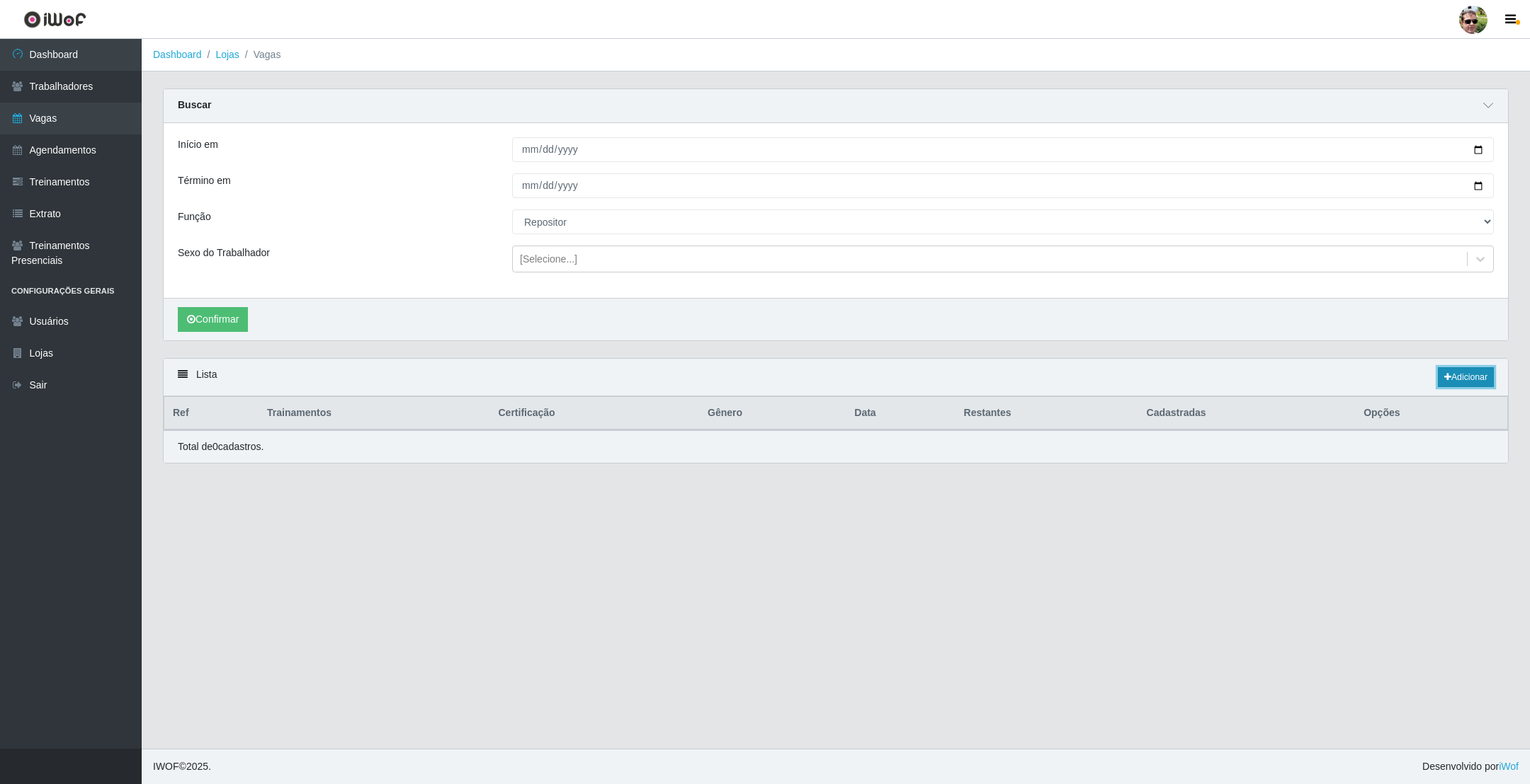
click at [1467, 388] on link "Adicionar" at bounding box center [1466, 378] width 56 height 20
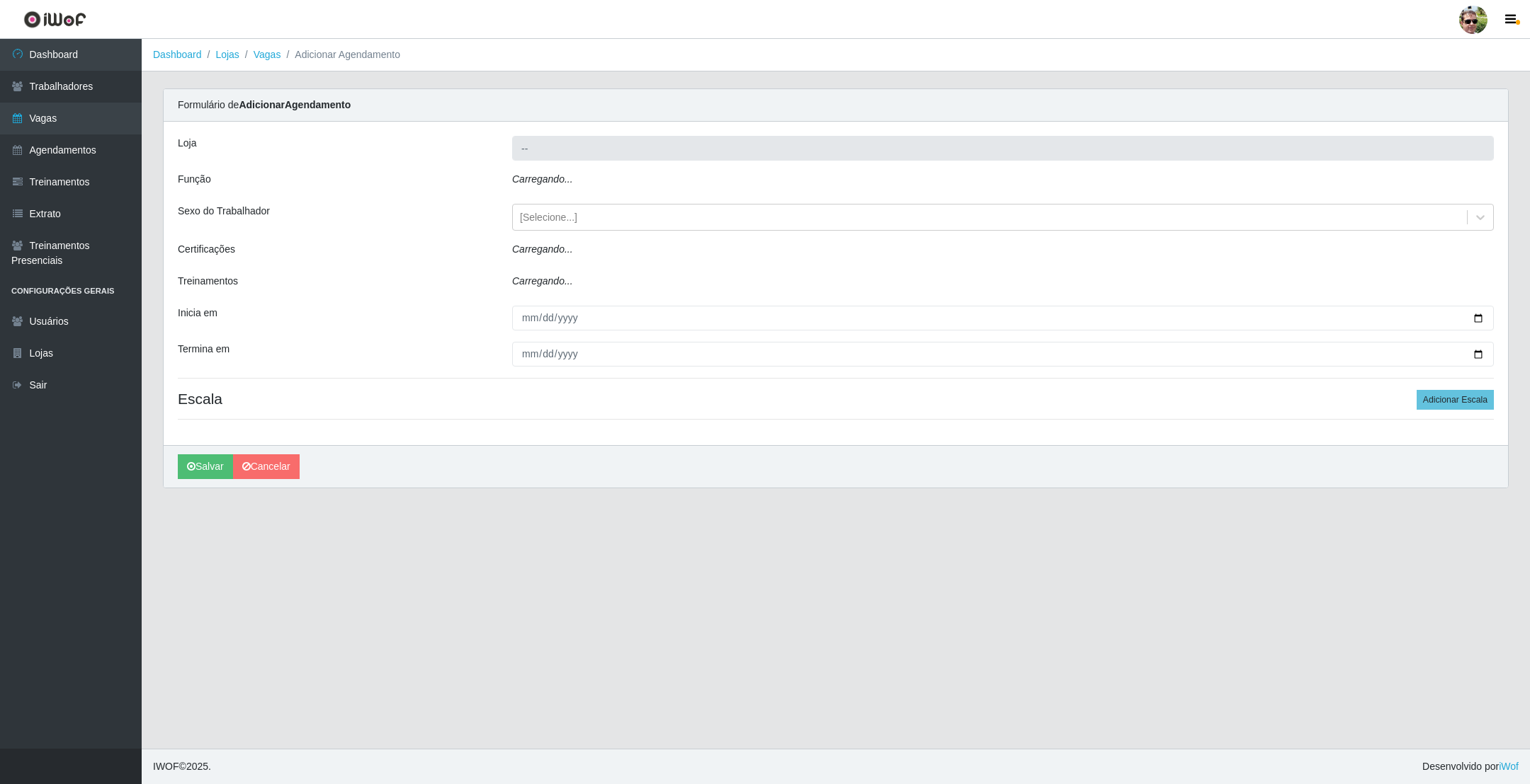
type input "Prátiko Supermercado - Gurinhém"
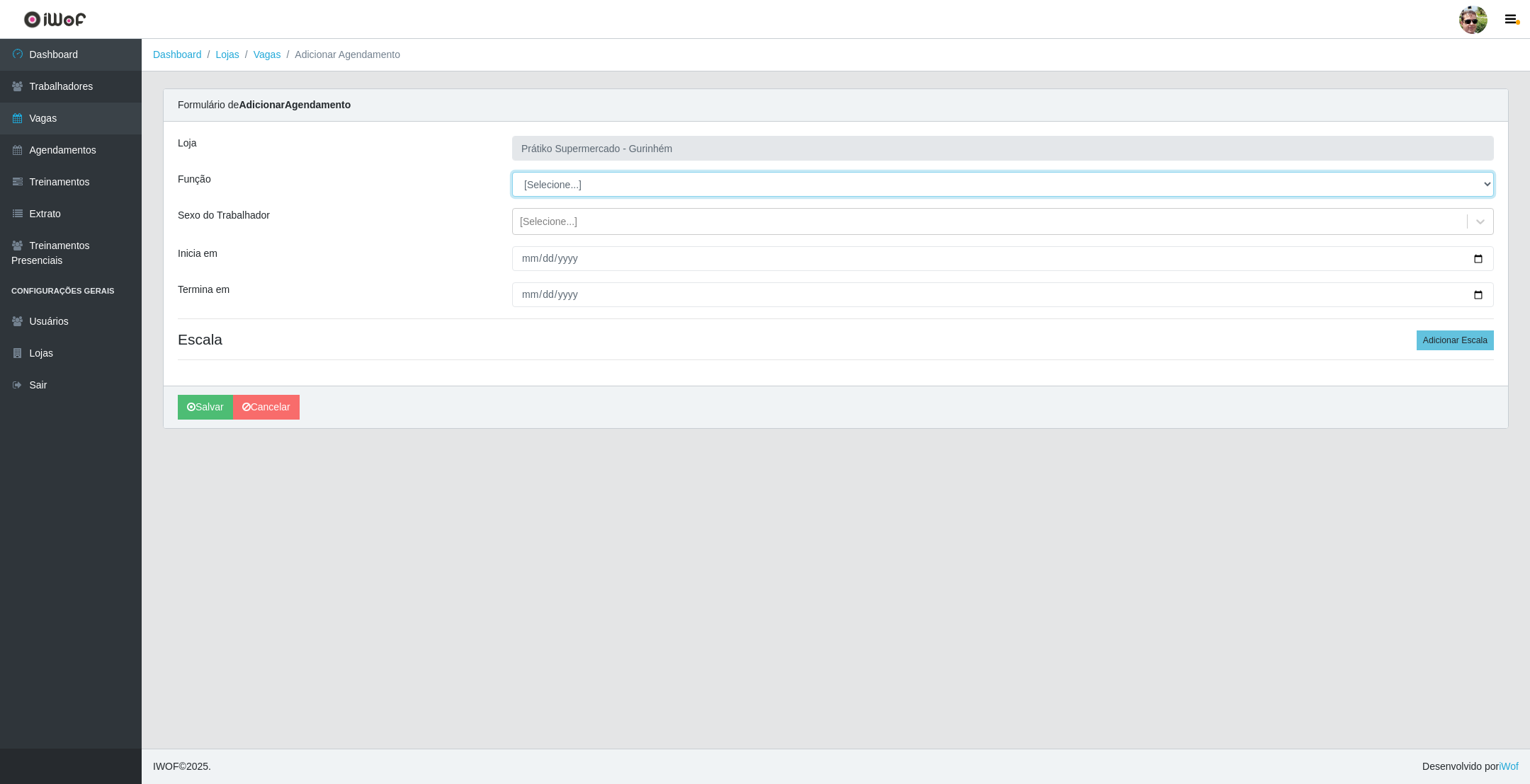
click at [563, 181] on select "[Selecione...] Auxiliar de entrega + Auxiliar de entrega ++ Embalador Embalador…" at bounding box center [1003, 184] width 981 height 25
select select "24"
click at [512, 173] on select "[Selecione...] Auxiliar de entrega + Auxiliar de entrega ++ Embalador Embalador…" at bounding box center [1003, 184] width 981 height 25
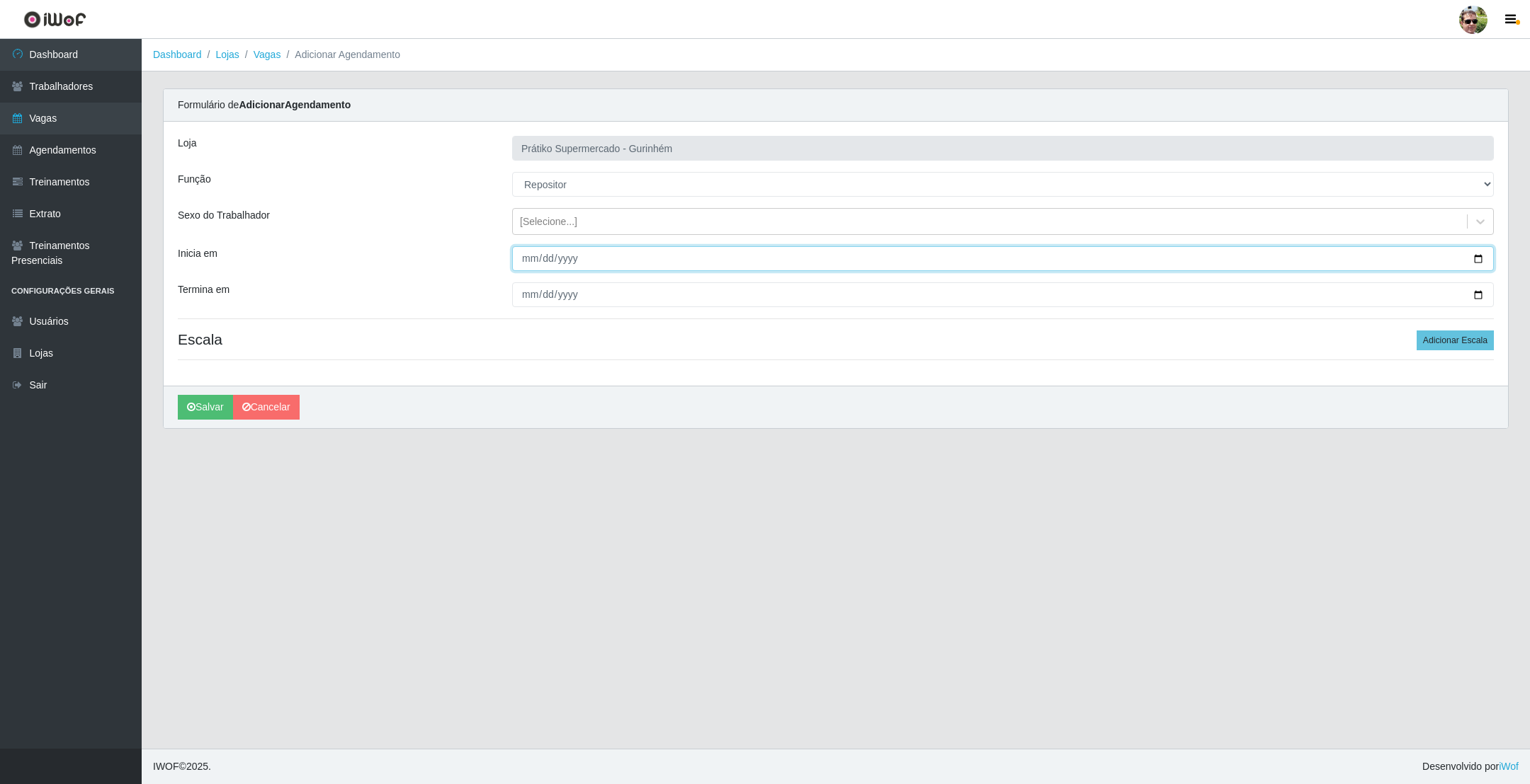
click at [1477, 263] on input "Inicia em" at bounding box center [1003, 258] width 981 height 25
type input "[DATE]"
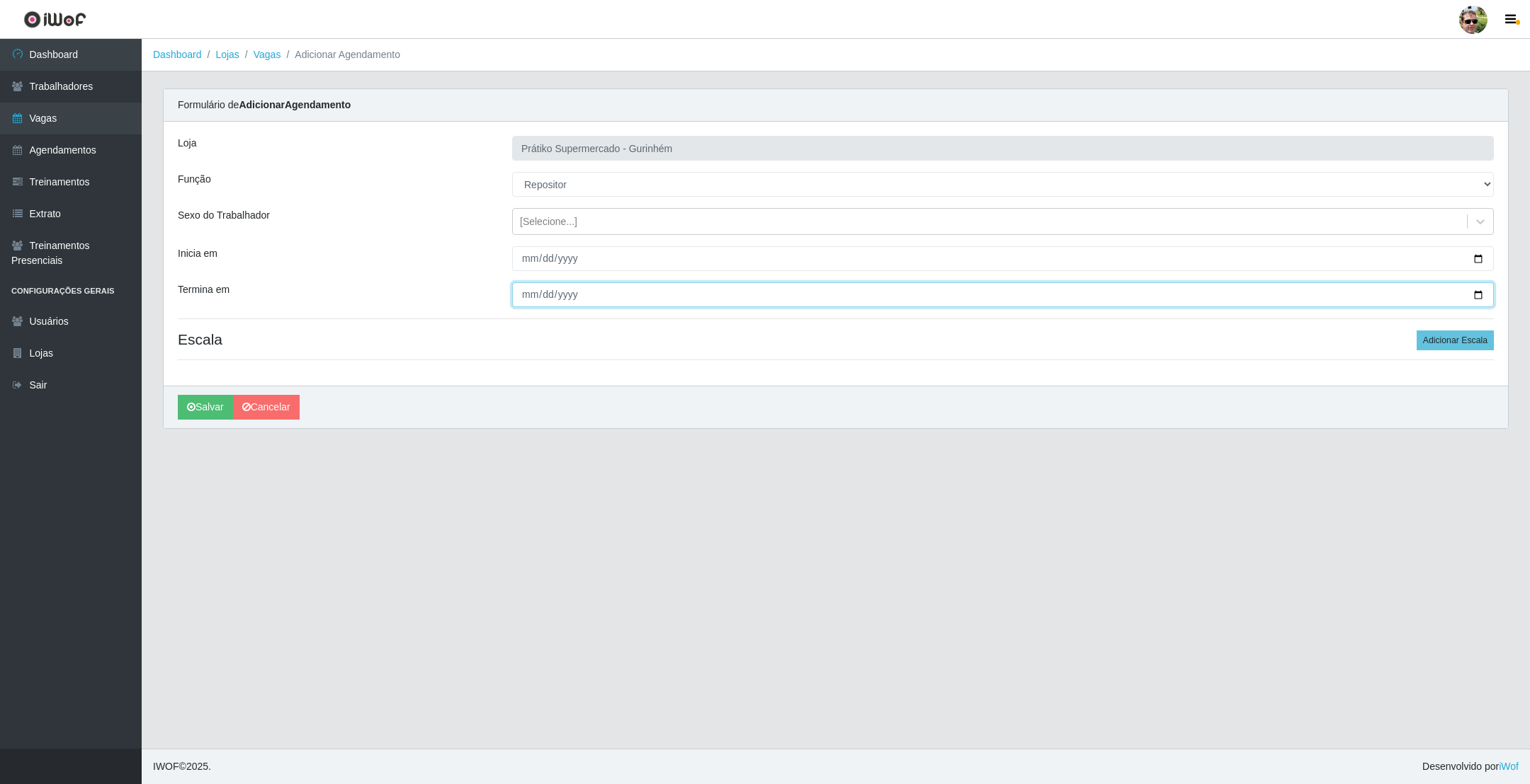
drag, startPoint x: 1480, startPoint y: 296, endPoint x: 1234, endPoint y: 328, distance: 248.1
click at [1479, 296] on input "Termina em" at bounding box center [1003, 295] width 981 height 25
type input "[DATE]"
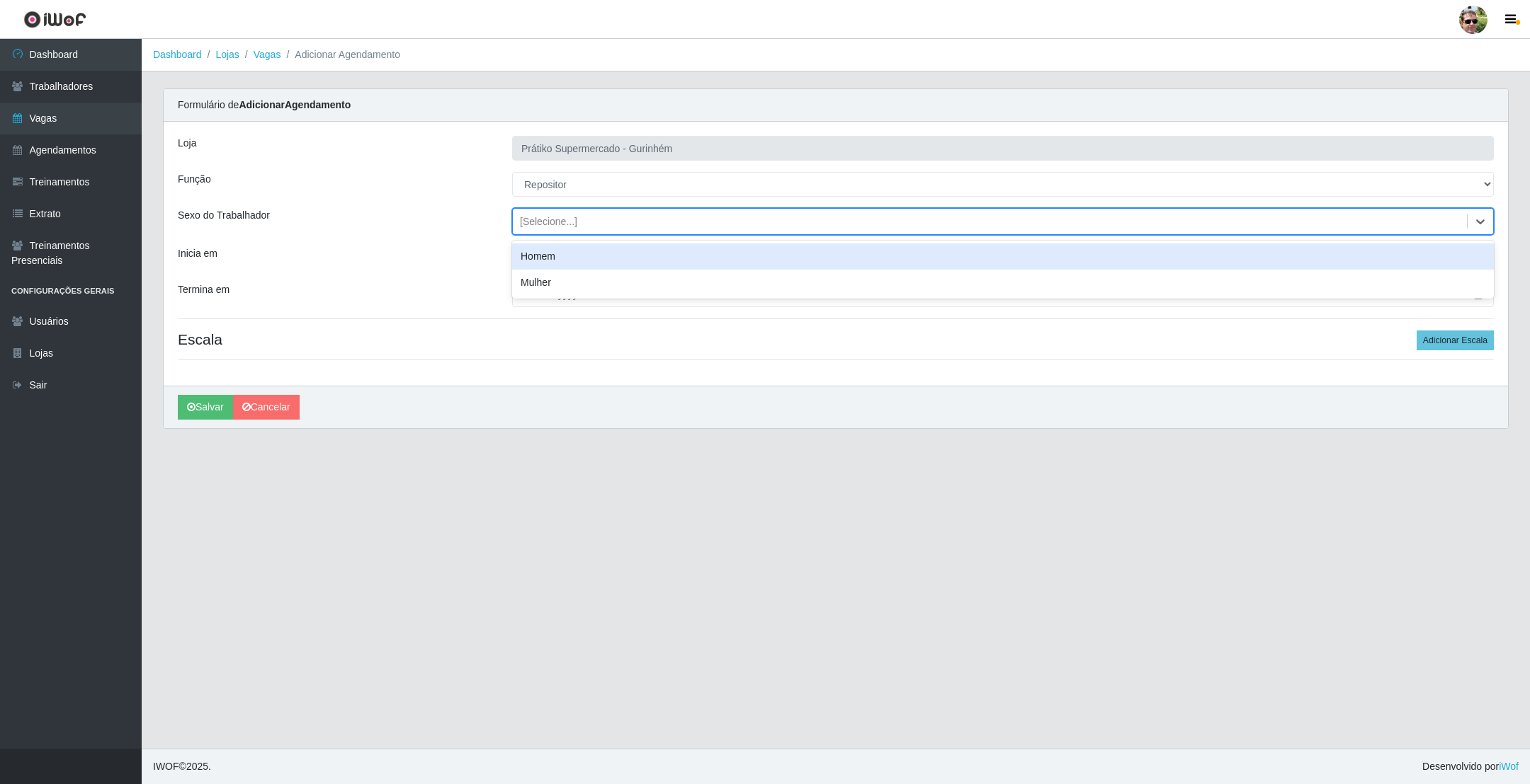
click at [550, 216] on div "[Selecione...]" at bounding box center [549, 221] width 57 height 15
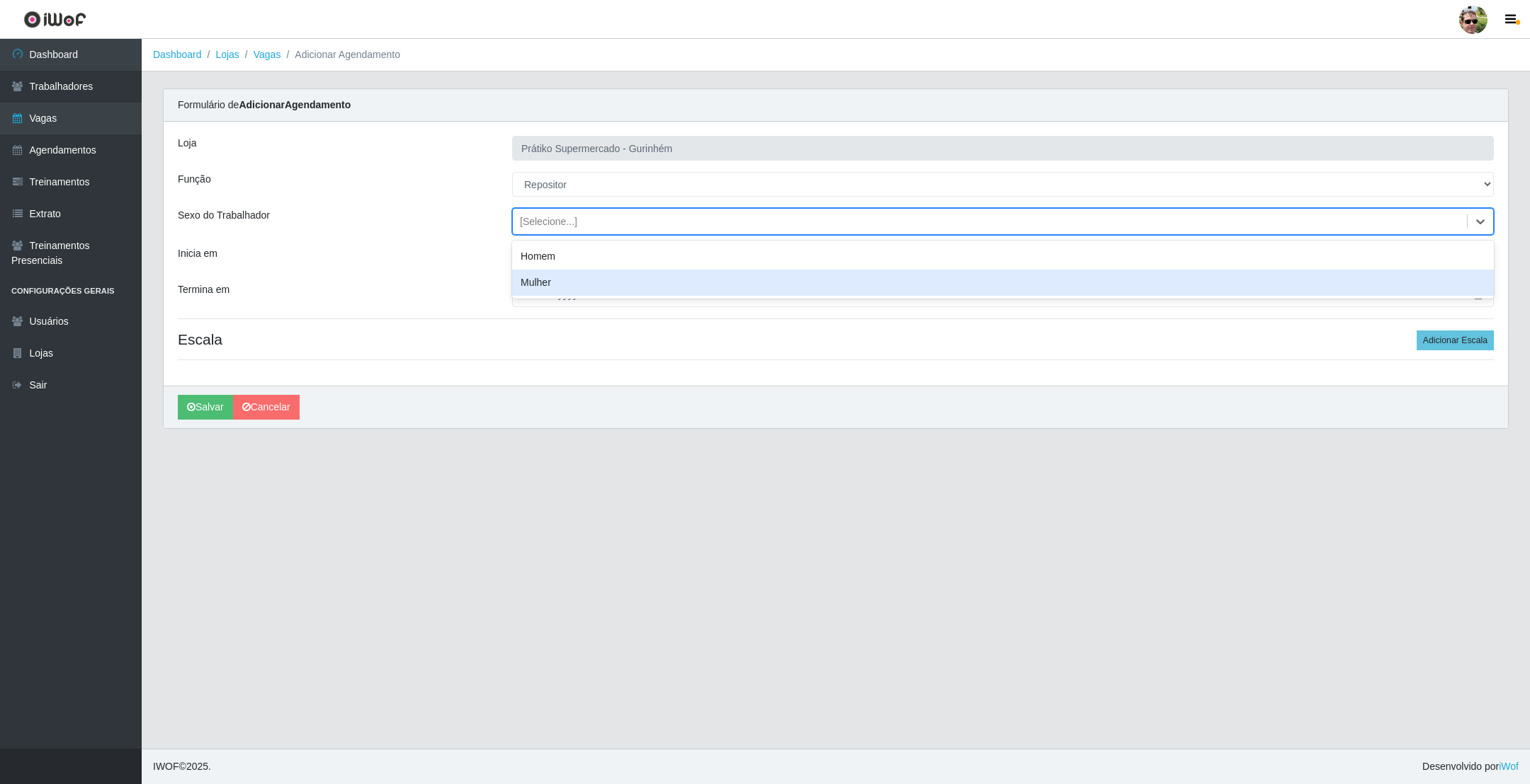
click at [548, 283] on div "Mulher" at bounding box center [1003, 283] width 981 height 26
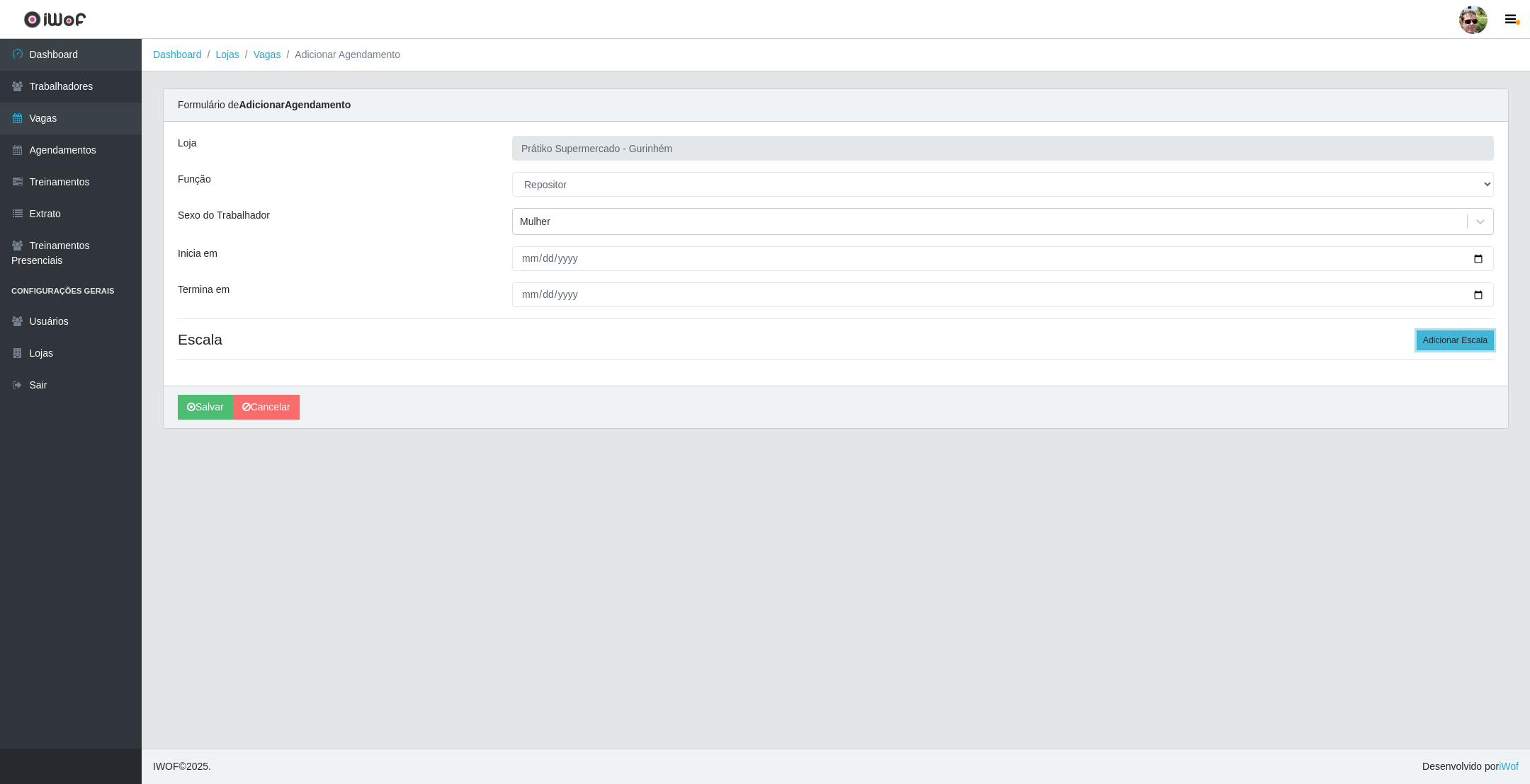
click at [1424, 335] on button "Adicionar Escala" at bounding box center [1455, 340] width 77 height 20
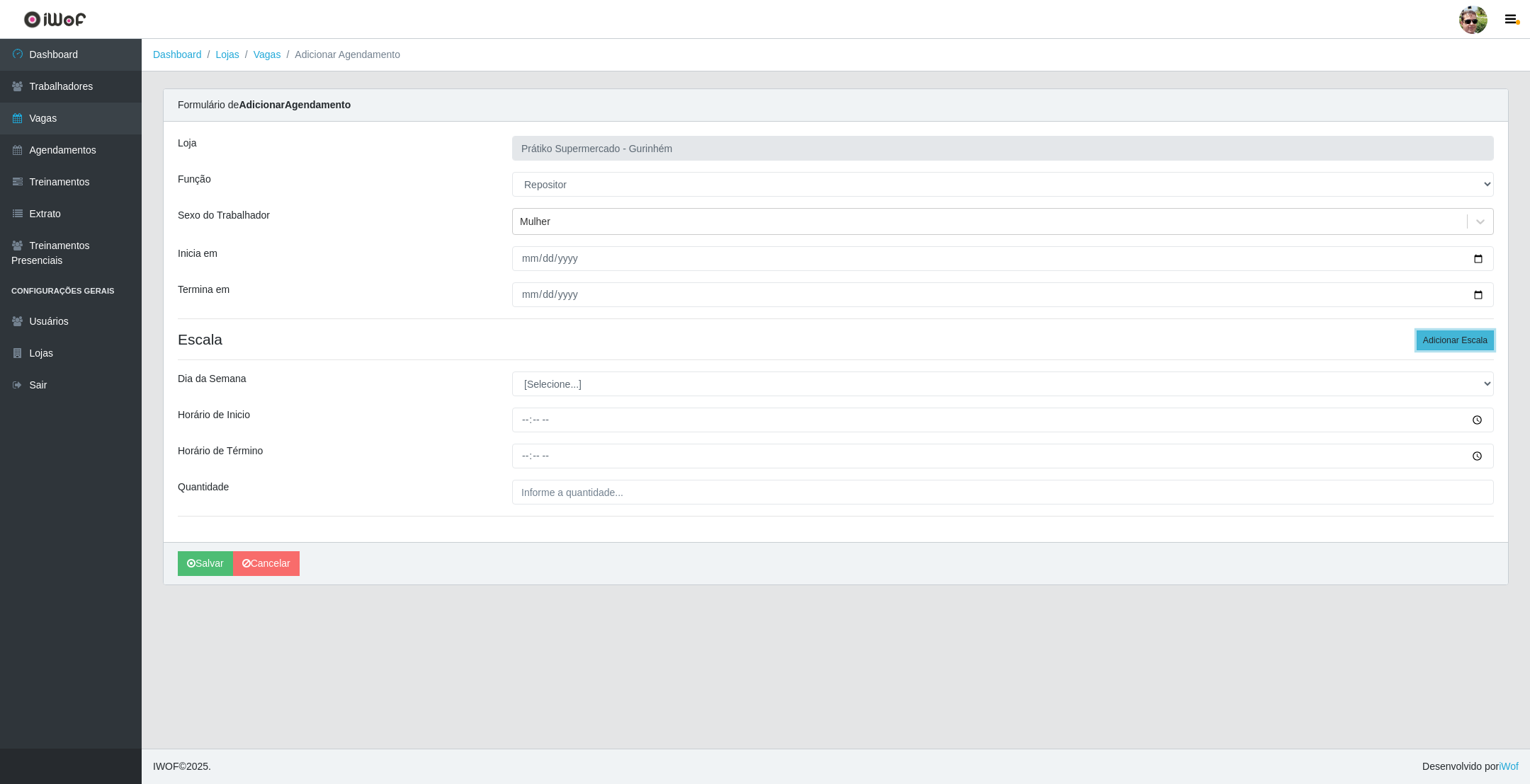
click at [1449, 342] on button "Adicionar Escala" at bounding box center [1455, 340] width 77 height 20
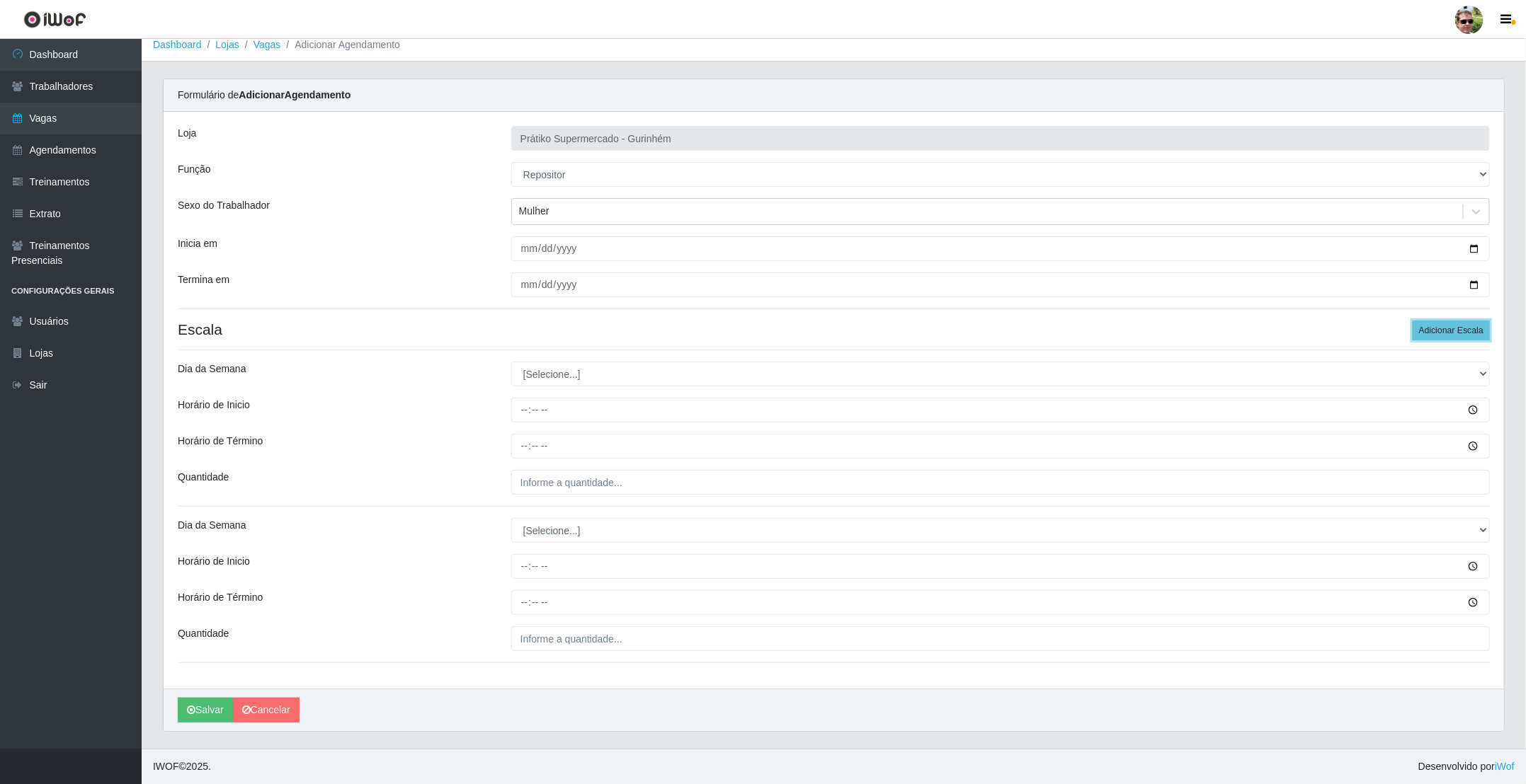
scroll to position [14, 0]
click at [579, 365] on select "[Selecione...] Segunda Terça Quarta Quinta Sexta Sábado Domingo" at bounding box center [1001, 374] width 979 height 25
select select "1"
click at [511, 362] on select "[Selecione...] Segunda Terça Quarta Quinta Sexta Sábado Domingo" at bounding box center [1001, 374] width 979 height 25
type input "08:00"
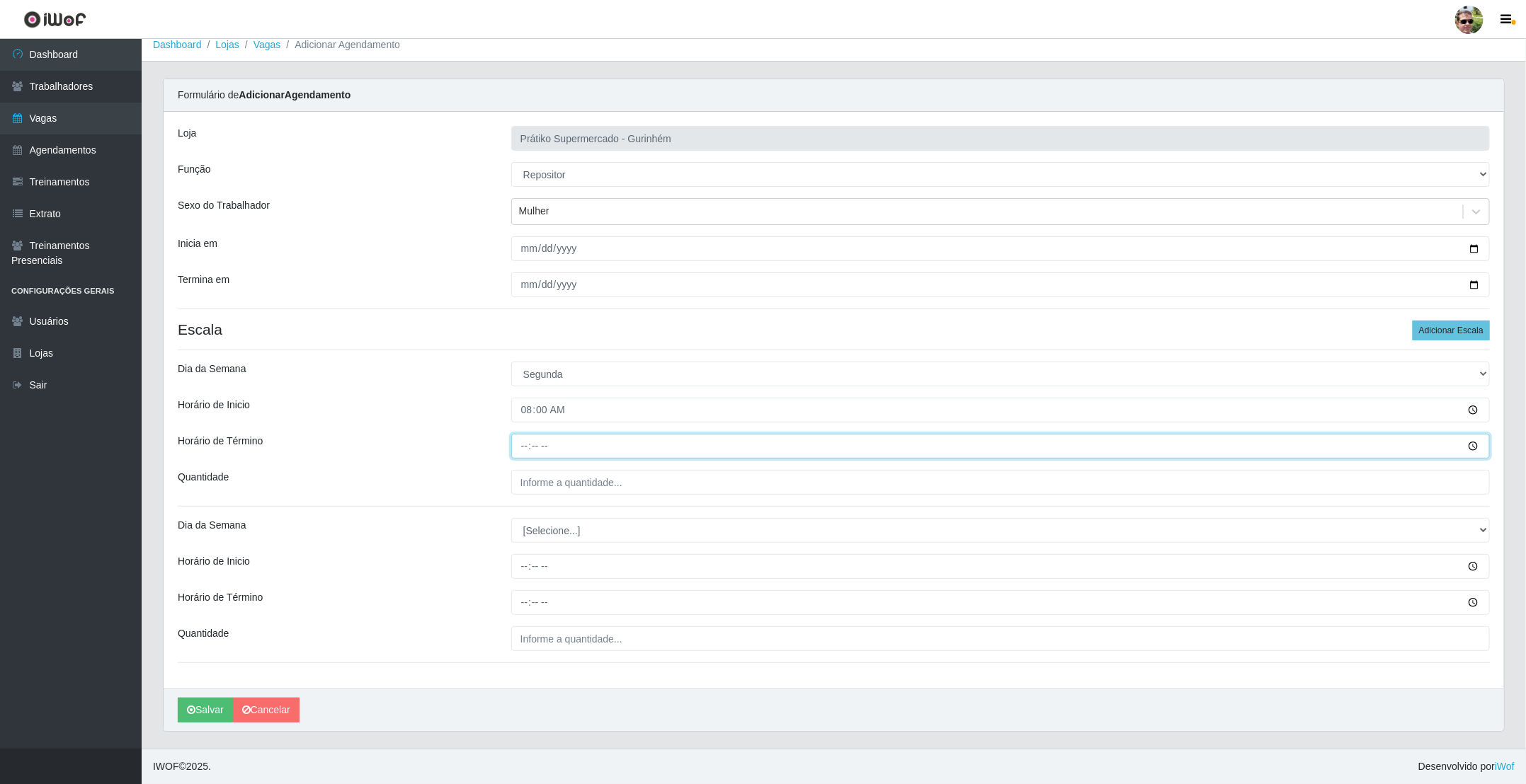
type input "12:00"
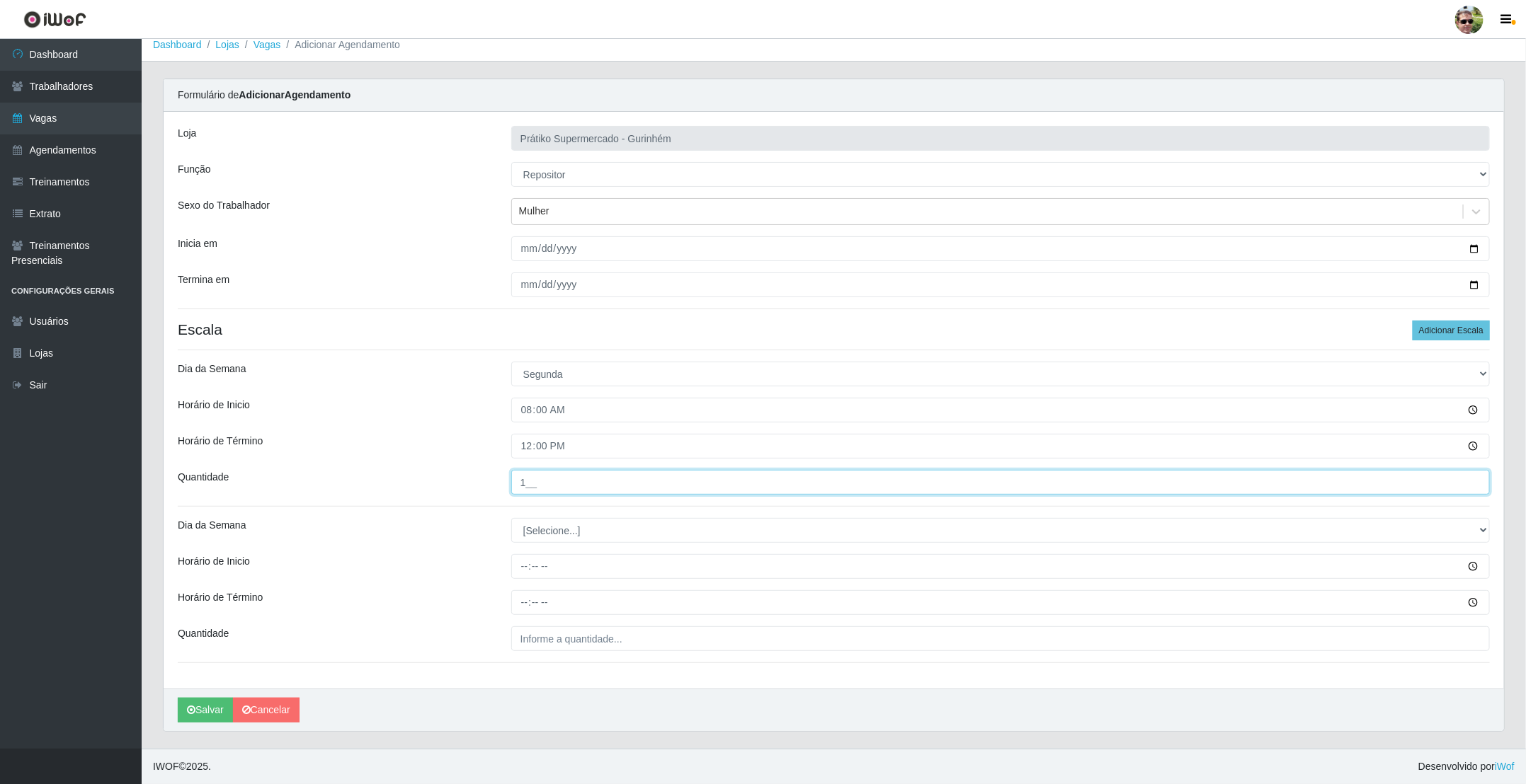
type input "1__"
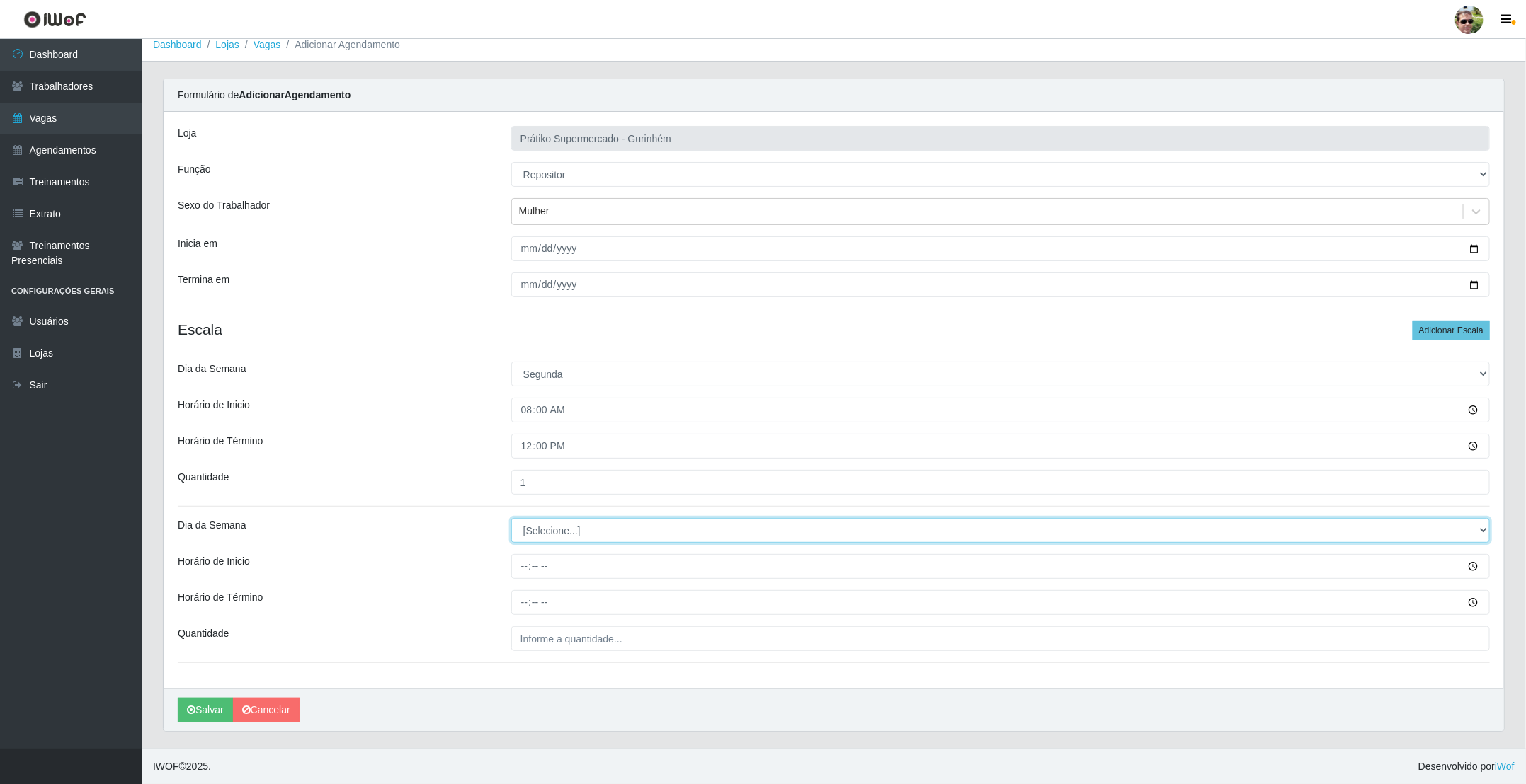
select select "1"
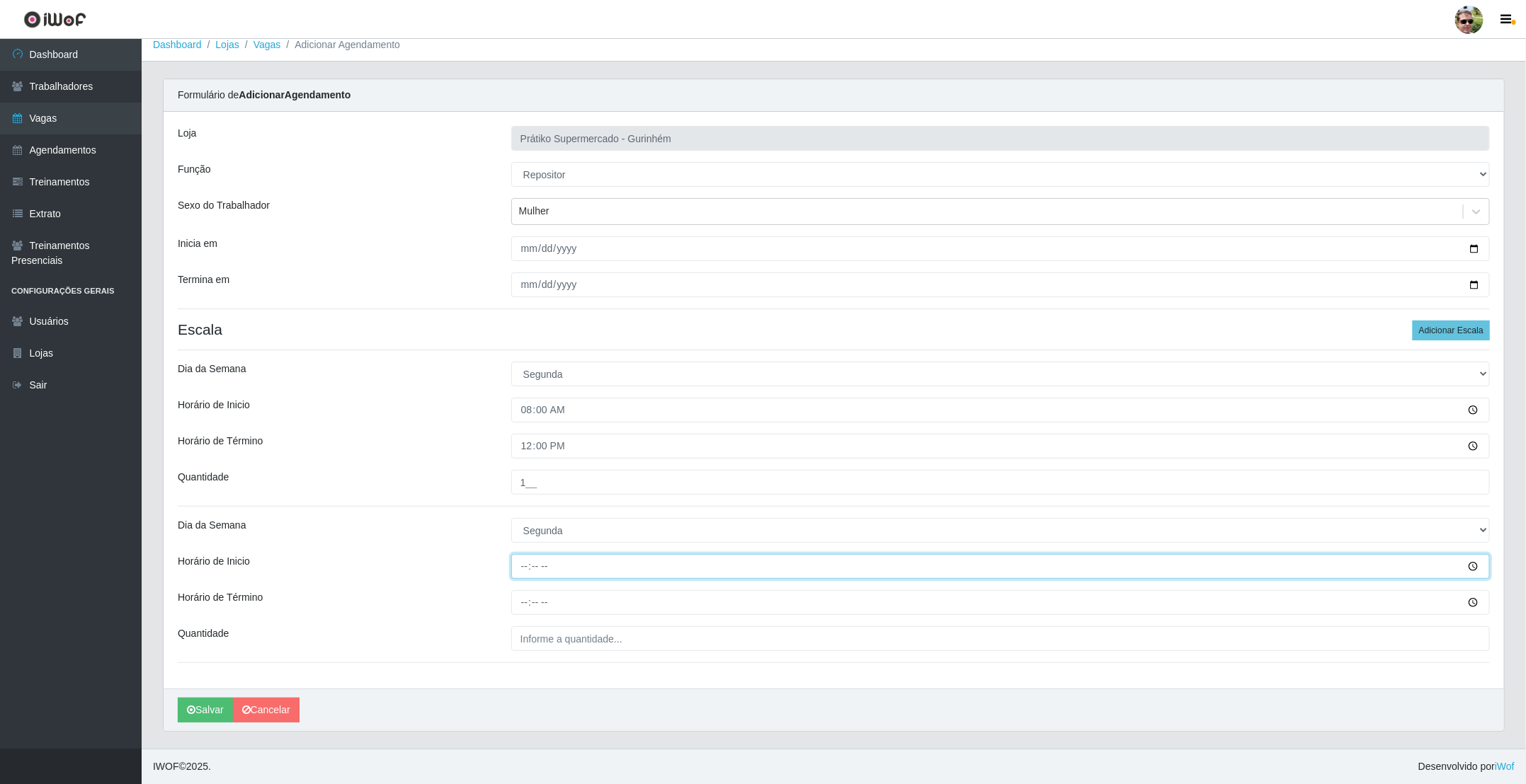
type input "18:00"
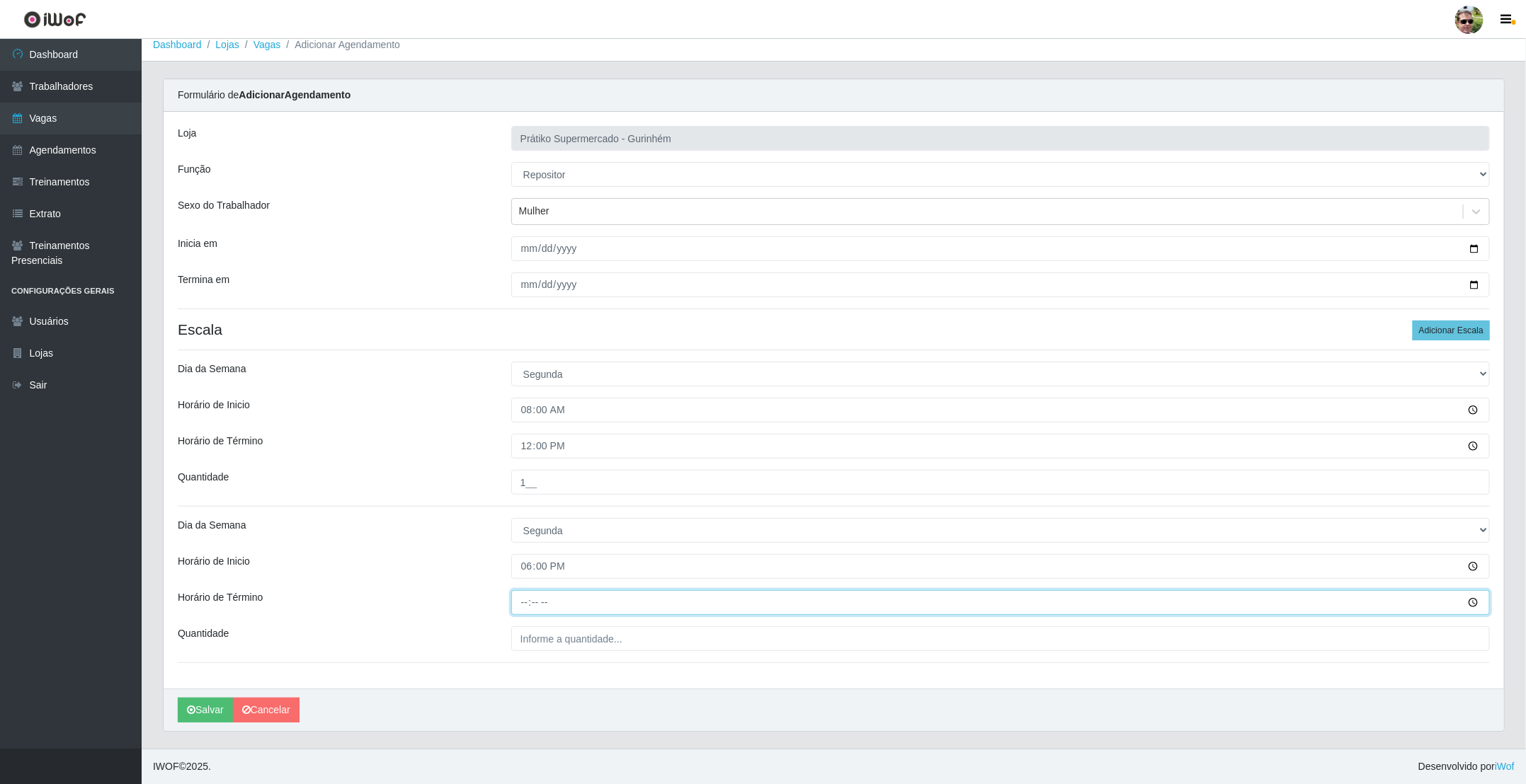
type input "18:00"
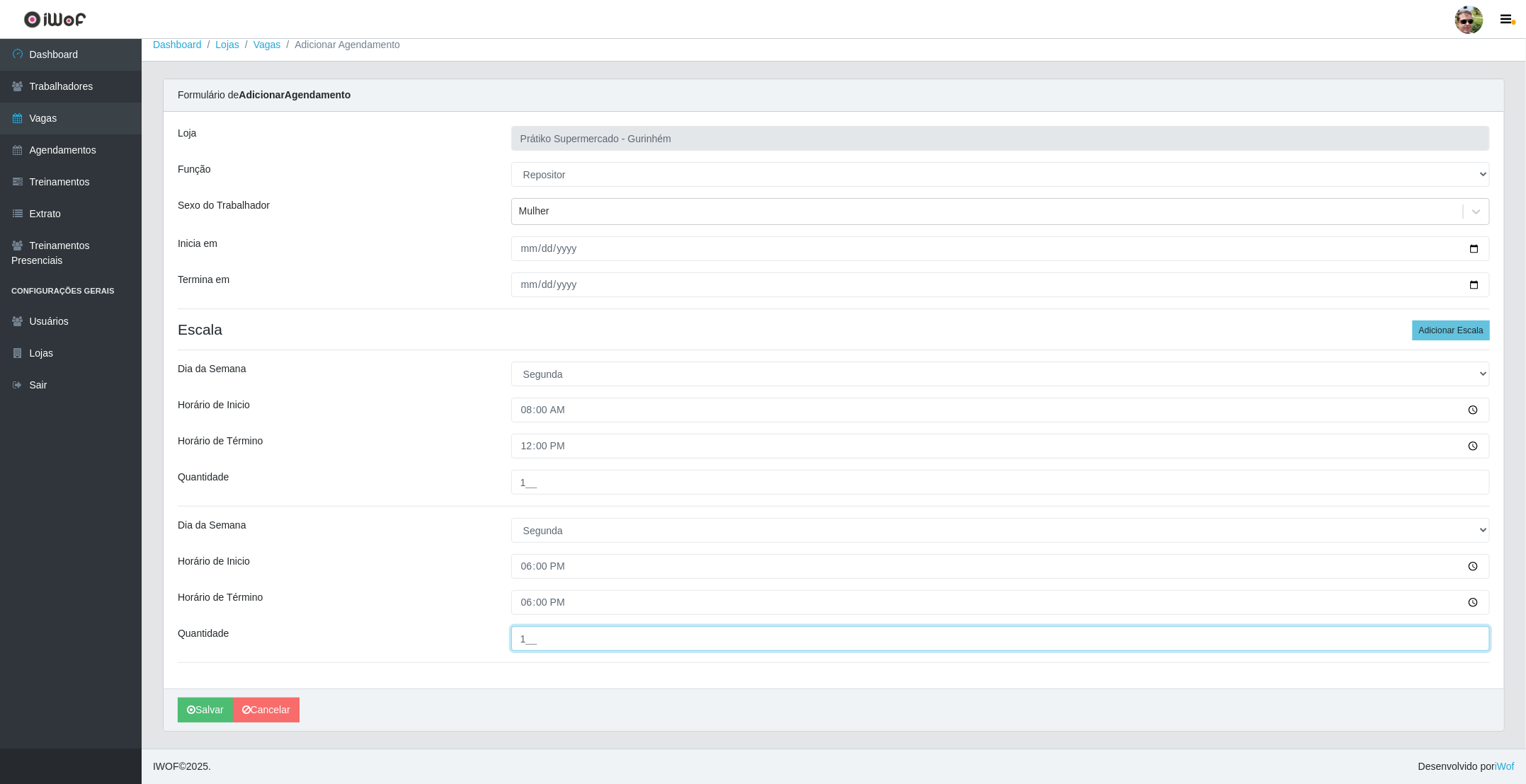
type input "1__"
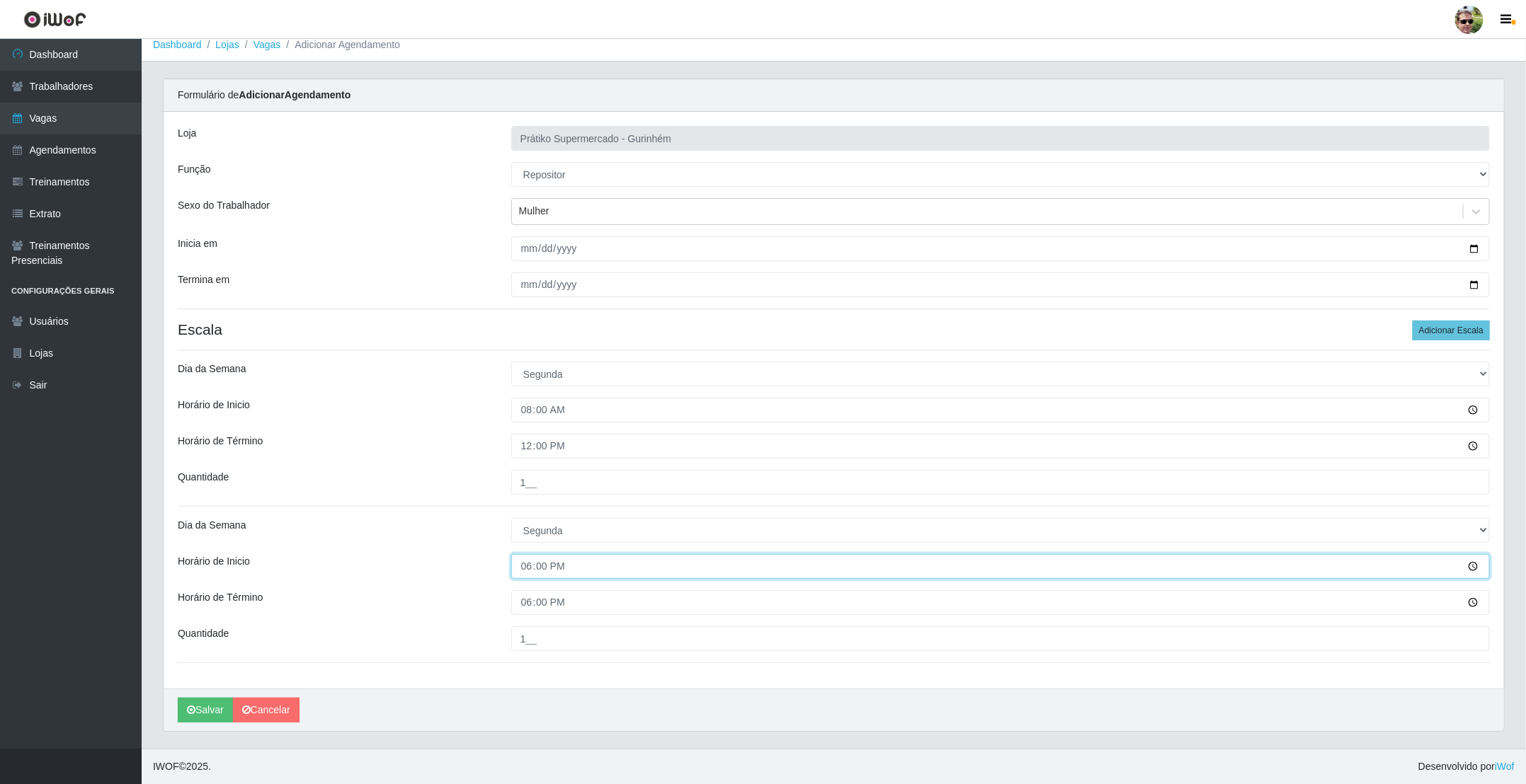
click at [529, 563] on input "18:00" at bounding box center [1001, 566] width 979 height 25
type input "14:00"
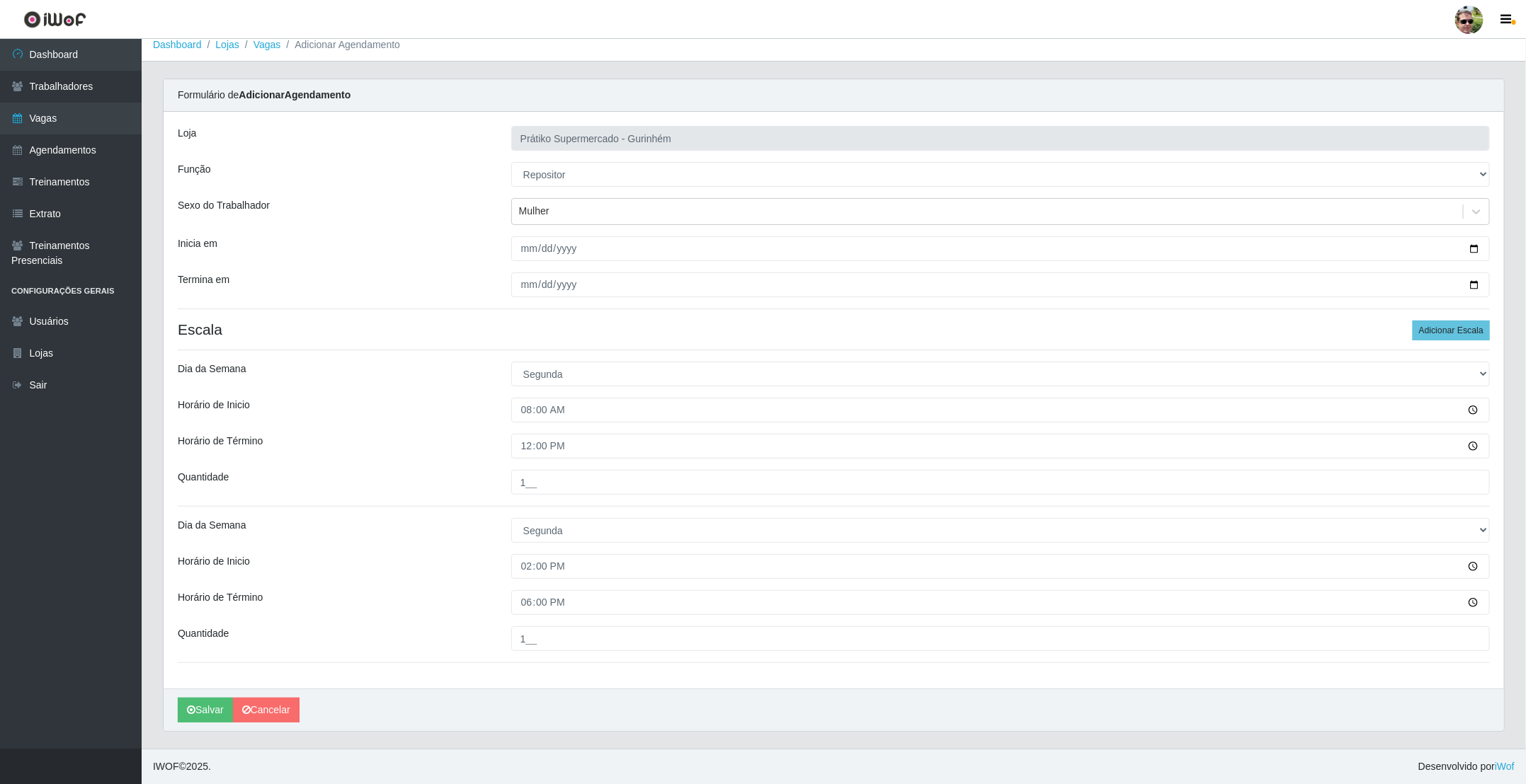
click at [492, 531] on div "Dia da Semana" at bounding box center [333, 530] width 333 height 25
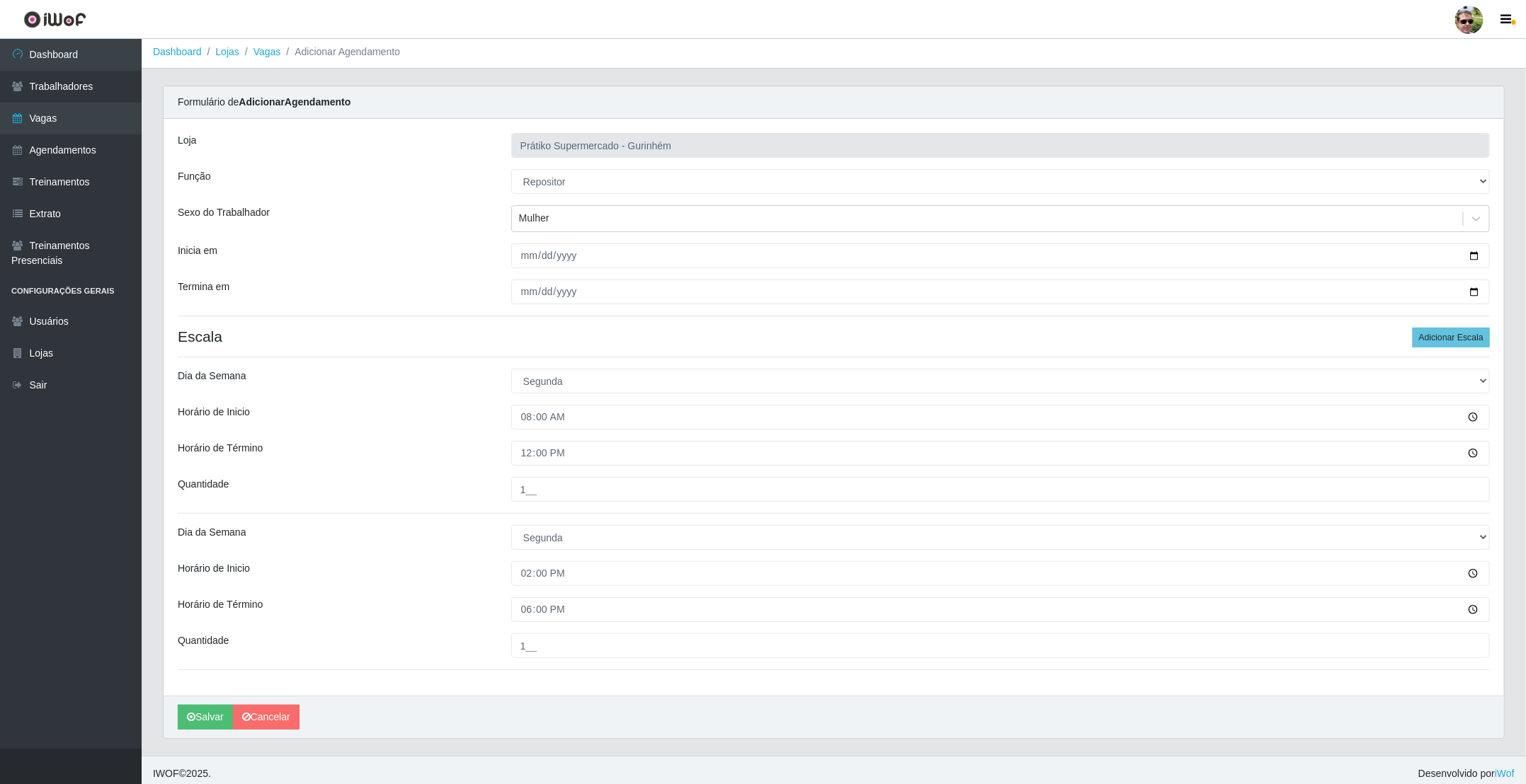
scroll to position [0, 0]
click at [483, 215] on div "Sexo do Trabalhador" at bounding box center [333, 221] width 333 height 27
click at [485, 215] on div "Sexo do Trabalhador" at bounding box center [333, 221] width 333 height 27
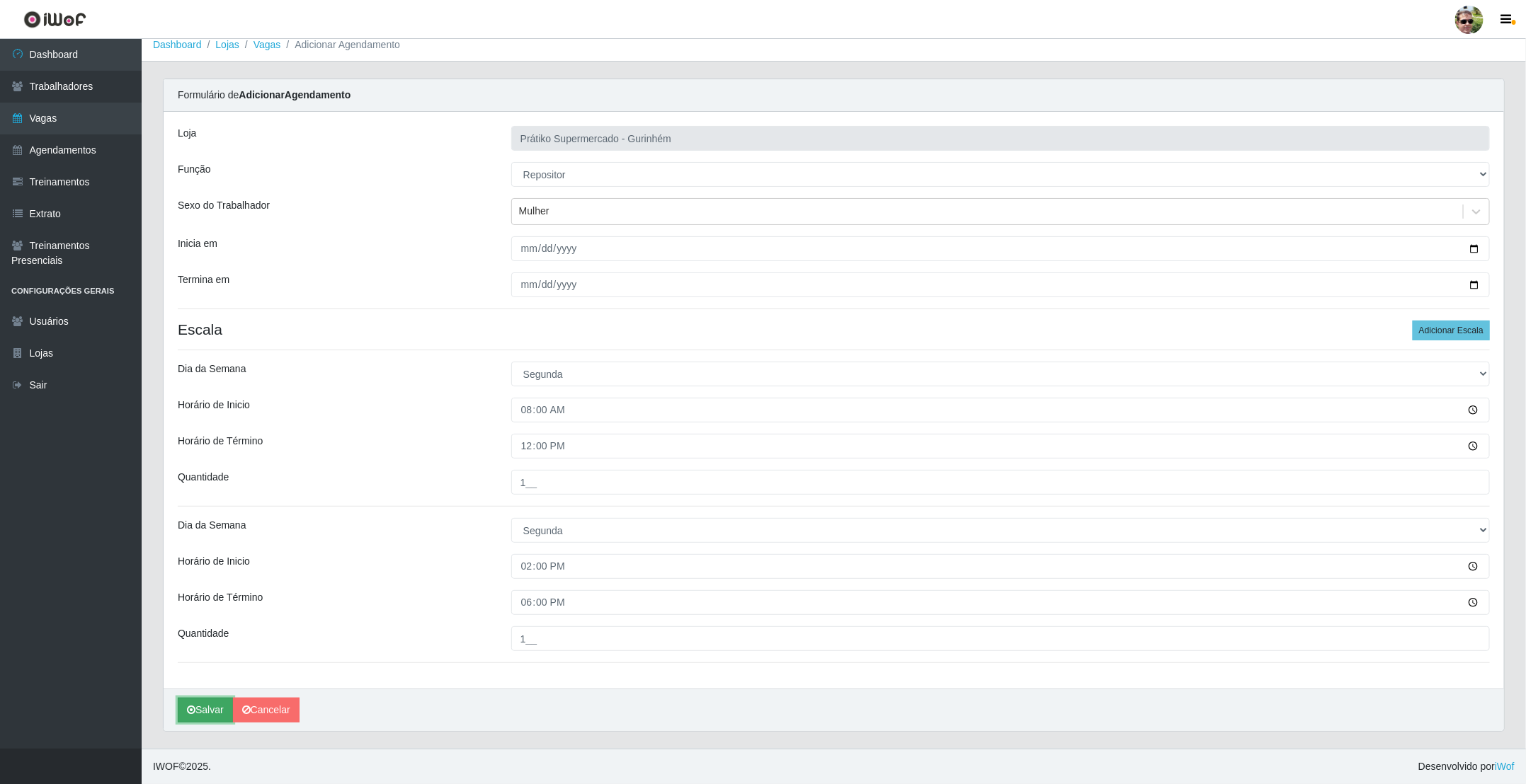
click at [216, 705] on button "Salvar" at bounding box center [206, 710] width 55 height 25
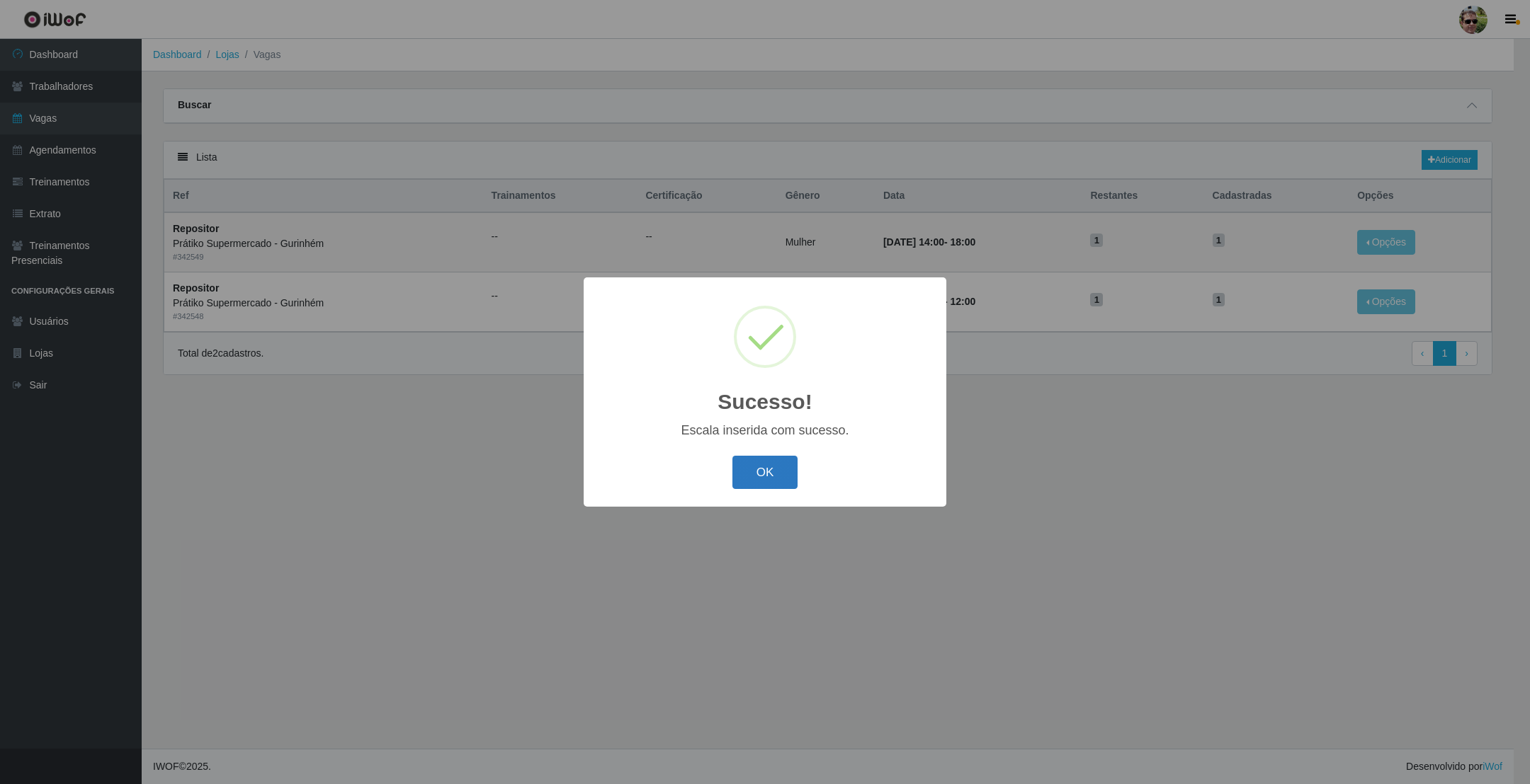
click at [762, 475] on button "OK" at bounding box center [765, 473] width 66 height 34
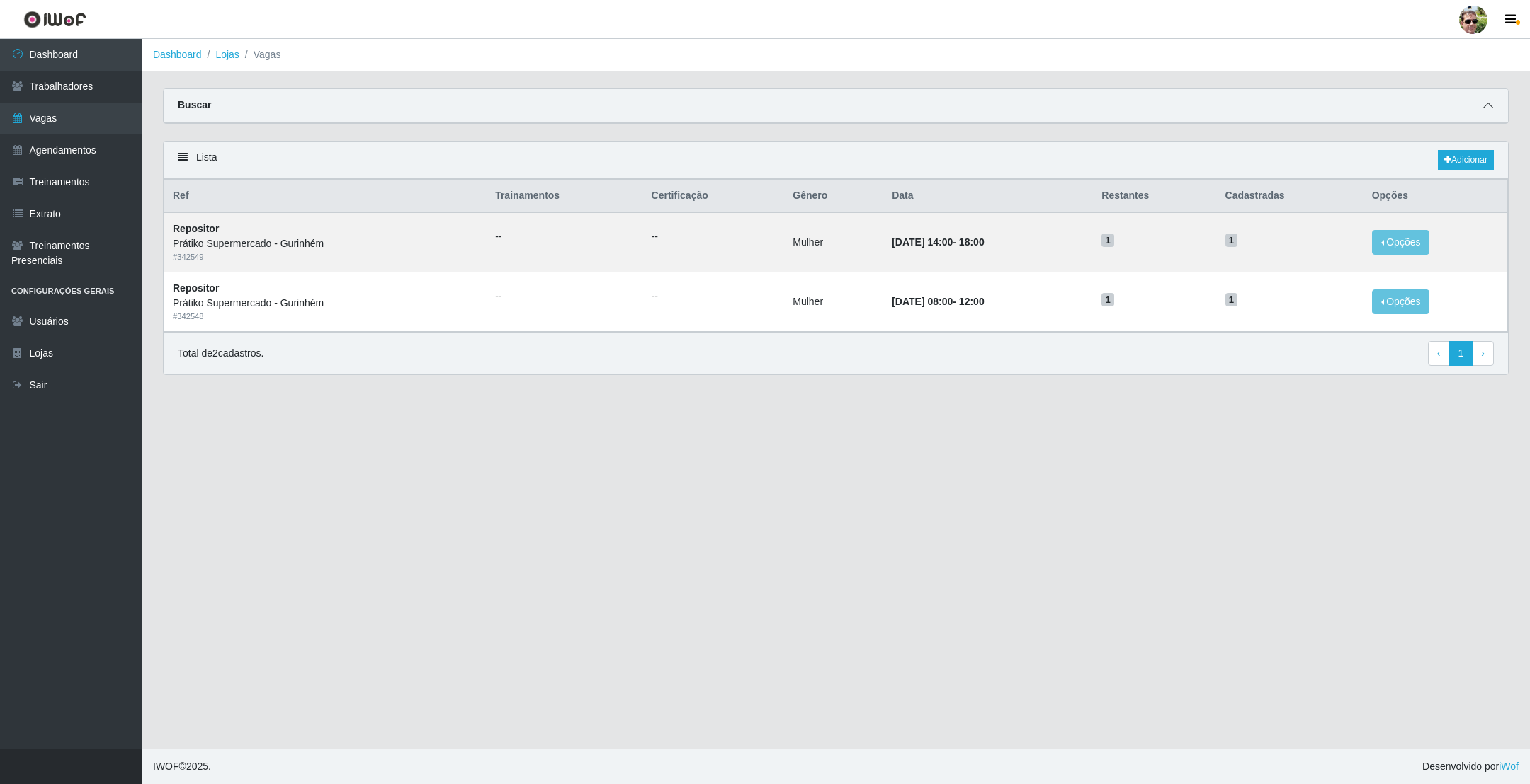
click at [1489, 99] on span at bounding box center [1487, 106] width 17 height 16
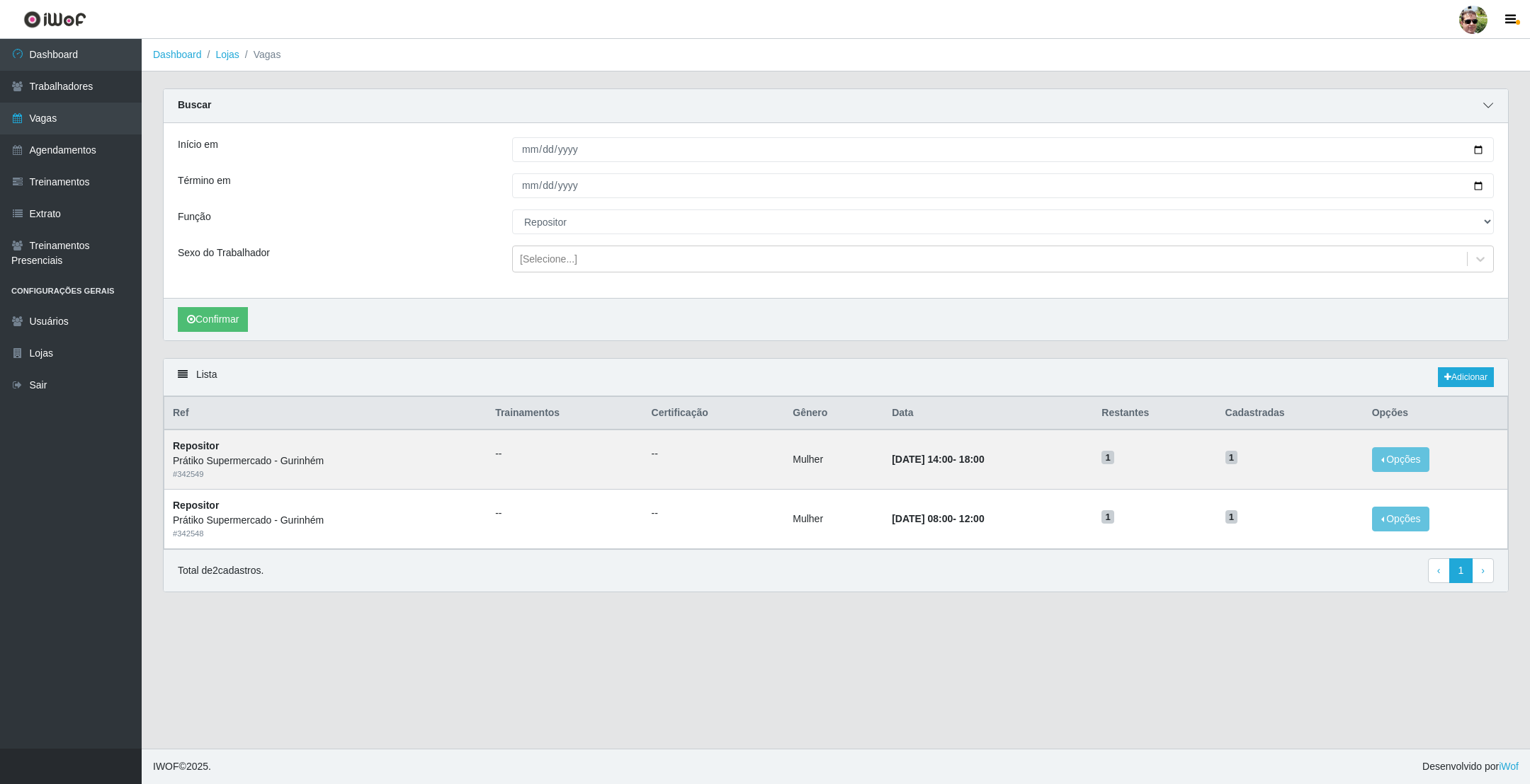
click at [1487, 100] on span at bounding box center [1487, 106] width 17 height 16
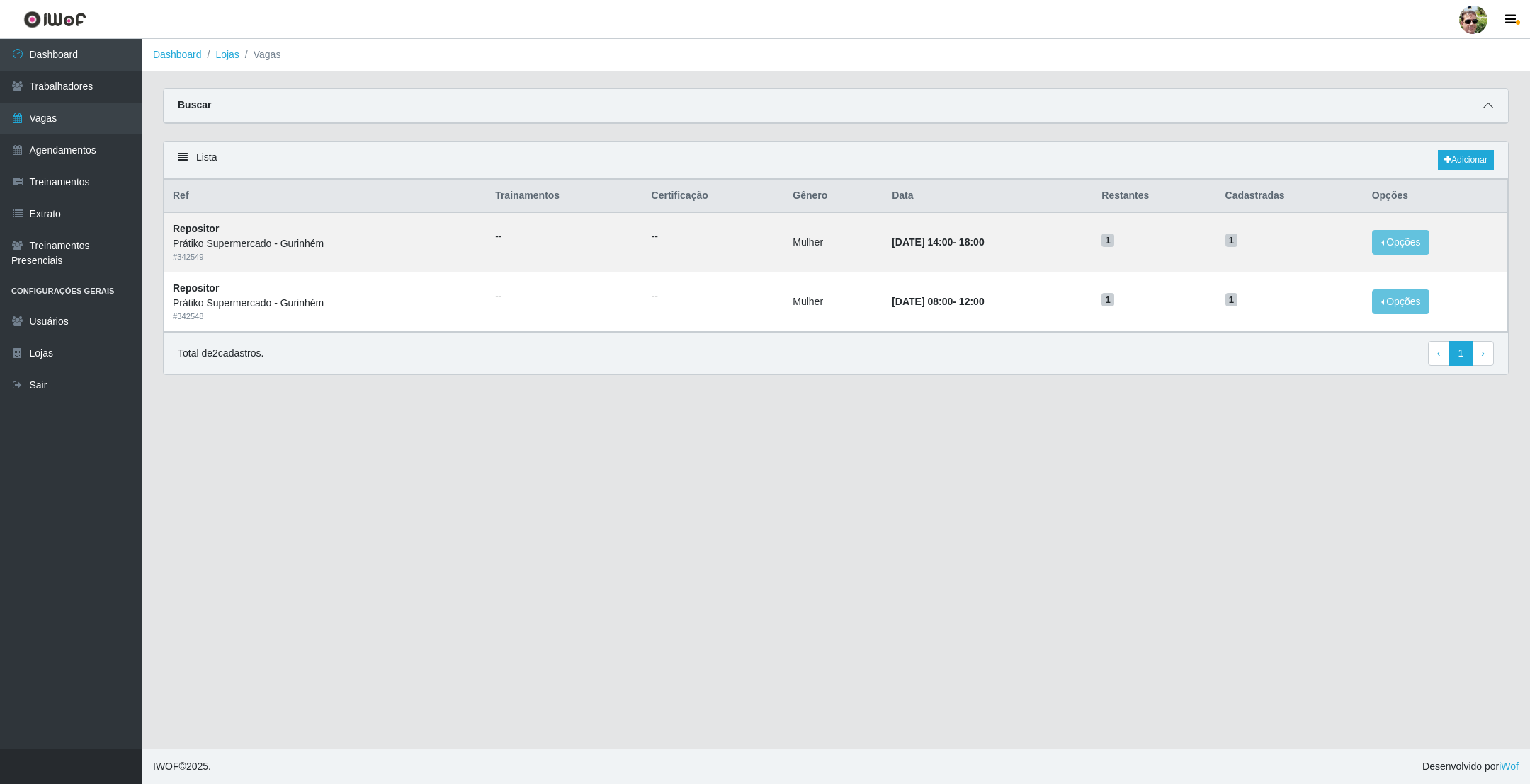
click at [1485, 106] on icon at bounding box center [1487, 106] width 10 height 10
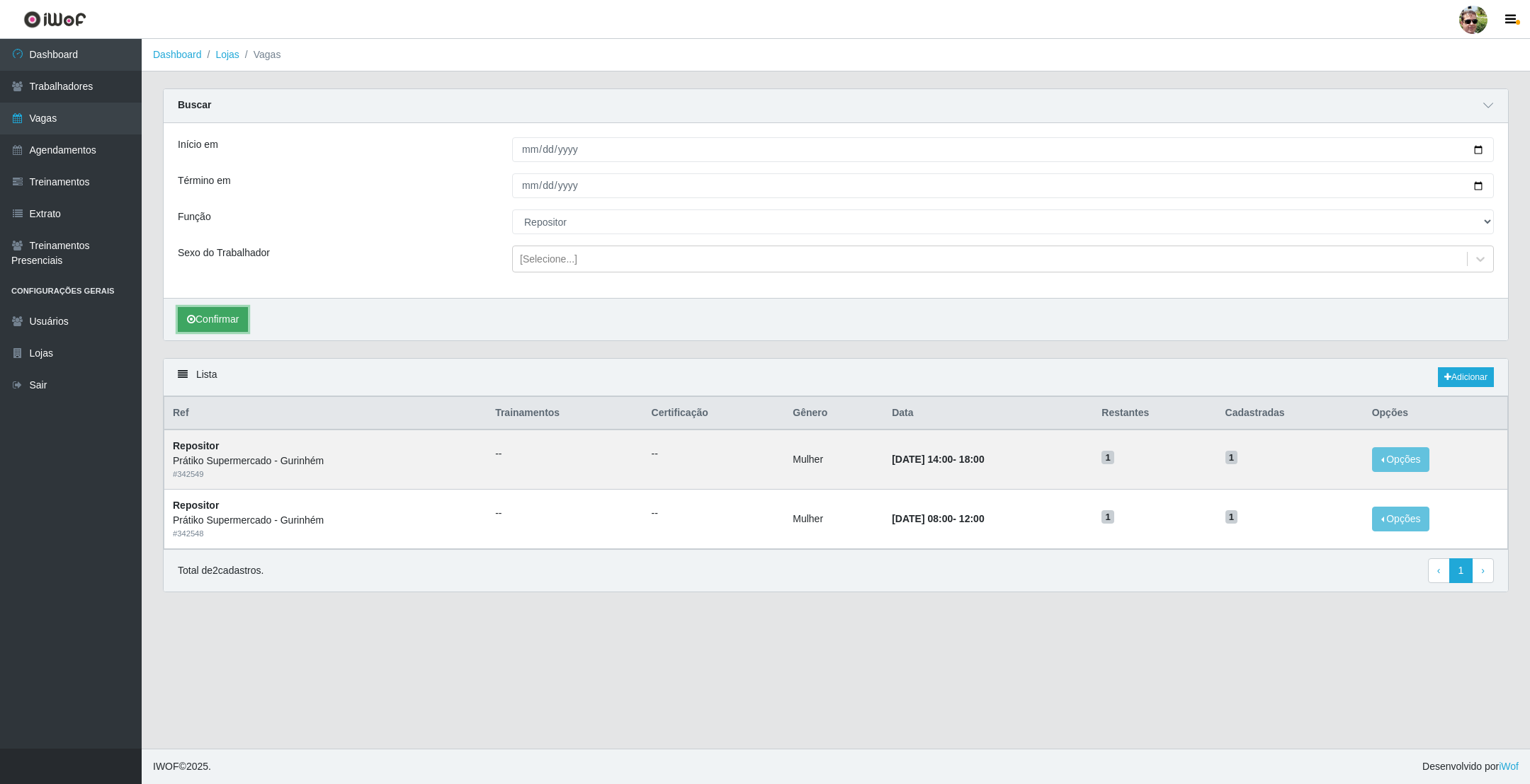
click at [216, 321] on button "Confirmar" at bounding box center [213, 319] width 70 height 25
